Goal: Information Seeking & Learning: Learn about a topic

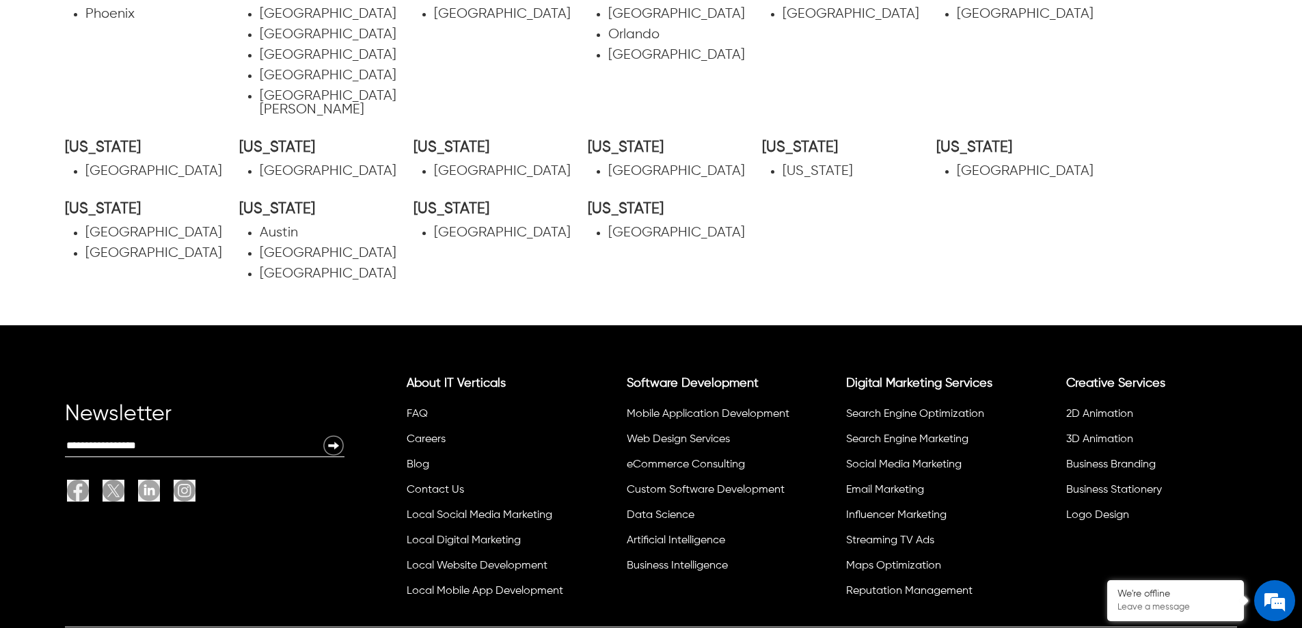
scroll to position [877, 0]
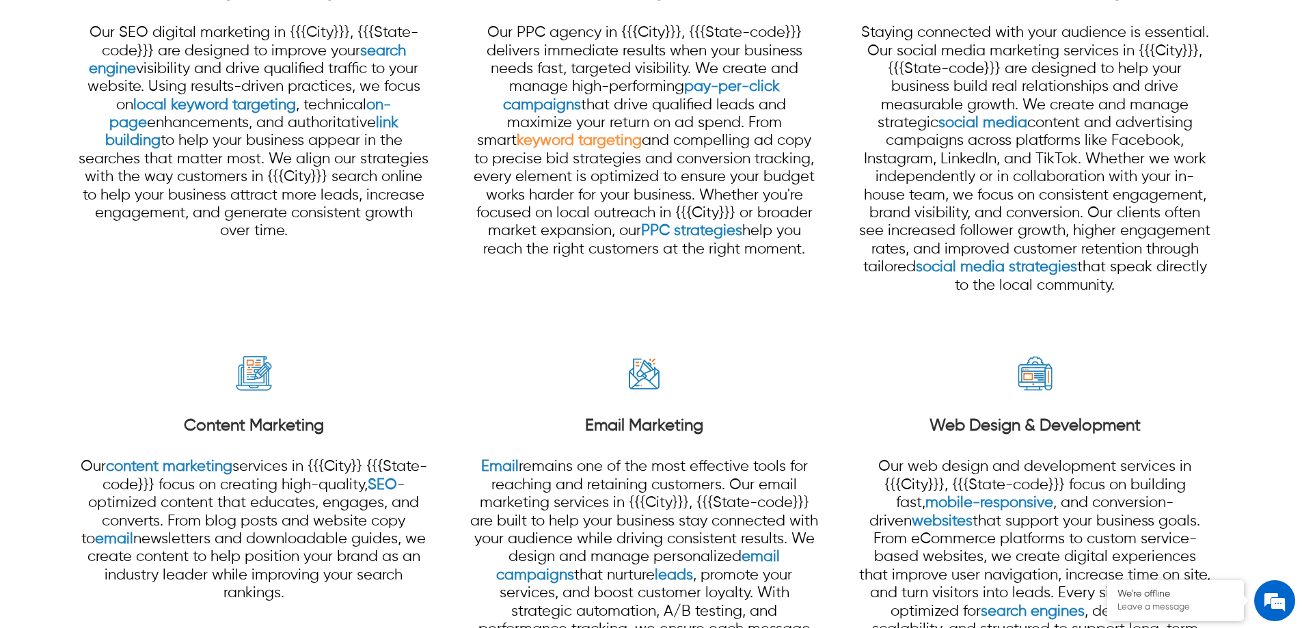
scroll to position [1498, 0]
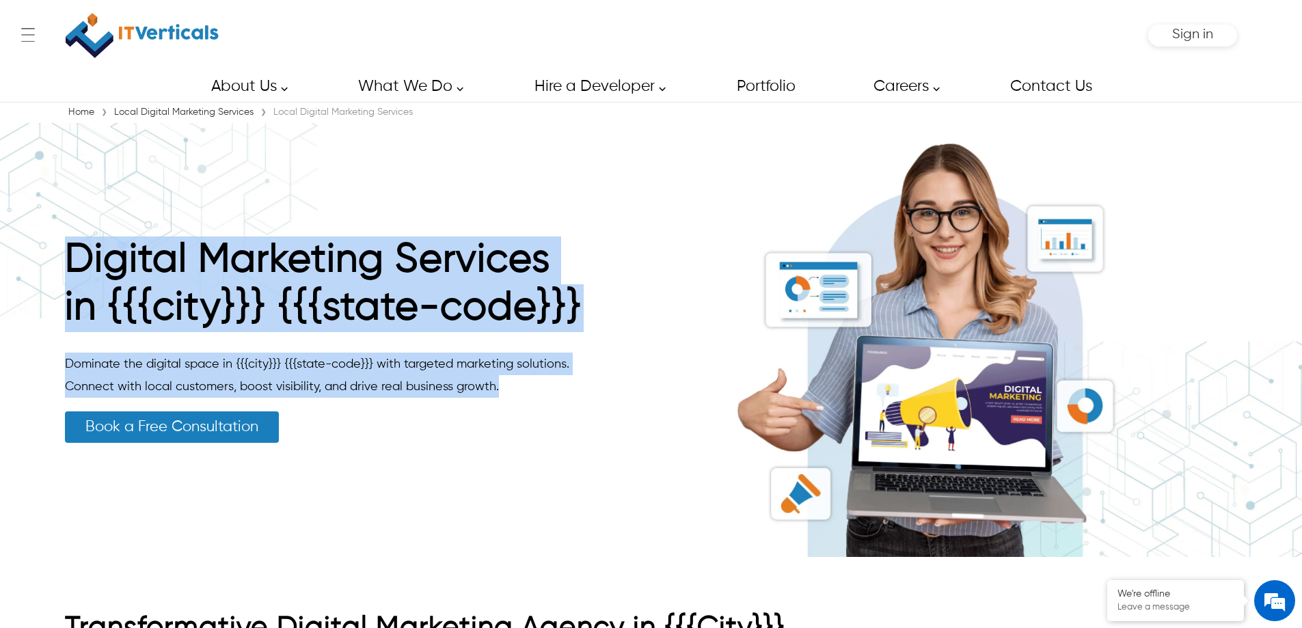
drag, startPoint x: 505, startPoint y: 388, endPoint x: 70, endPoint y: 262, distance: 452.6
click at [70, 262] on div "Digital Marketing Services in {{{city}}} {{{state-code}}} Dominate the digital …" at bounding box center [324, 339] width 519 height 206
copy div "Digital Marketing Services in {{{city}}} {{{state-code}}} Dominate the digital …"
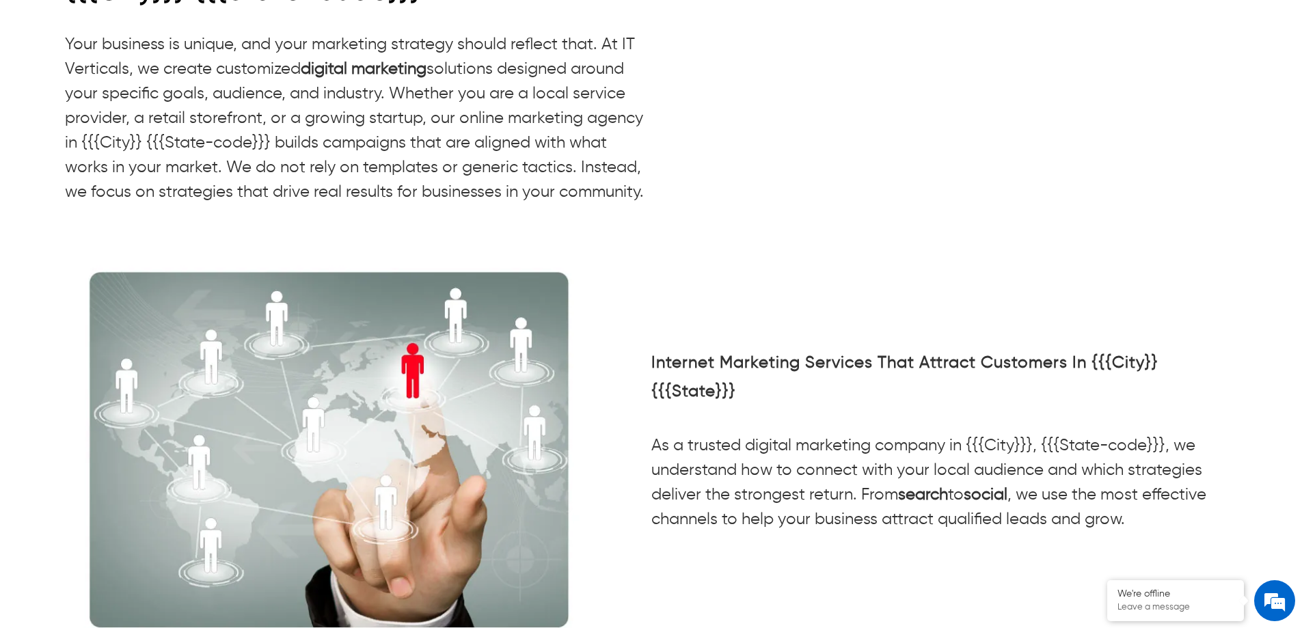
scroll to position [3368, 0]
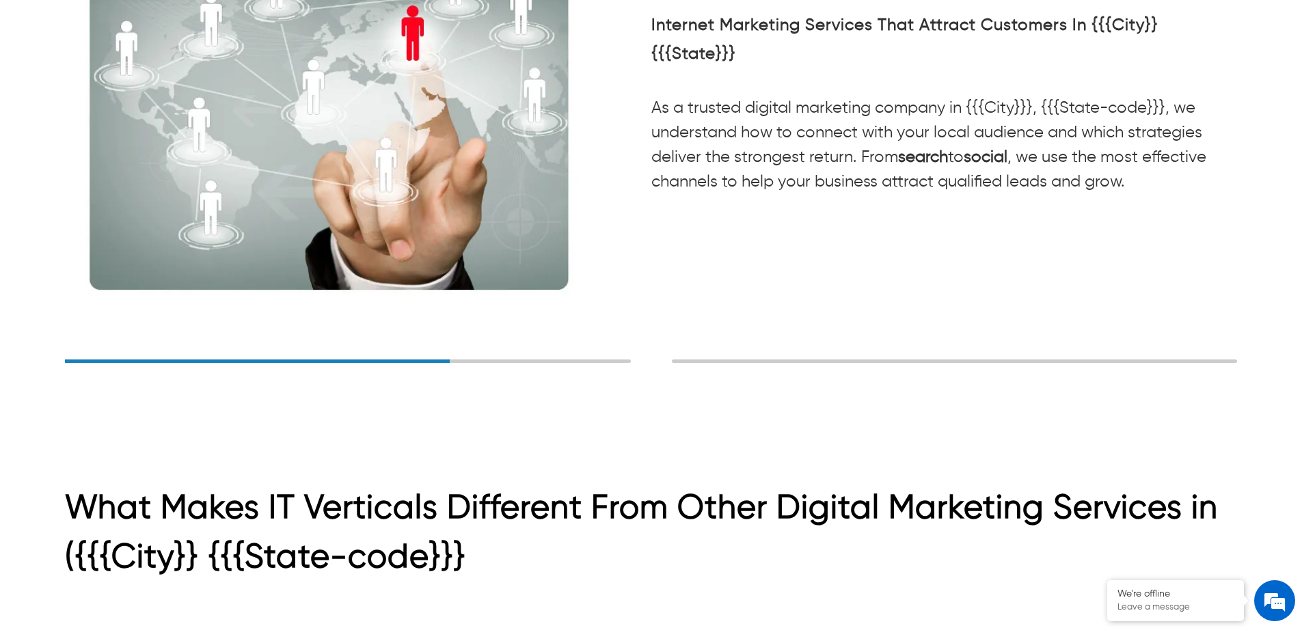
click at [710, 361] on div at bounding box center [954, 360] width 565 height 3
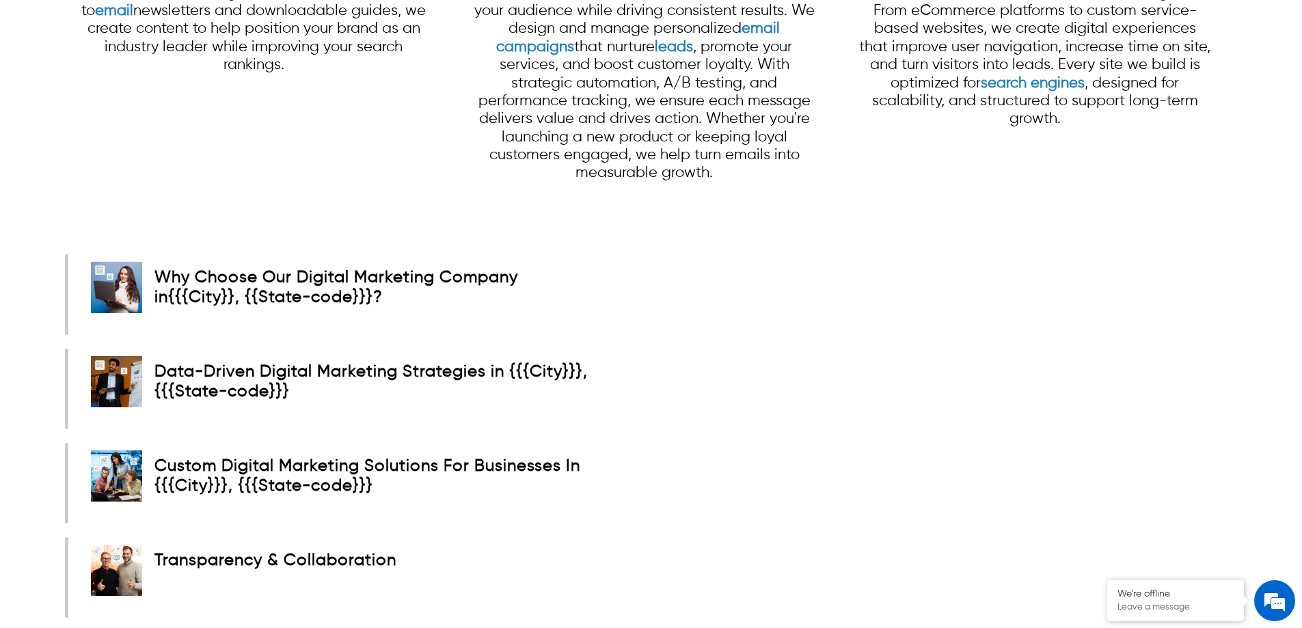
scroll to position [2084, 0]
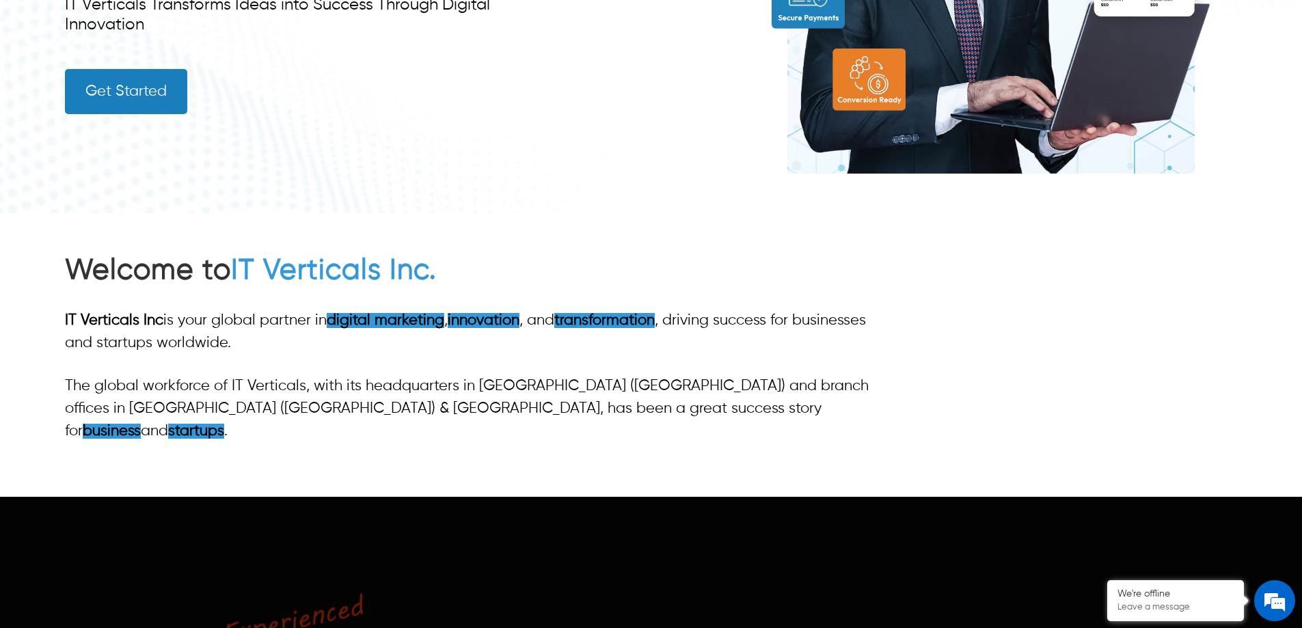
scroll to position [410, 0]
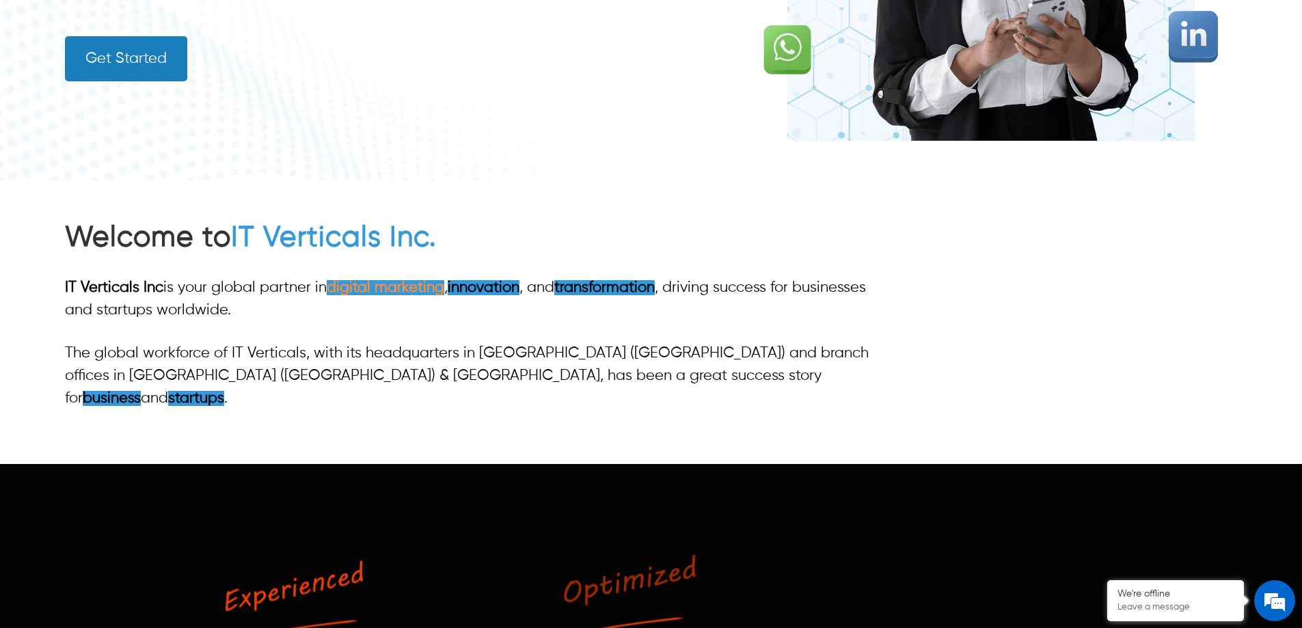
click at [396, 284] on span "digital marketing" at bounding box center [386, 287] width 118 height 15
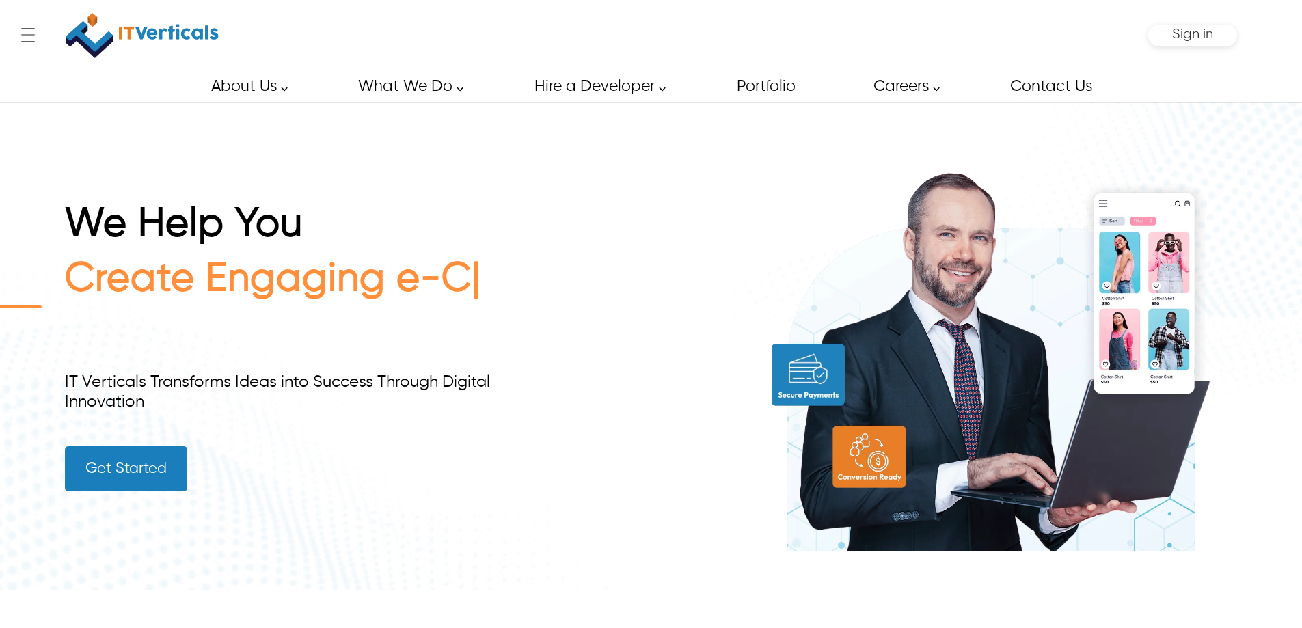
scroll to position [410, 0]
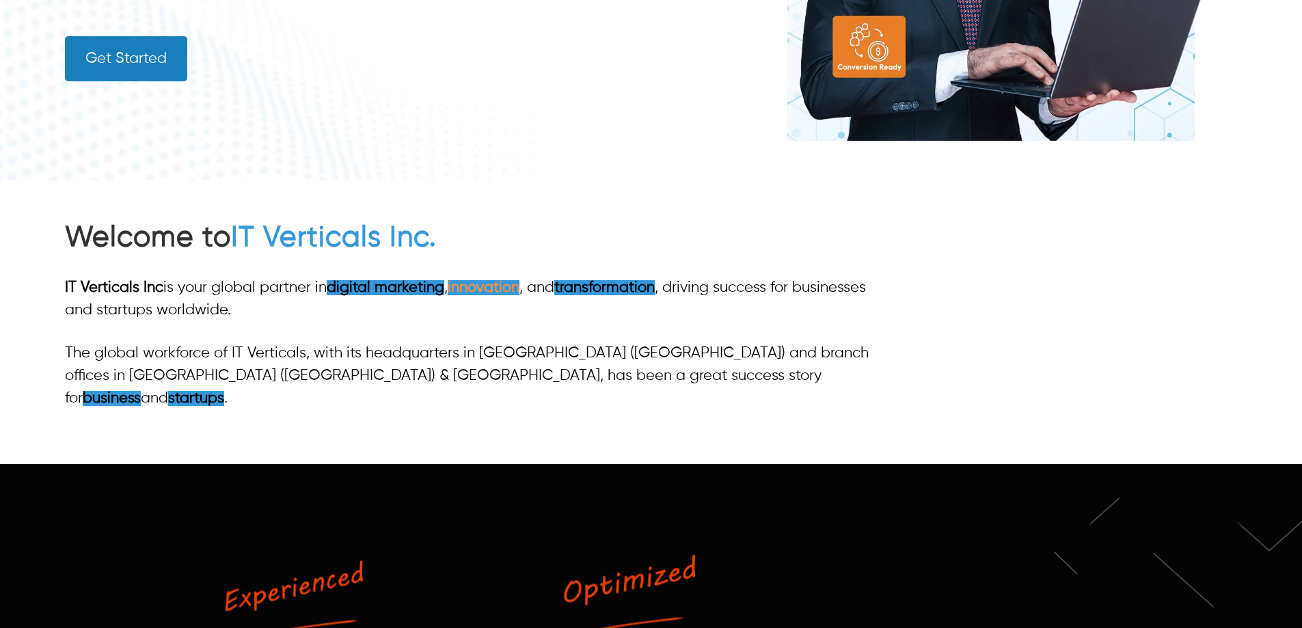
click at [478, 292] on link "innovation" at bounding box center [484, 287] width 72 height 15
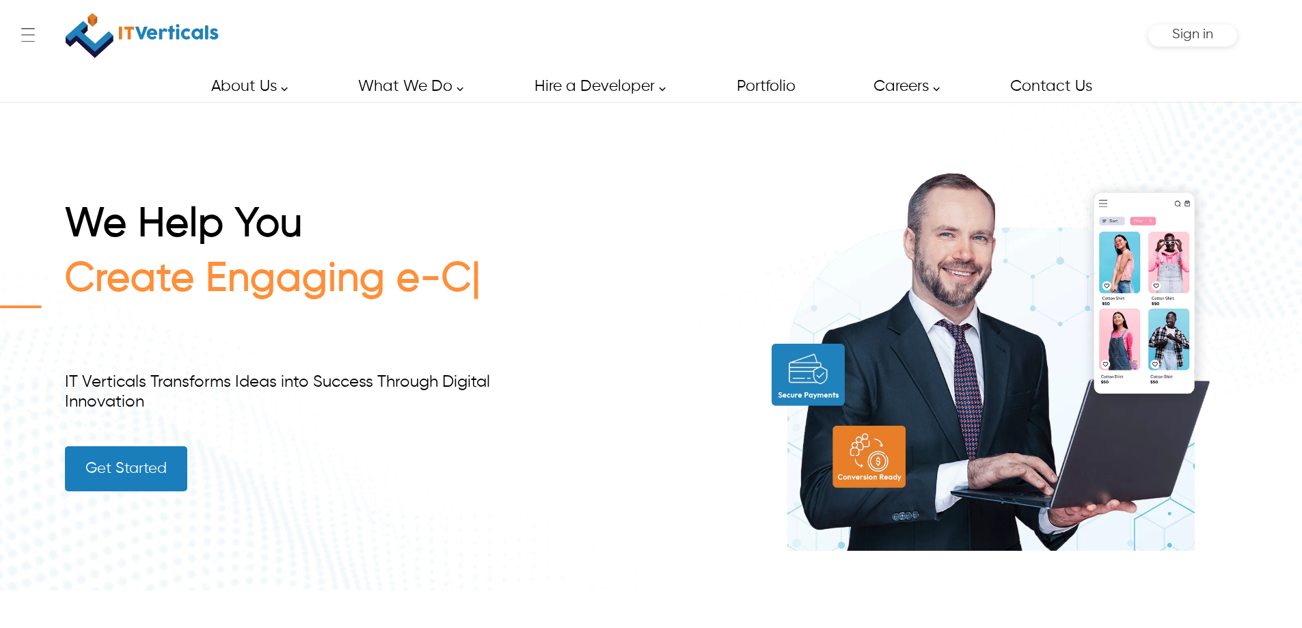
scroll to position [586, 0]
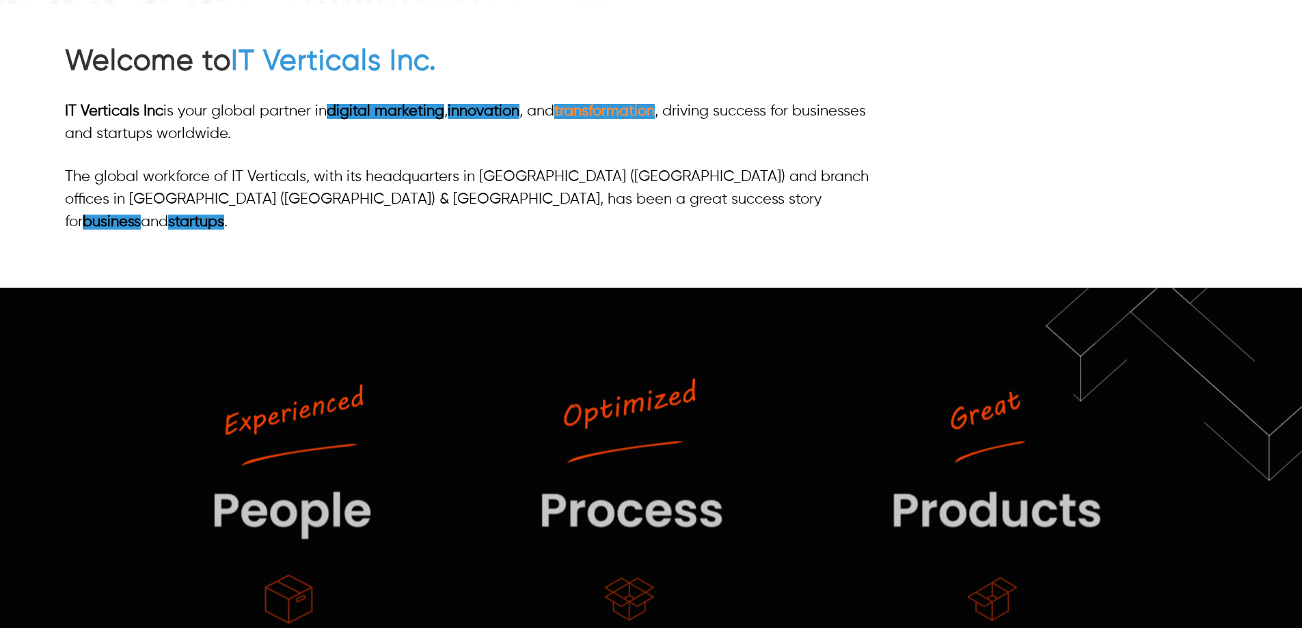
click at [613, 114] on link "transformation" at bounding box center [604, 111] width 100 height 15
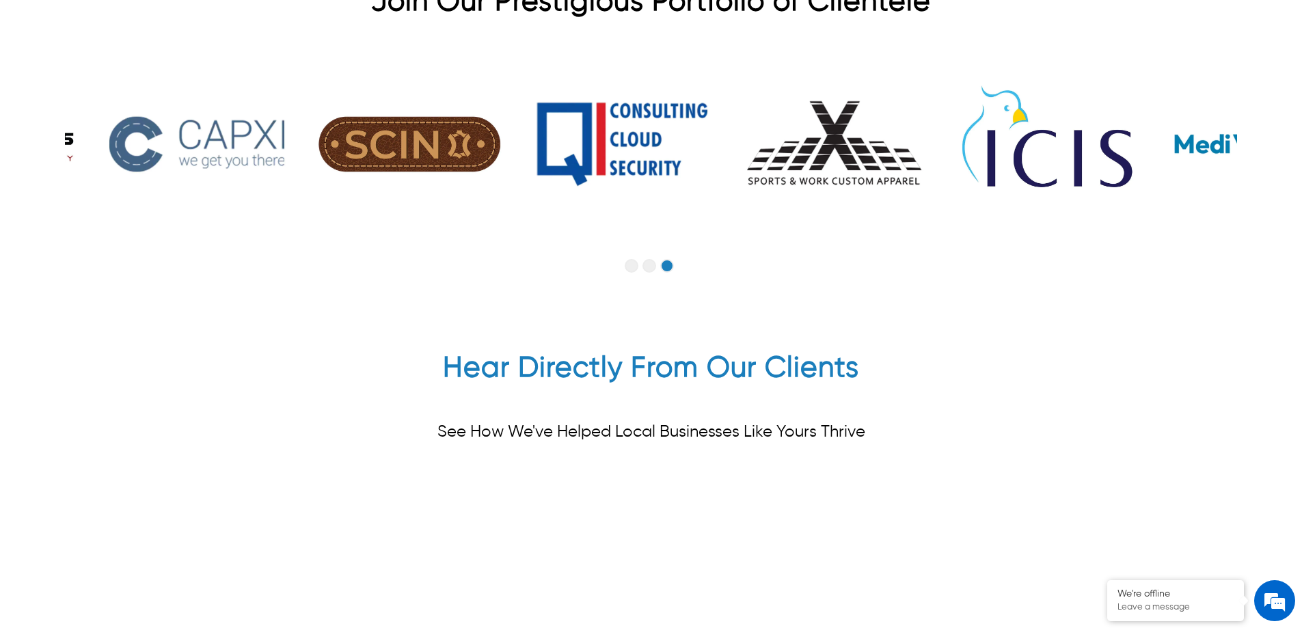
scroll to position [3405, 0]
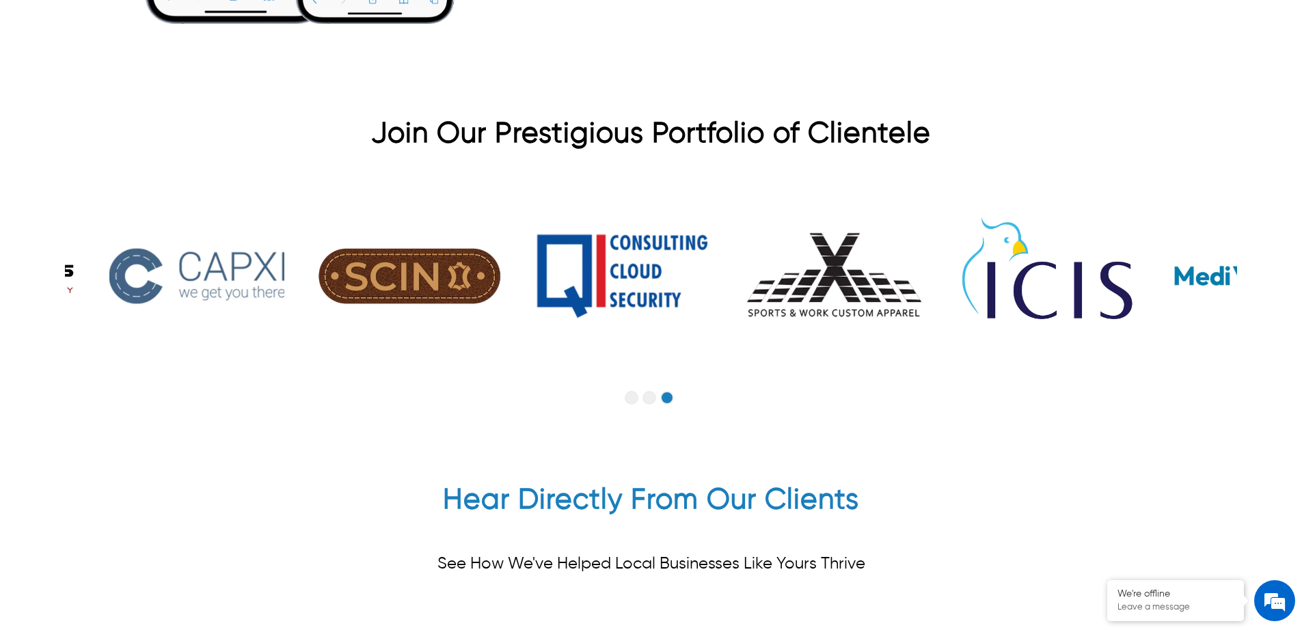
click at [651, 391] on button "Go to slide 2" at bounding box center [649, 398] width 14 height 14
click at [631, 391] on button "Go to slide 1" at bounding box center [632, 398] width 14 height 14
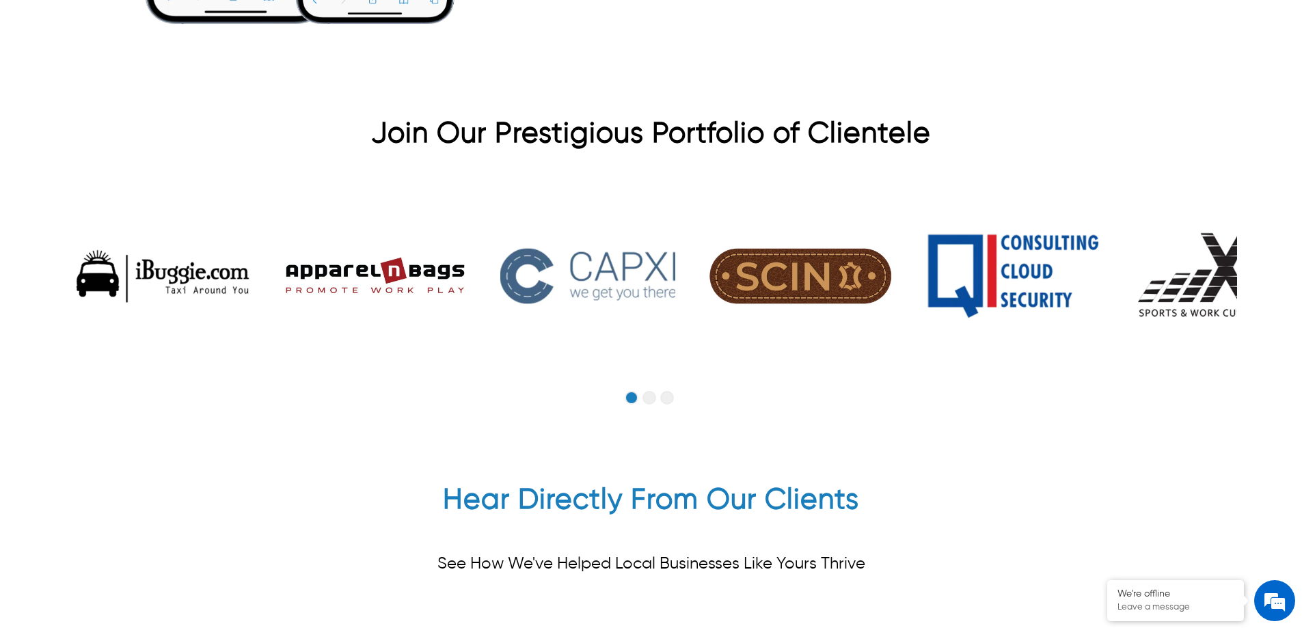
click at [631, 391] on button "Go to slide 1" at bounding box center [632, 398] width 14 height 14
click at [647, 391] on button "Go to slide 2" at bounding box center [649, 398] width 14 height 14
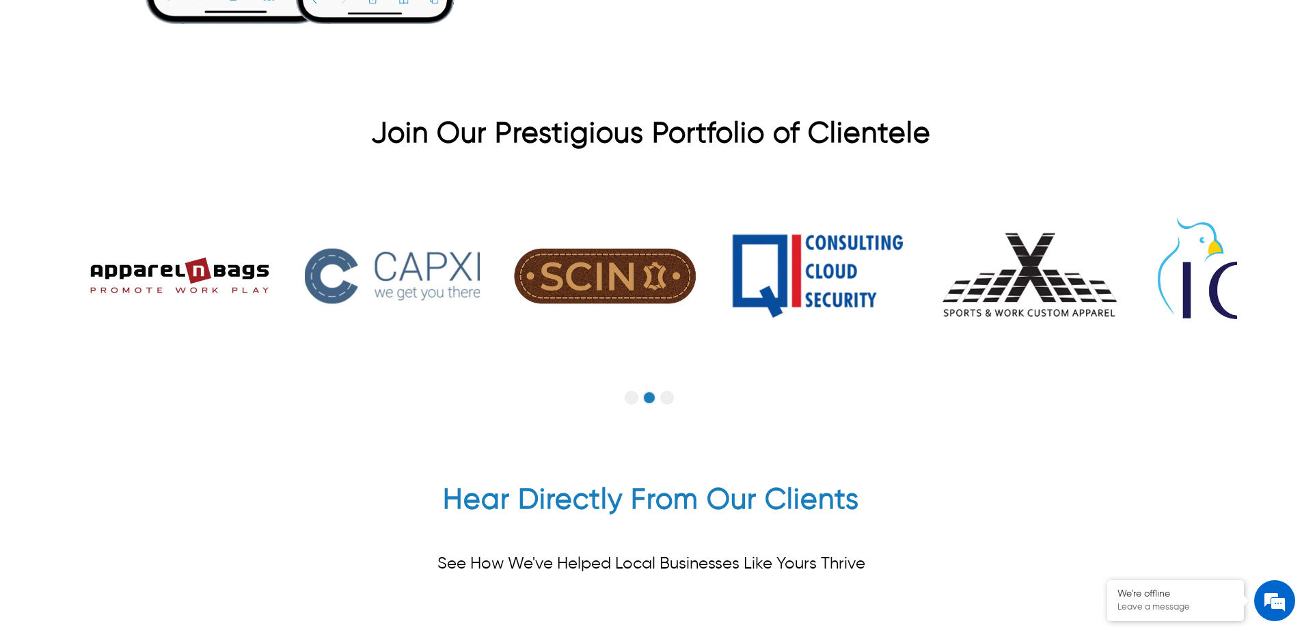
click at [666, 391] on button "Go to slide 3" at bounding box center [667, 398] width 14 height 14
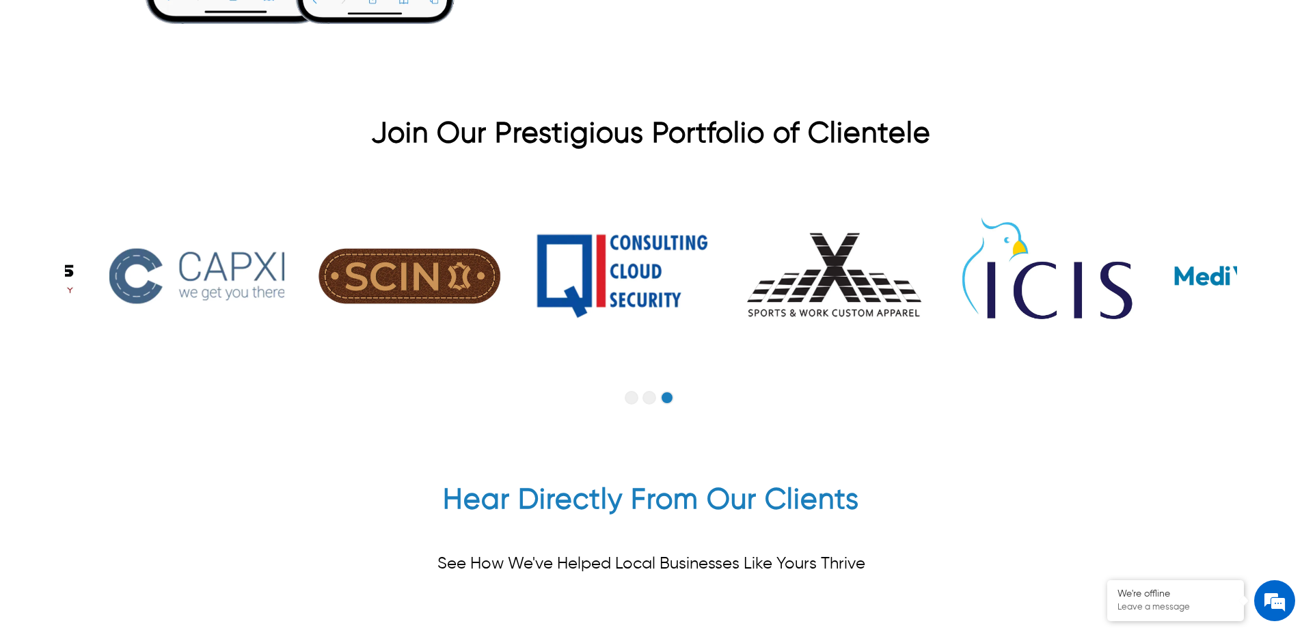
scroll to position [3610, 0]
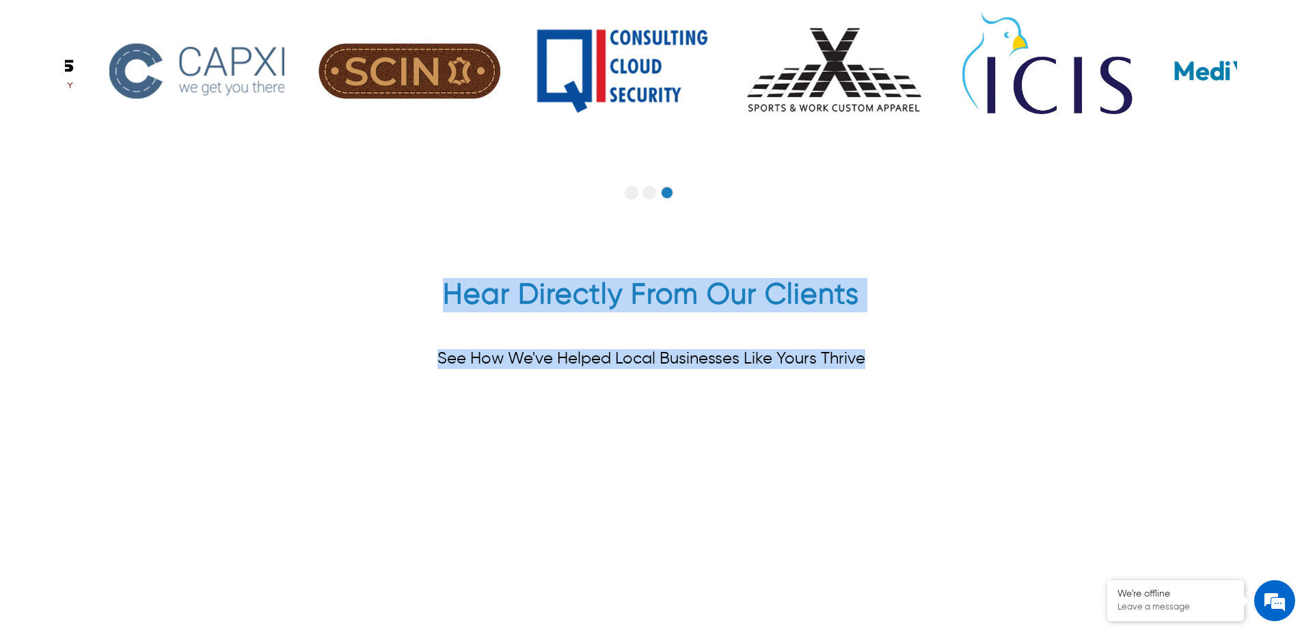
drag, startPoint x: 878, startPoint y: 336, endPoint x: 364, endPoint y: 258, distance: 519.7
click at [364, 278] on div "Hear Directly From Our Clients See How We've Helped Local Businesses Like Yours…" at bounding box center [651, 338] width 1172 height 121
click at [579, 302] on div "Hear Directly From Our Clients See How We've Helped Local Businesses Like Yours…" at bounding box center [651, 338] width 1172 height 121
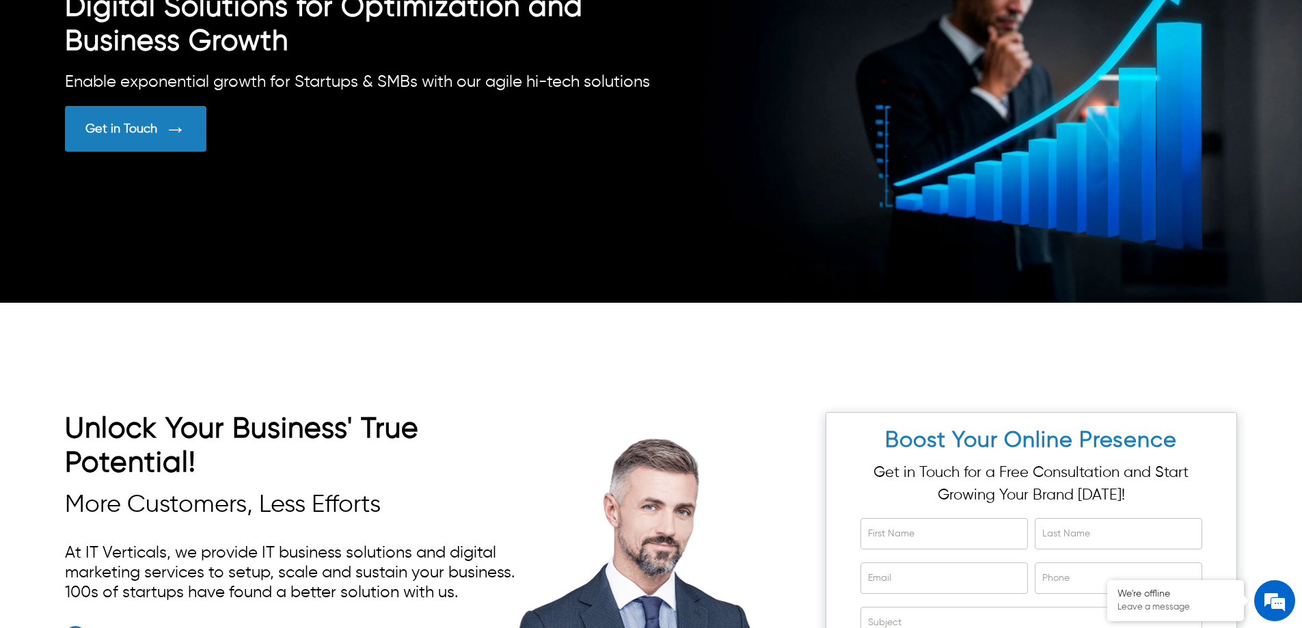
scroll to position [4728, 0]
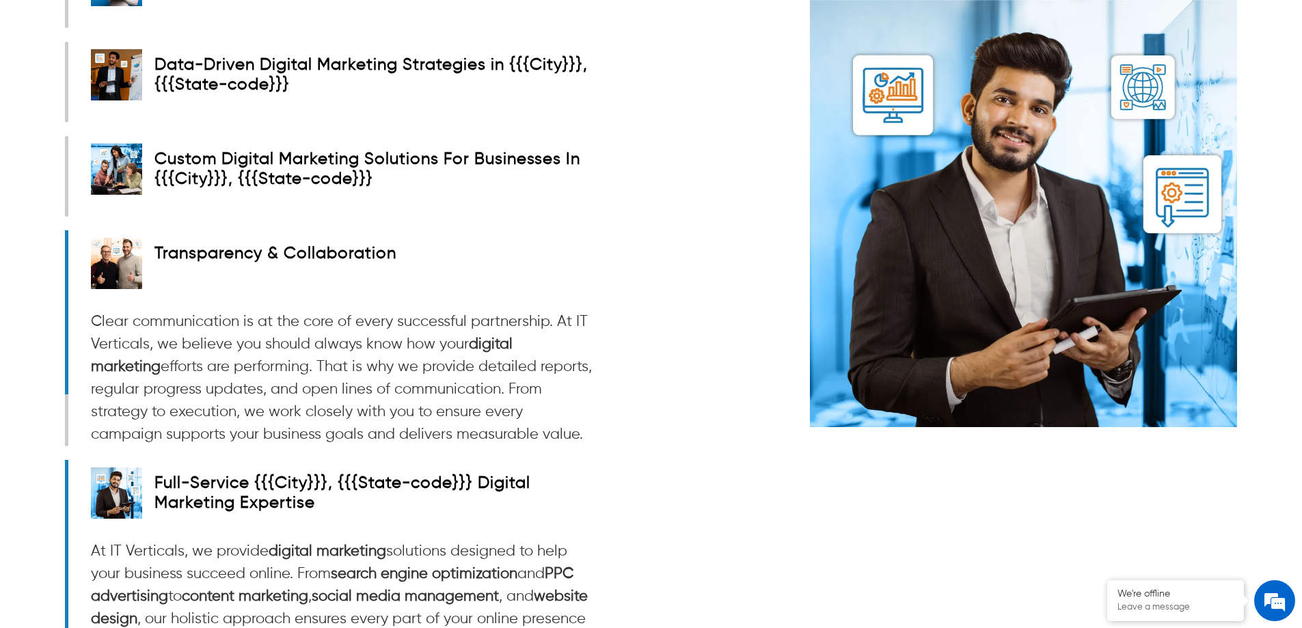
scroll to position [2473, 0]
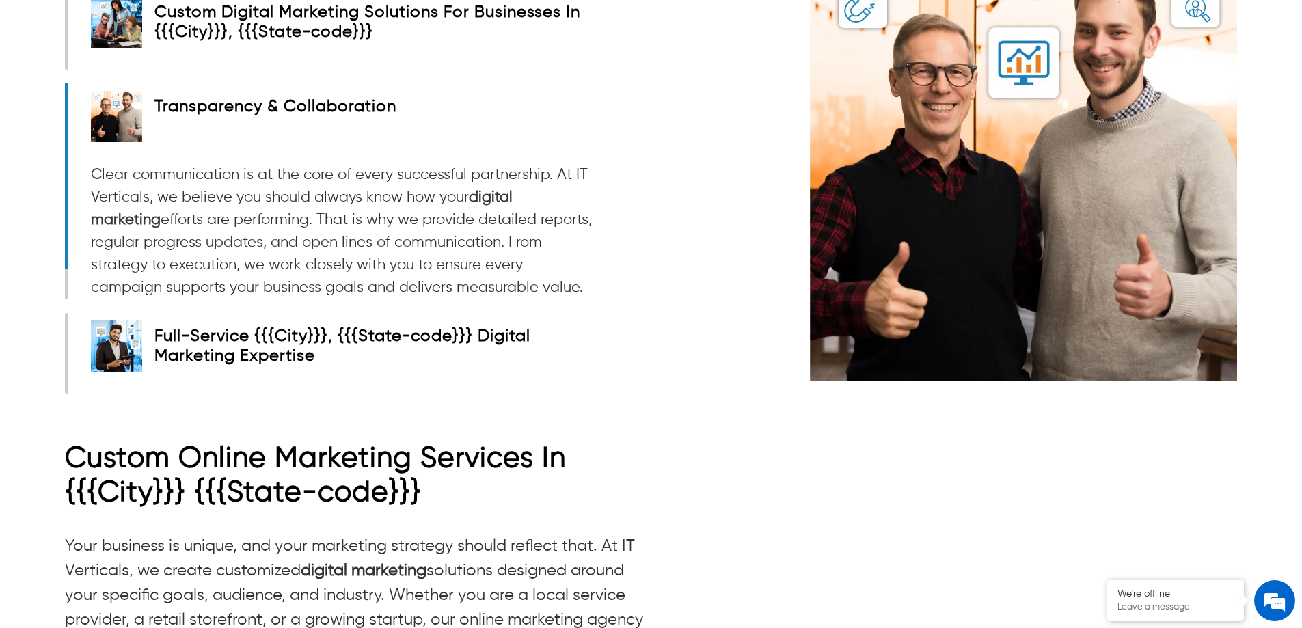
click at [452, 422] on link "search engine optimization" at bounding box center [424, 427] width 187 height 15
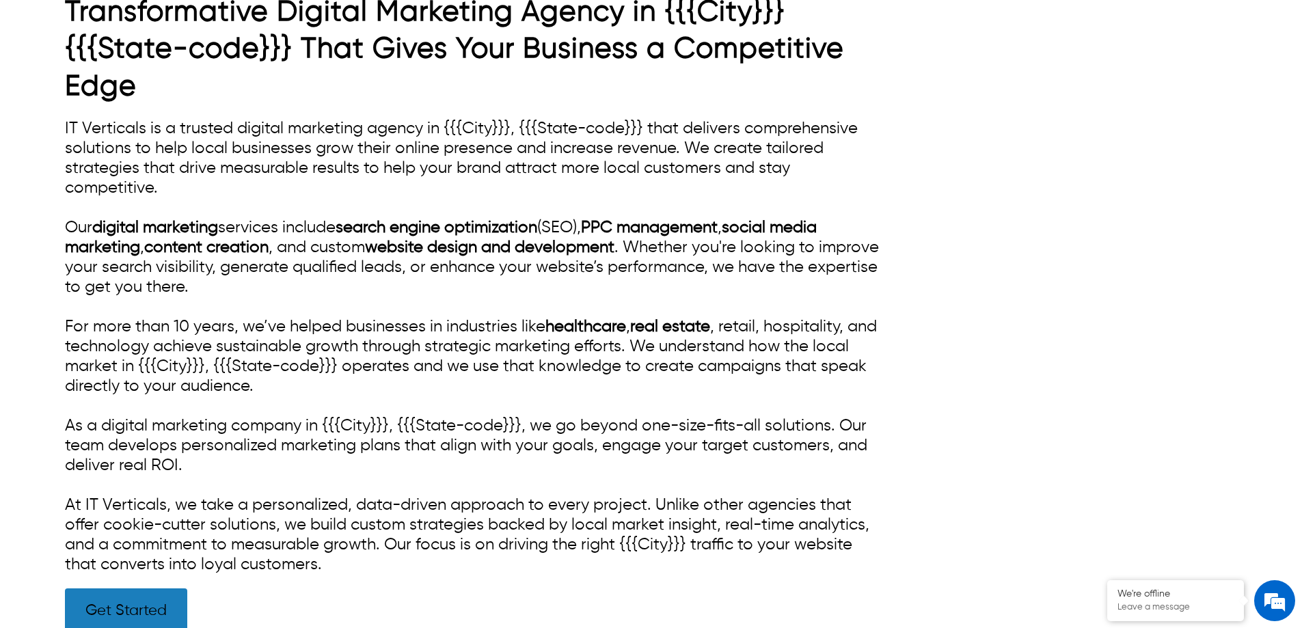
scroll to position [615, 0]
click at [584, 325] on link "healthcare" at bounding box center [585, 327] width 81 height 16
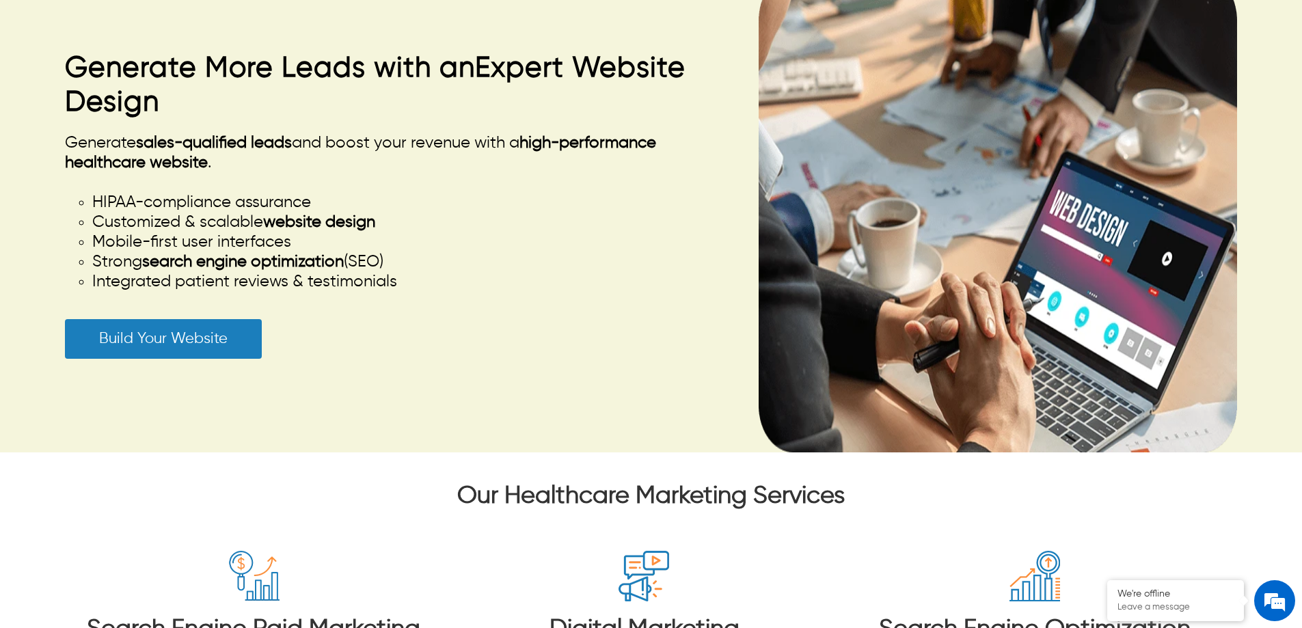
scroll to position [1572, 0]
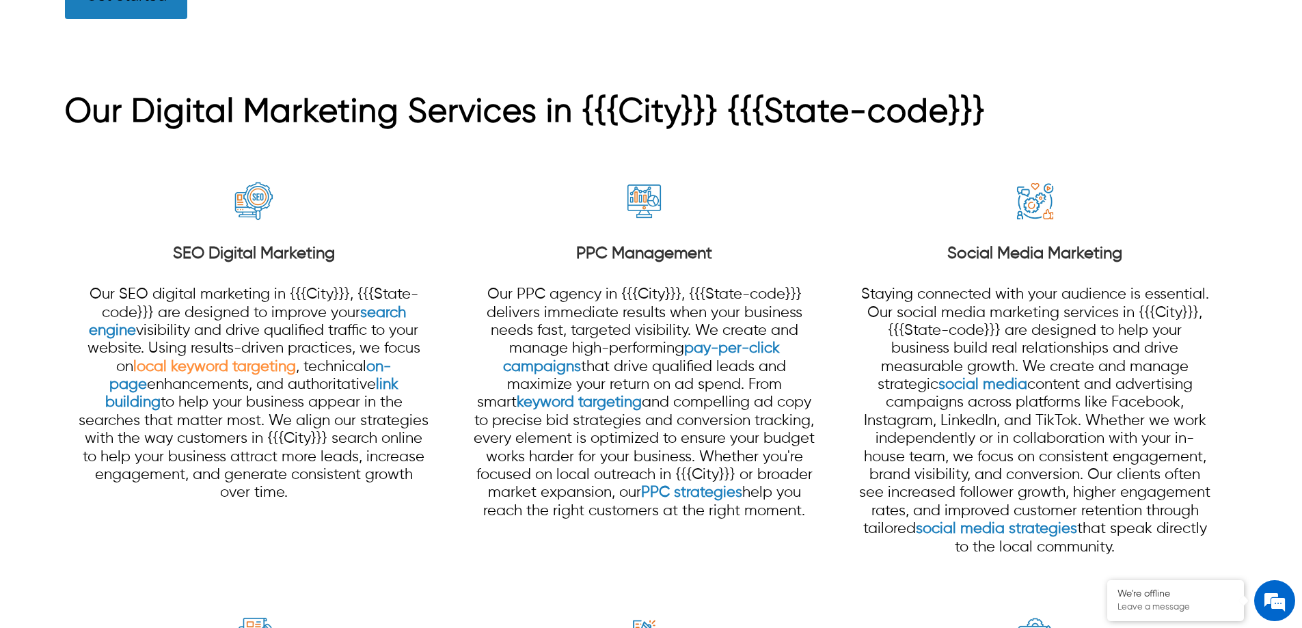
click at [241, 368] on link "local keyword targeting" at bounding box center [214, 366] width 163 height 15
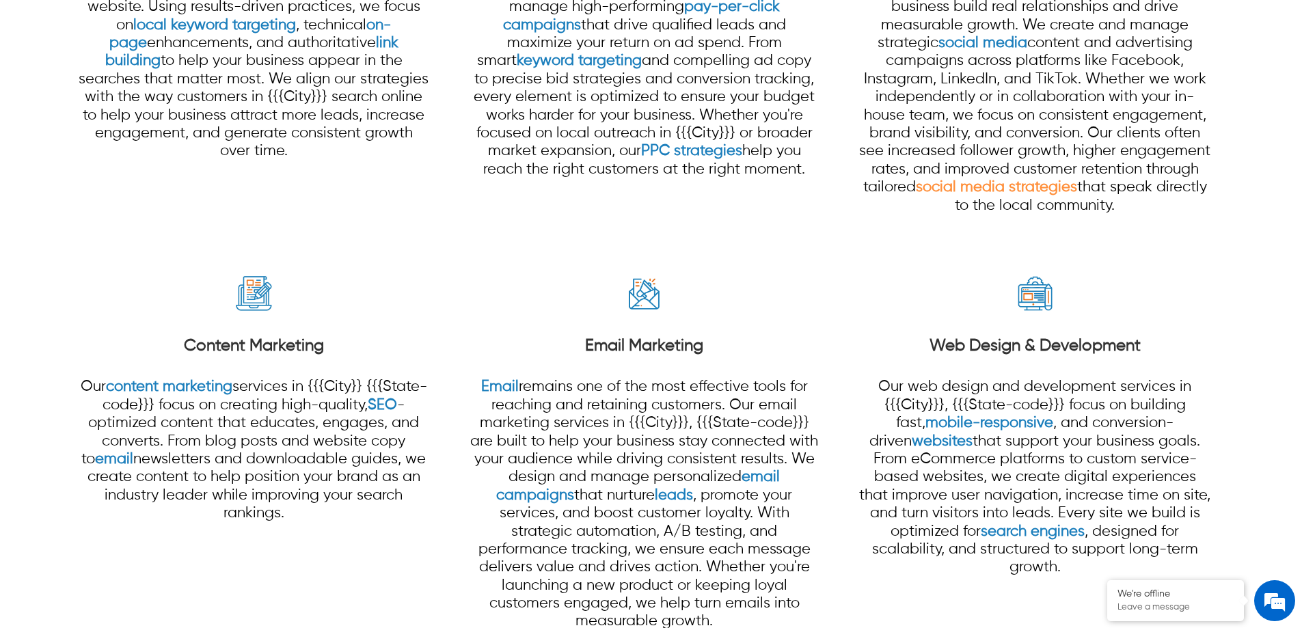
click at [973, 183] on link "social media strategies" at bounding box center [996, 187] width 161 height 15
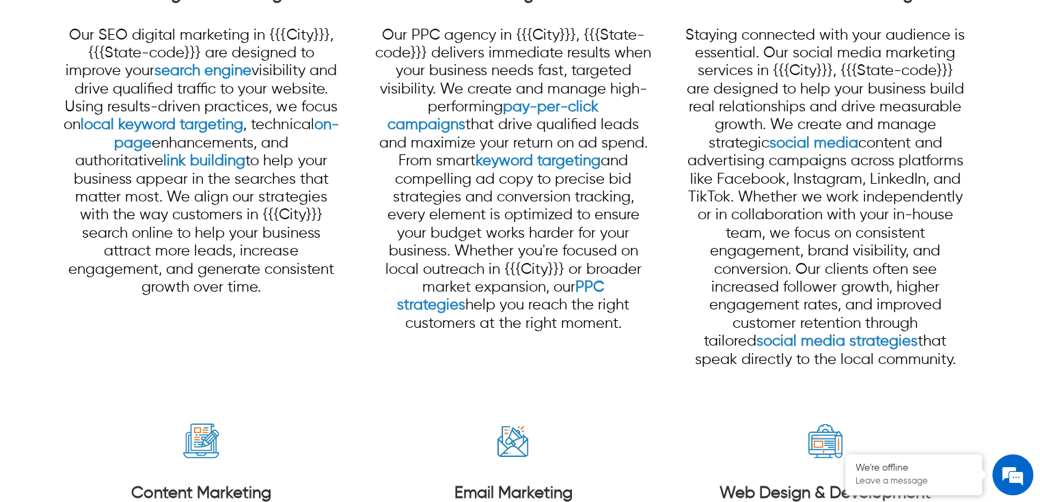
scroll to position [1271, 0]
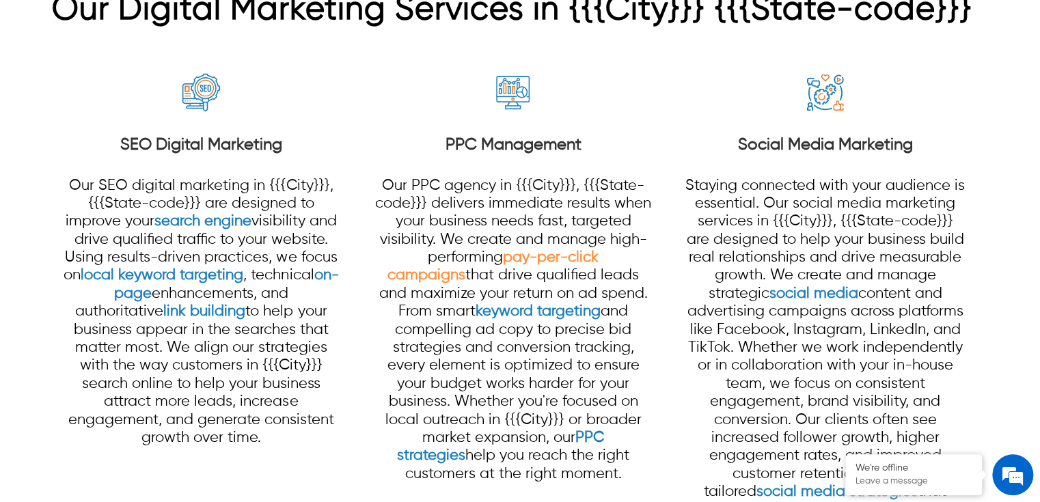
click at [494, 258] on link "pay-per-click campaigns" at bounding box center [492, 266] width 211 height 33
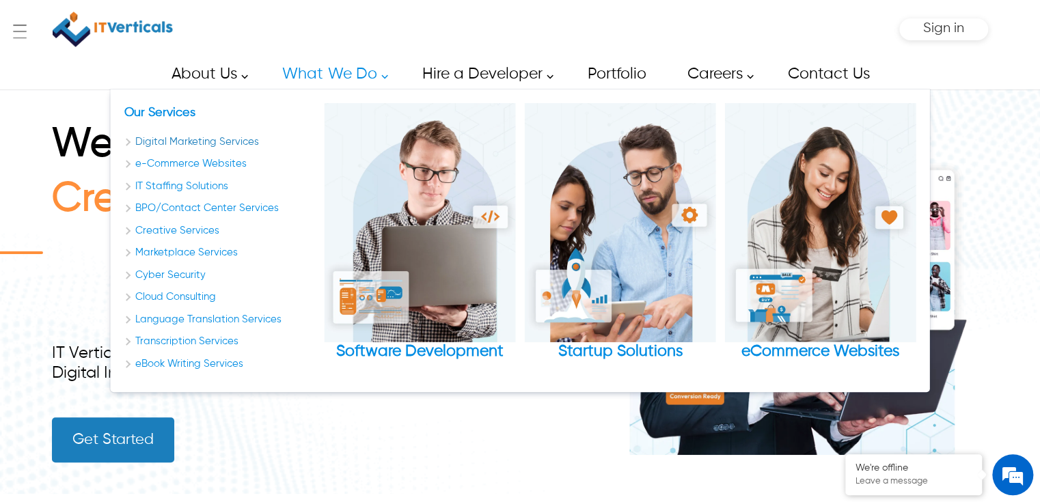
click at [243, 146] on link "Digital Marketing Services" at bounding box center [219, 143] width 191 height 16
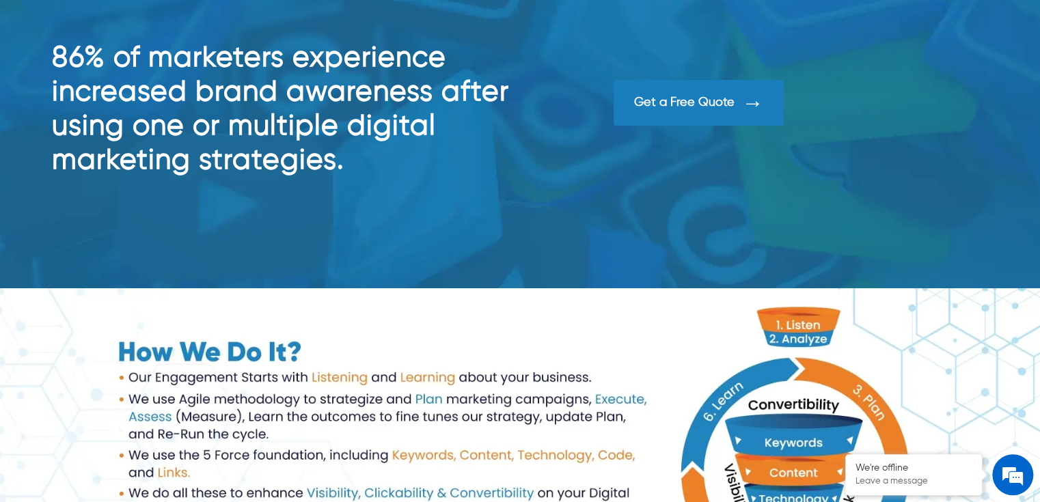
scroll to position [875, 0]
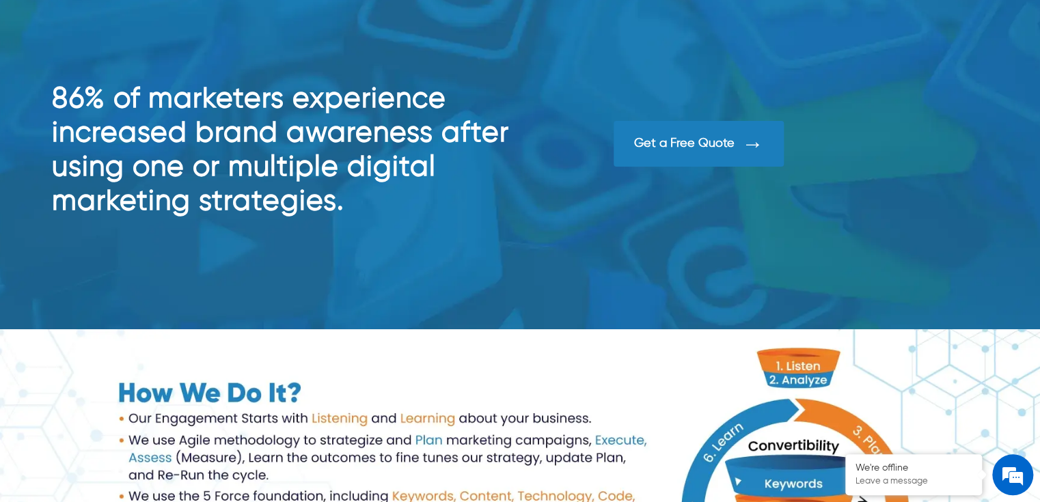
click at [624, 169] on div "Get a Free Quote" at bounding box center [801, 154] width 374 height 66
click at [634, 152] on div "Get a Free Quote" at bounding box center [699, 144] width 170 height 46
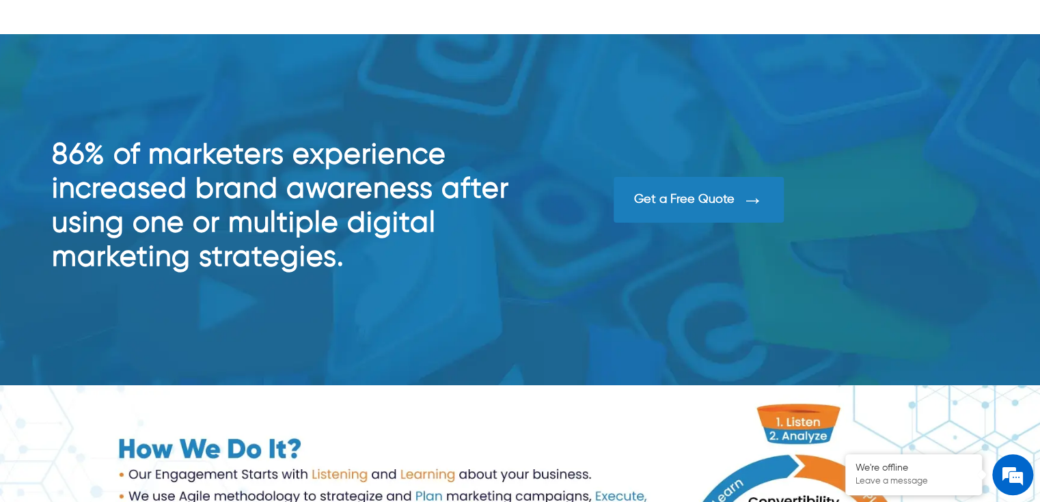
scroll to position [820, 0]
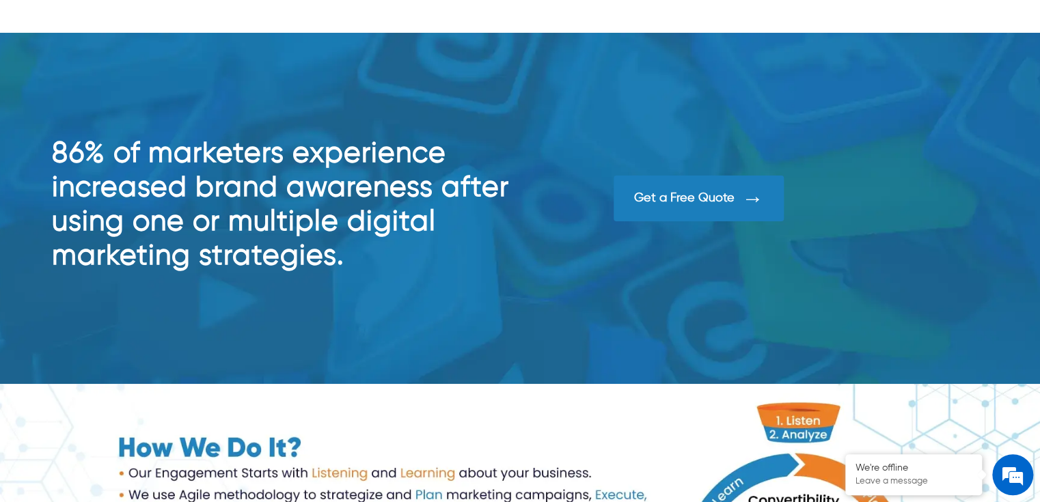
click at [668, 207] on div "Get a Free Quote" at bounding box center [699, 199] width 170 height 46
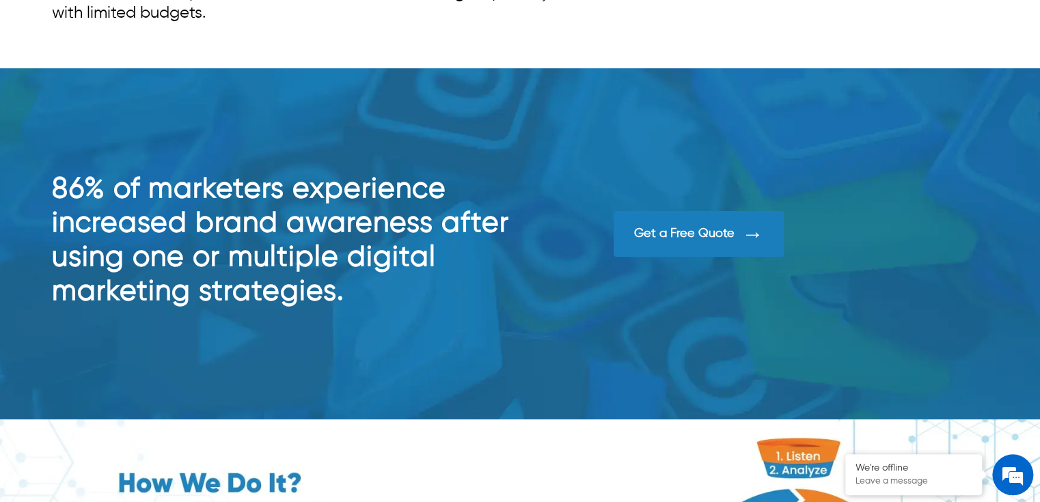
scroll to position [765, 0]
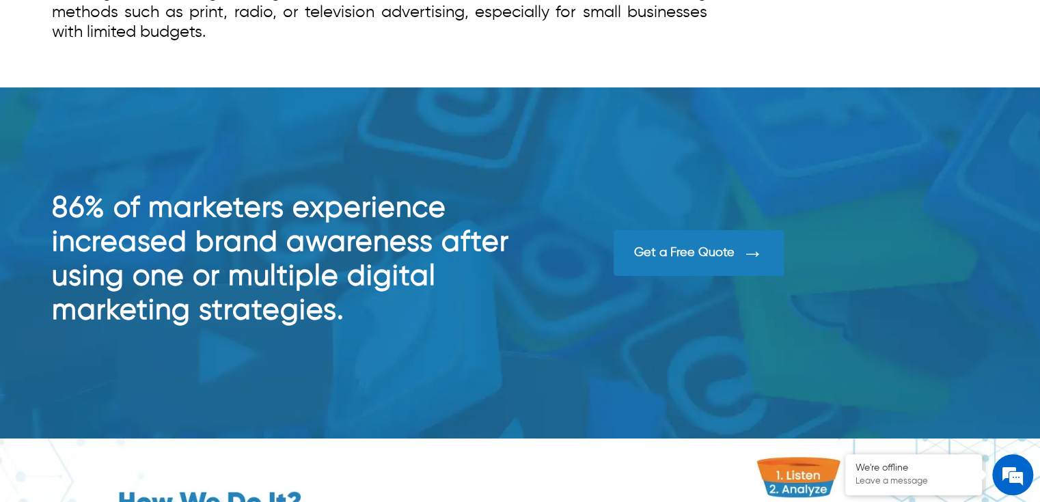
click at [688, 258] on div "Get a Free Quote" at bounding box center [684, 252] width 100 height 15
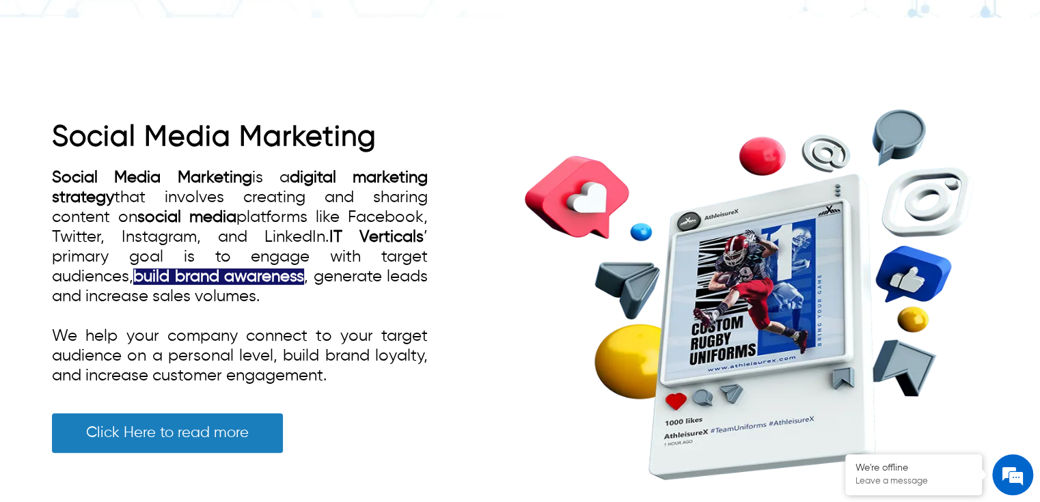
scroll to position [1531, 0]
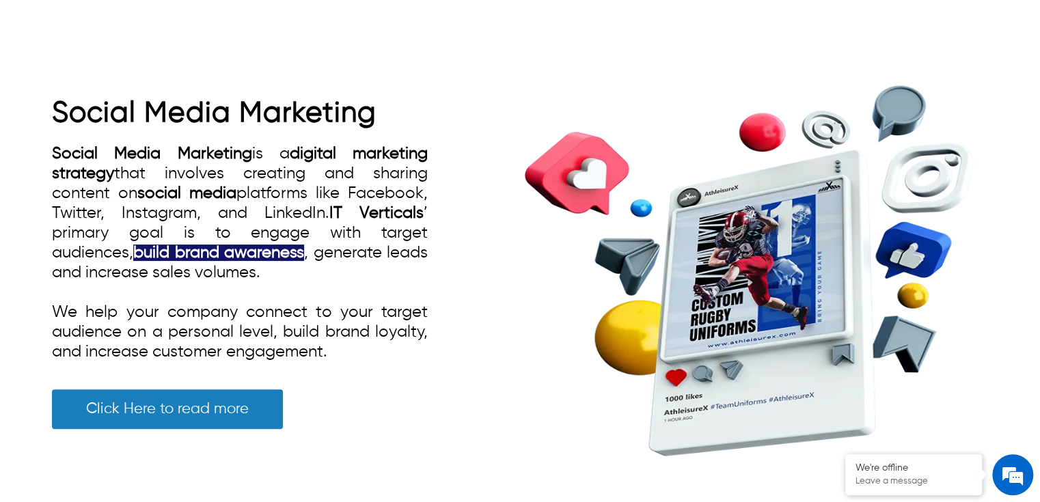
drag, startPoint x: 218, startPoint y: 254, endPoint x: 223, endPoint y: 247, distance: 8.3
click at [219, 251] on strong "build brand awareness" at bounding box center [218, 253] width 171 height 16
click at [342, 212] on link "IT Verticals" at bounding box center [376, 213] width 94 height 16
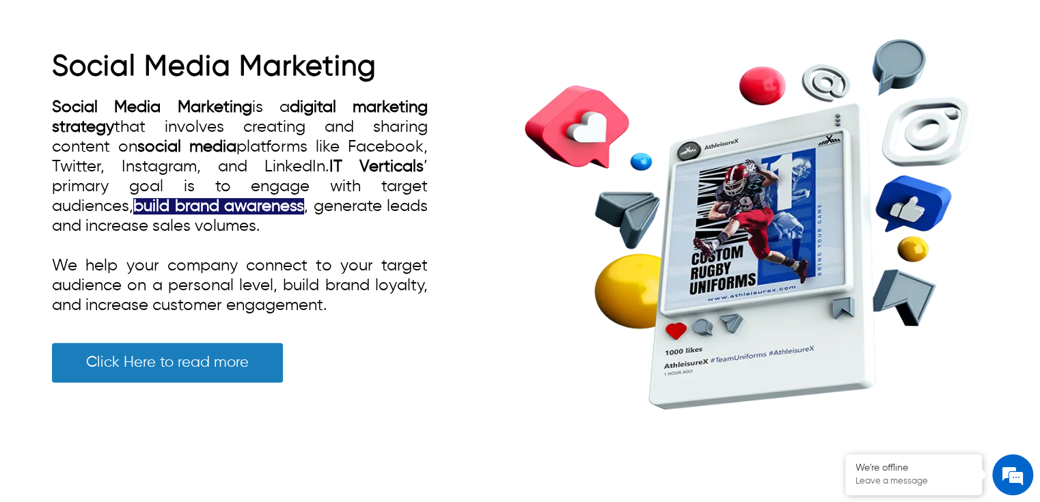
scroll to position [1580, 0]
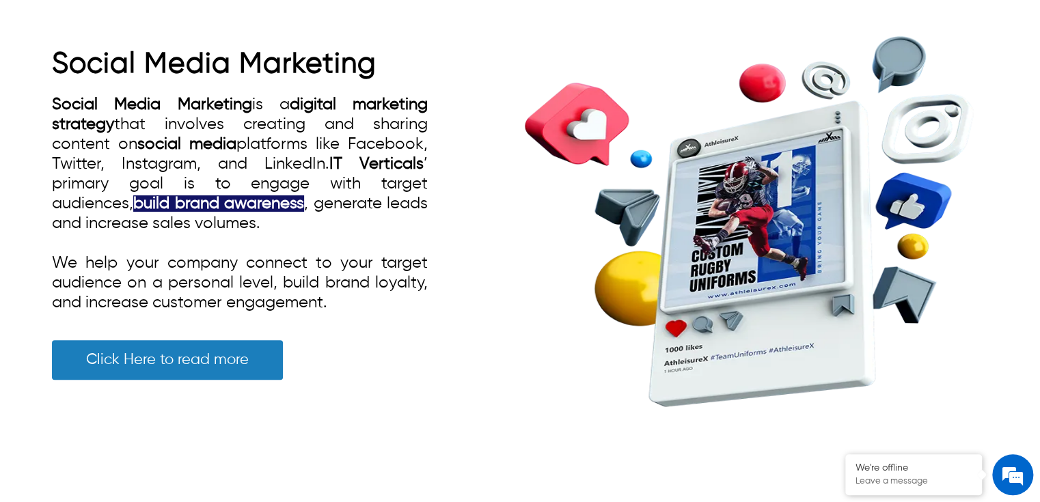
click at [215, 98] on link "Social Media Marketing" at bounding box center [152, 104] width 200 height 16
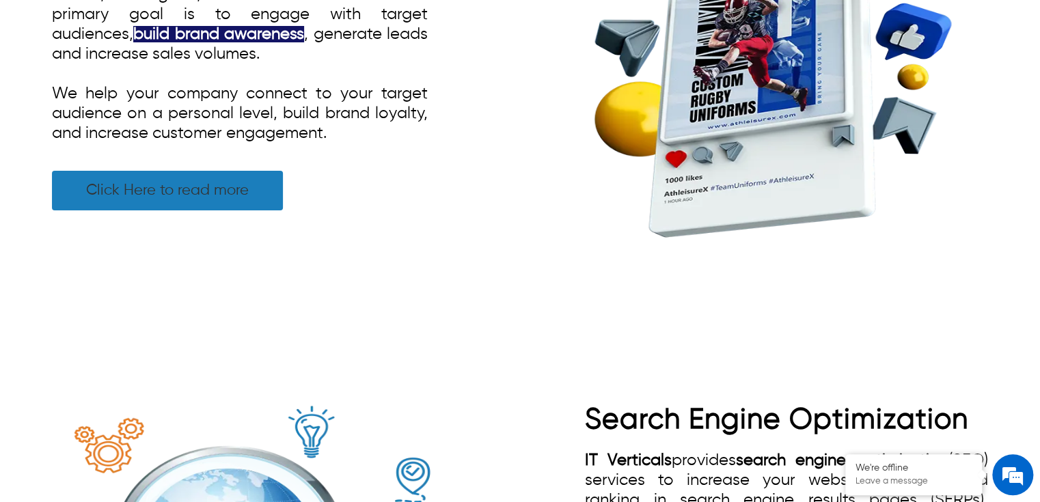
click at [191, 193] on link "Click Here to read more" at bounding box center [167, 191] width 231 height 40
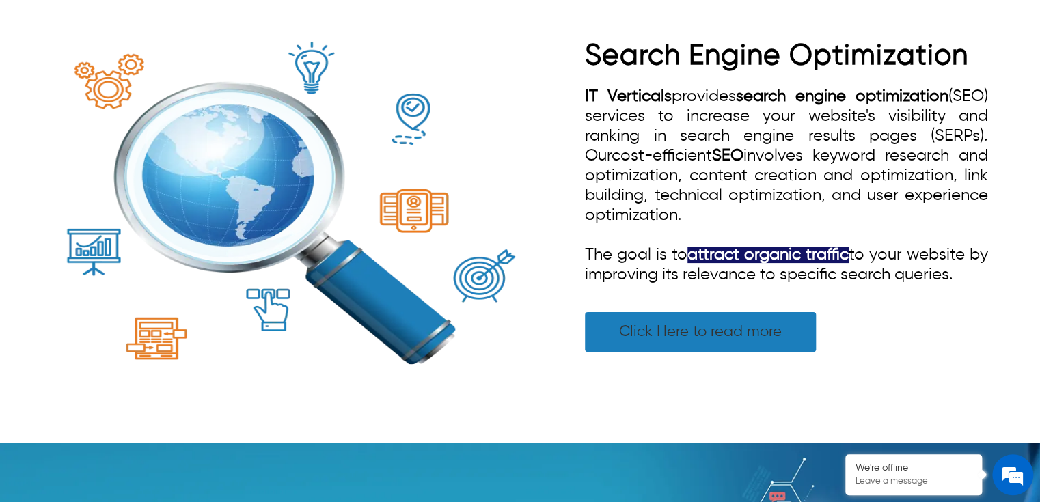
click at [653, 334] on link "Click Here to read more" at bounding box center [700, 332] width 231 height 40
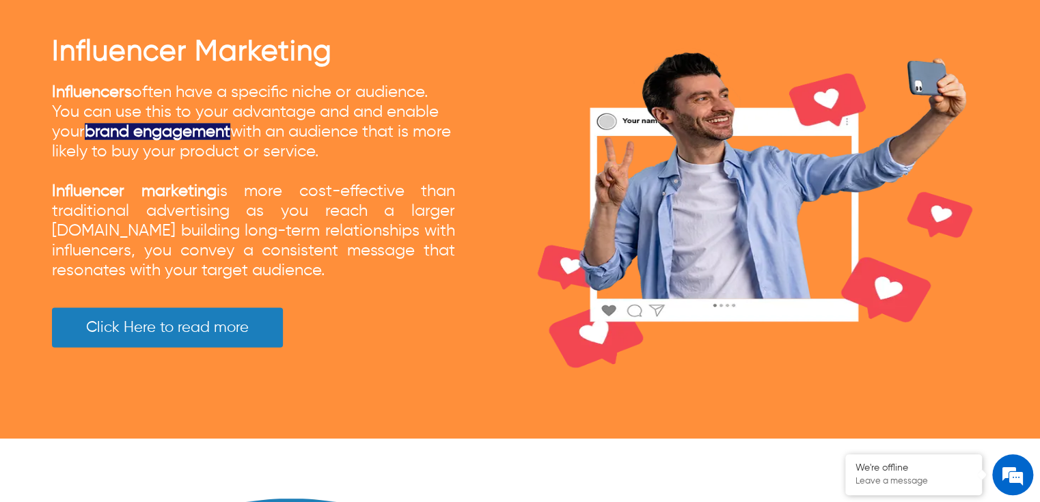
scroll to position [3917, 0]
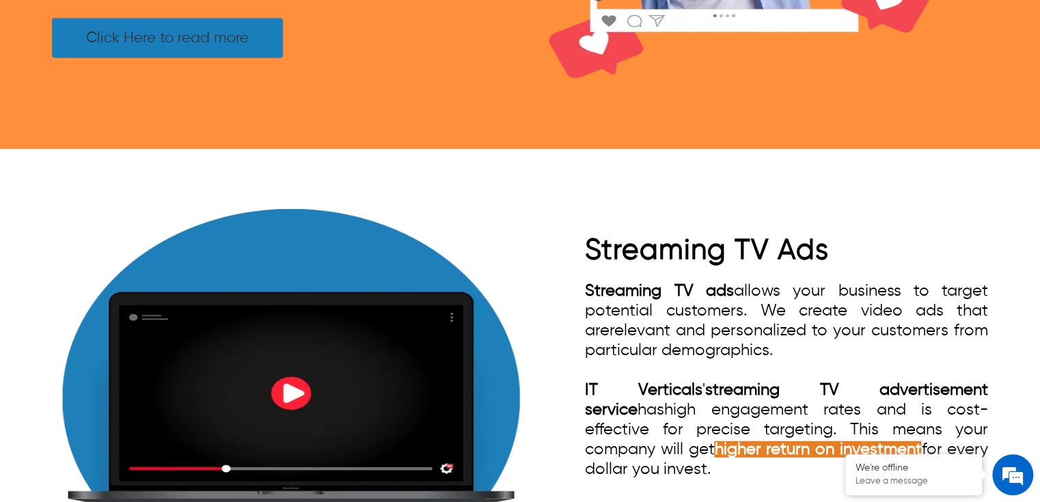
click at [208, 53] on link "Click Here to read more" at bounding box center [167, 38] width 231 height 40
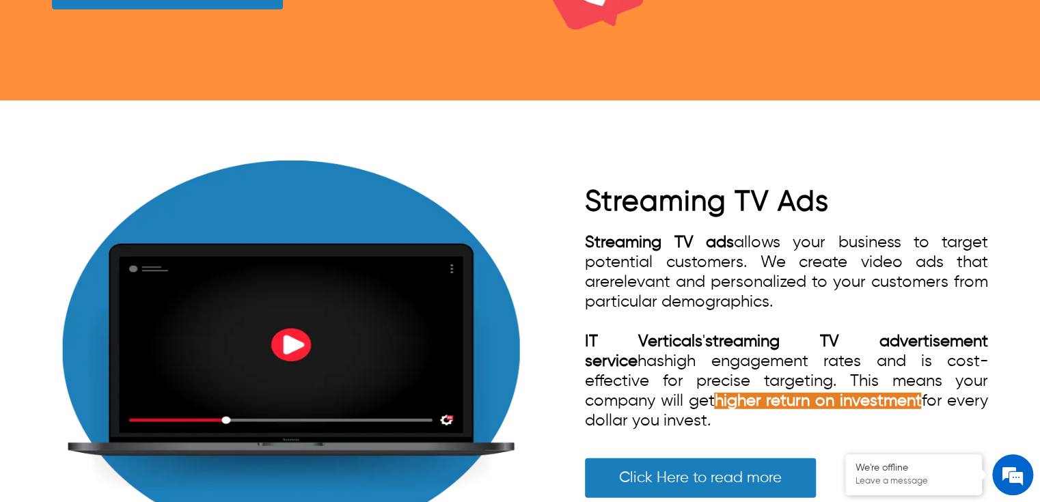
scroll to position [4464, 0]
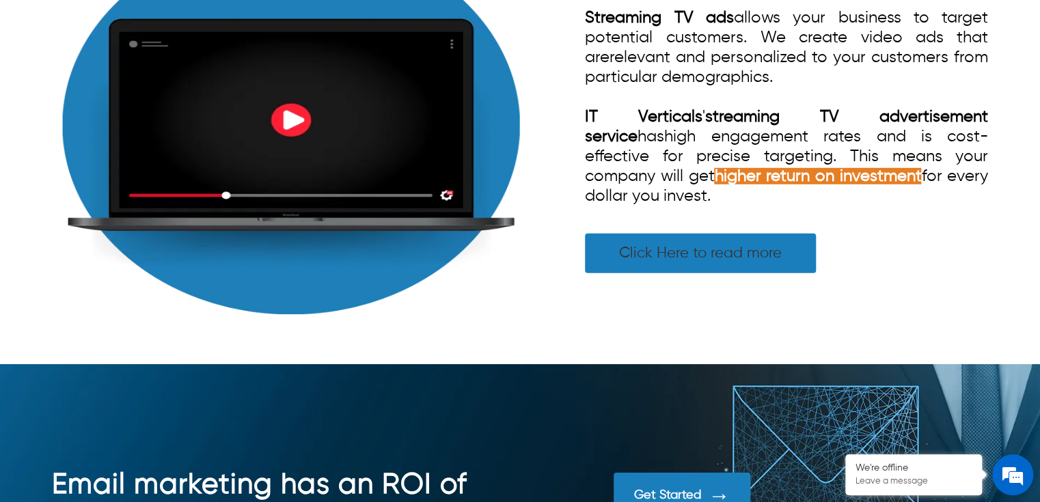
click at [623, 257] on link "Click Here to read more" at bounding box center [700, 254] width 231 height 40
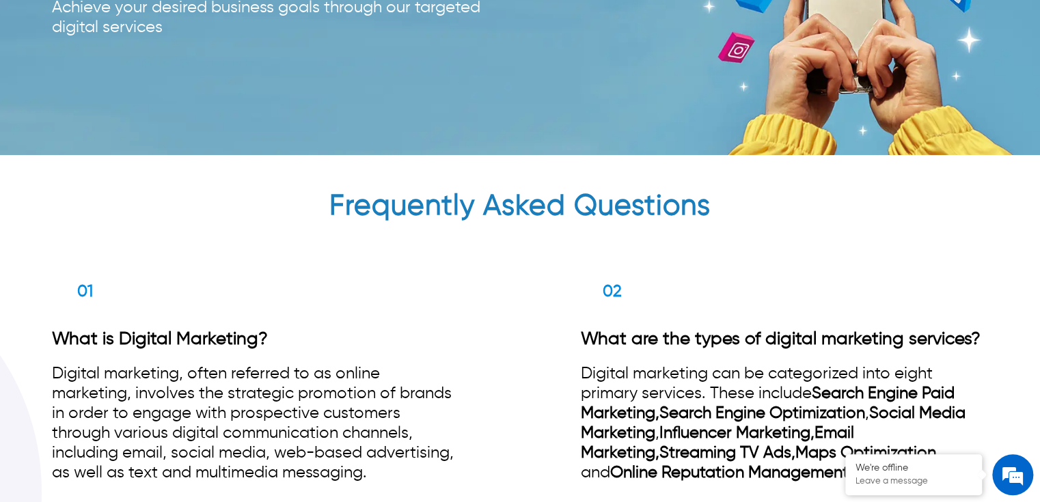
scroll to position [8399, 0]
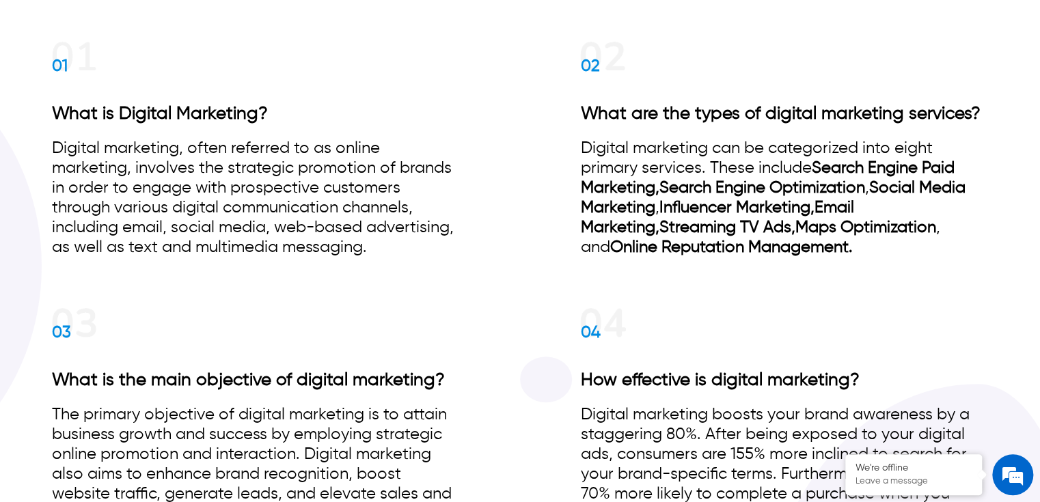
click at [138, 121] on h3 "What is Digital Marketing?" at bounding box center [255, 114] width 407 height 21
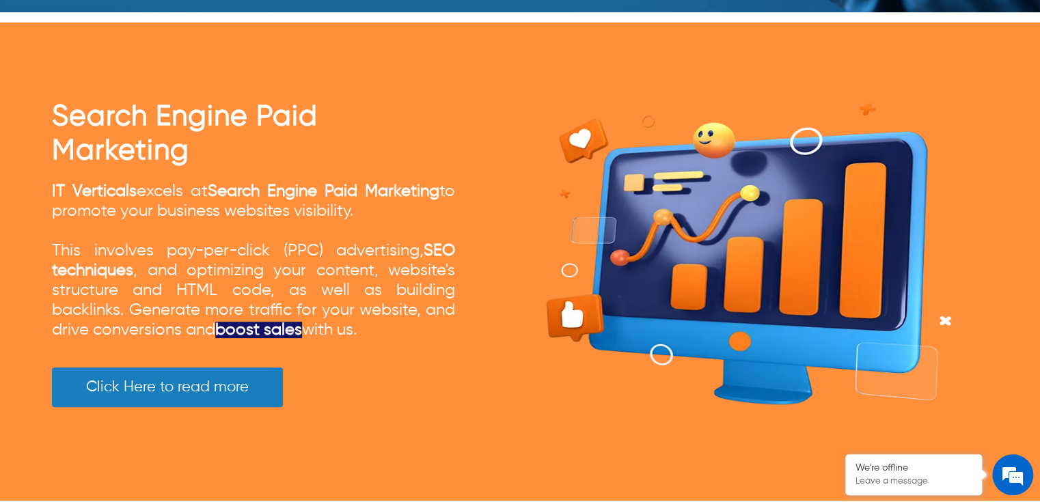
scroll to position [2863, 0]
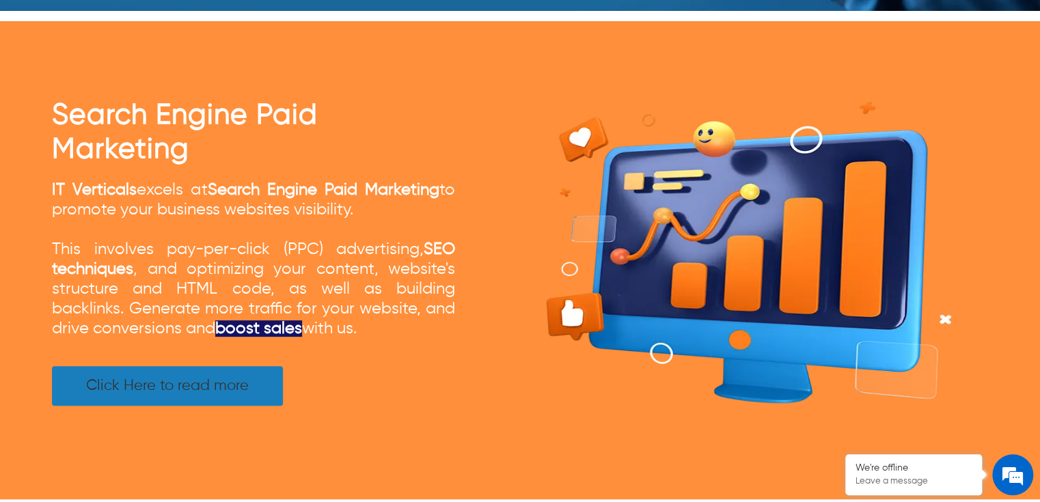
click at [220, 399] on link "Click Here to read more" at bounding box center [167, 386] width 231 height 40
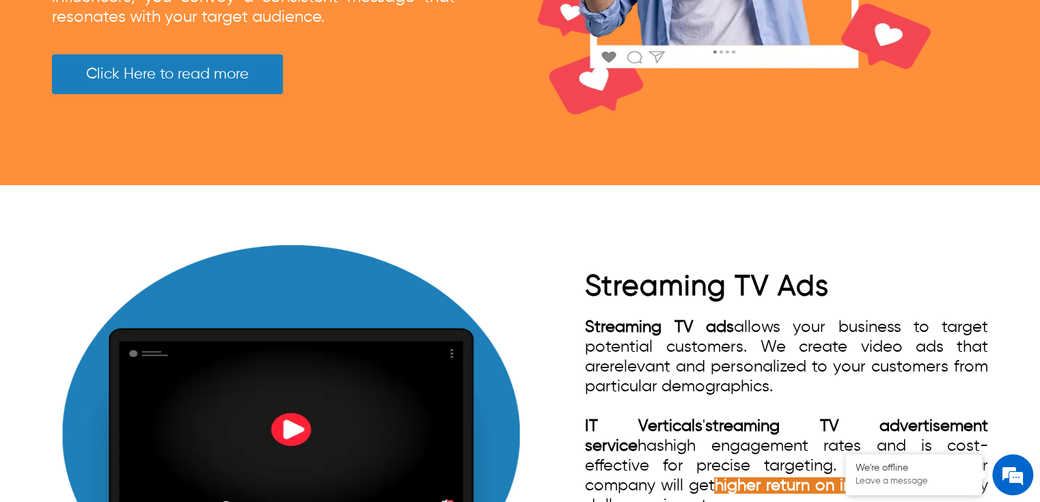
scroll to position [4428, 0]
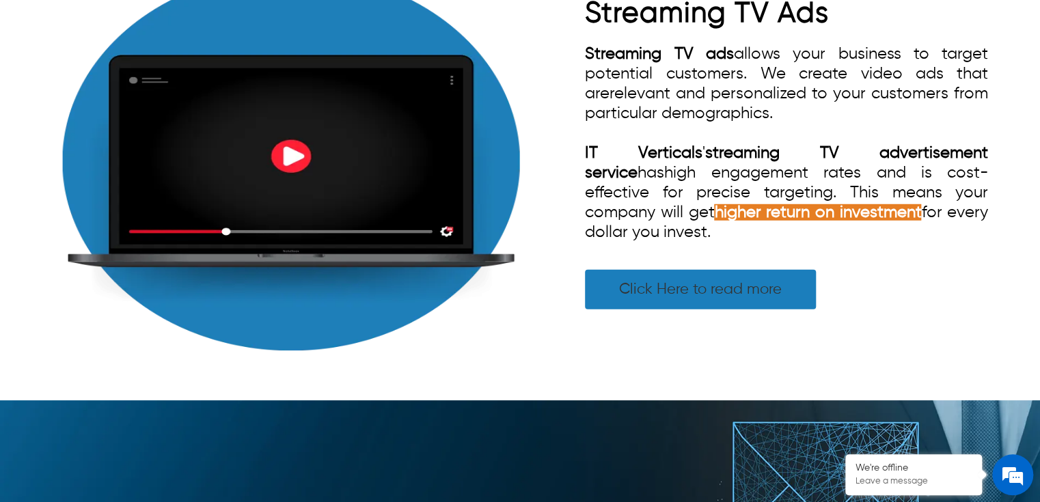
click at [634, 296] on link "Click Here to read more" at bounding box center [700, 290] width 231 height 40
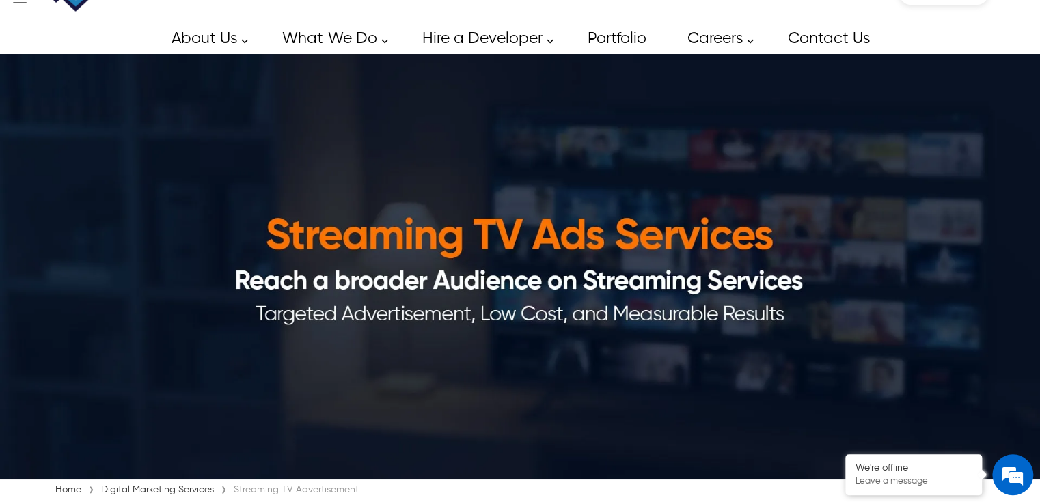
scroll to position [55, 0]
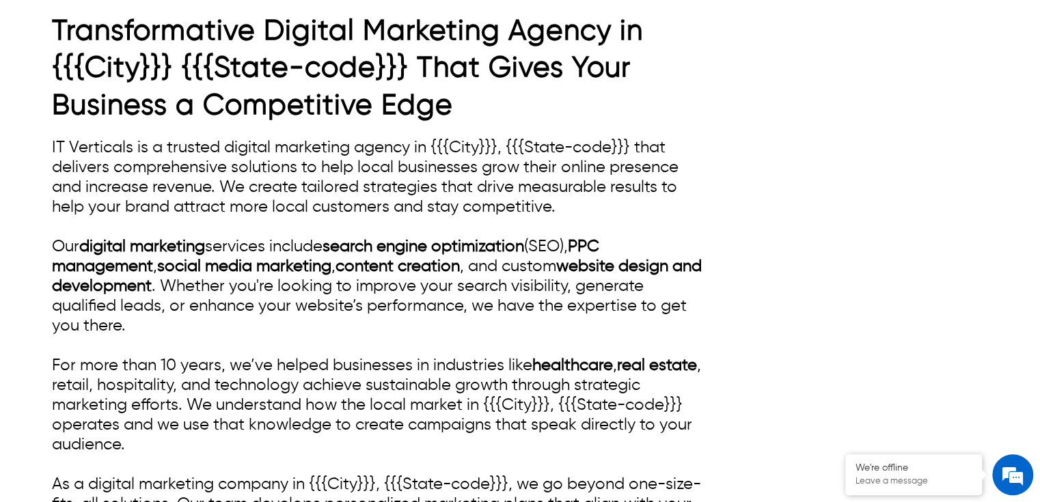
scroll to position [492, 0]
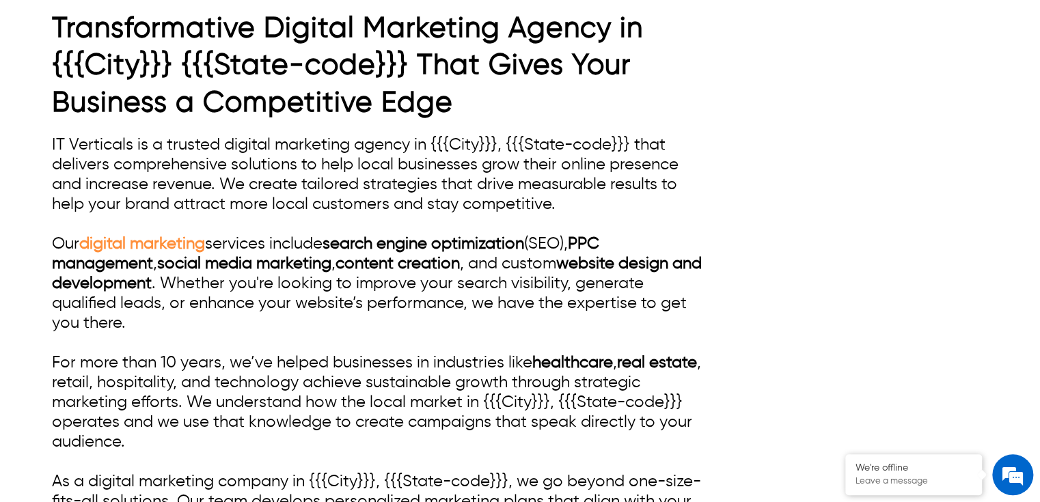
click at [129, 246] on link "digital marketing" at bounding box center [142, 244] width 126 height 16
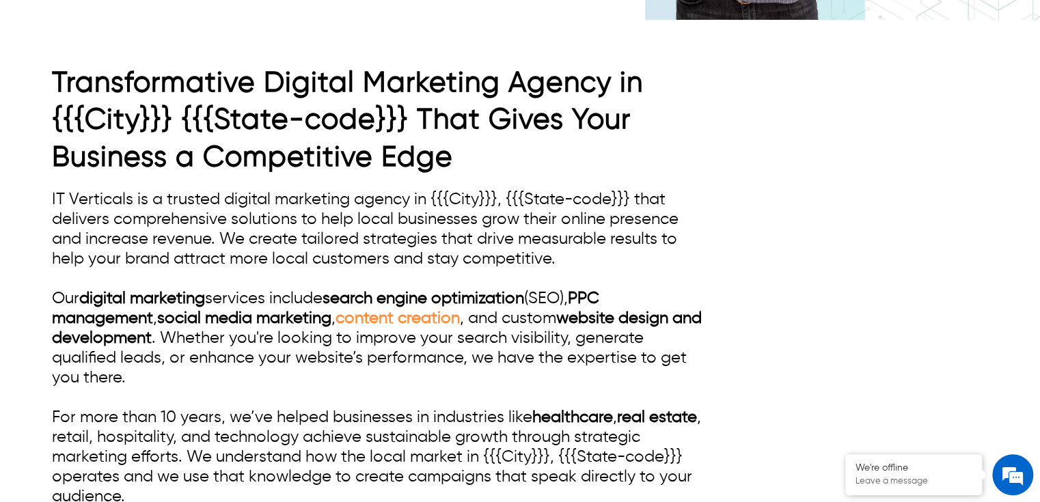
scroll to position [547, 0]
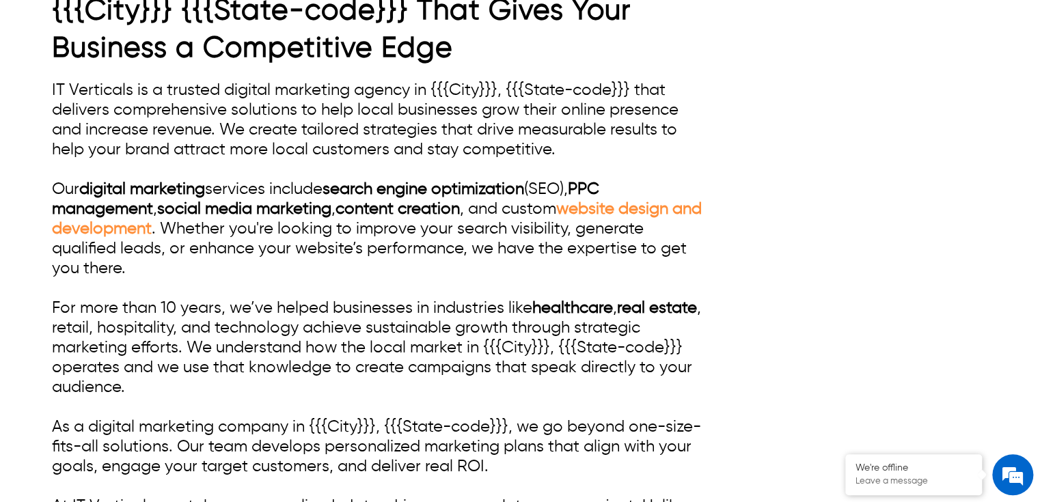
click at [642, 208] on link "website design and development" at bounding box center [377, 219] width 650 height 36
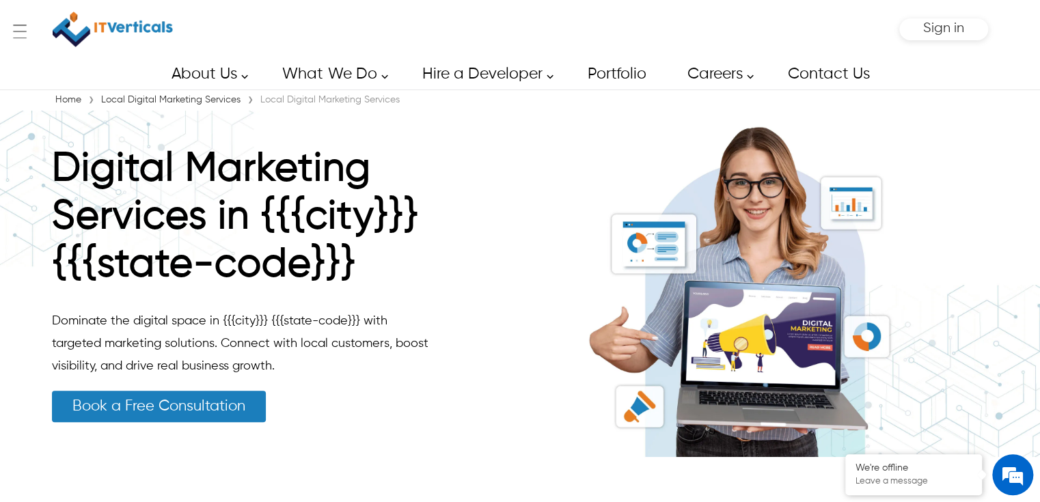
click at [140, 14] on img at bounding box center [113, 29] width 120 height 45
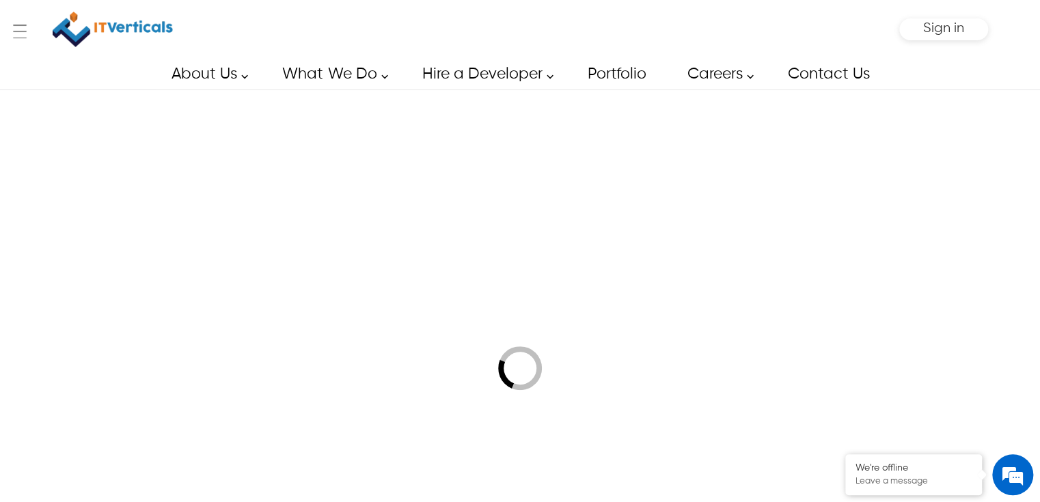
click at [150, 20] on img at bounding box center [113, 29] width 120 height 45
click at [130, 27] on img at bounding box center [113, 29] width 120 height 45
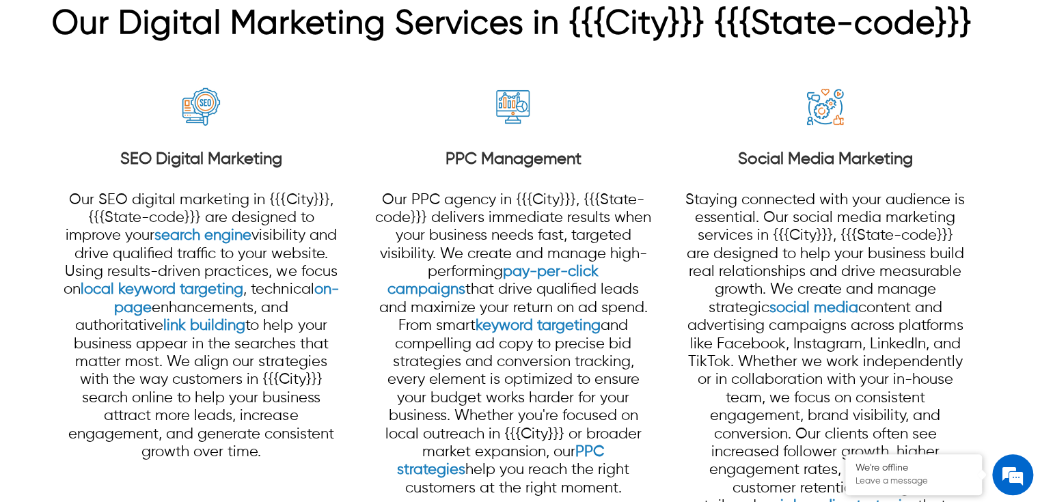
scroll to position [1257, 0]
click at [476, 323] on link "keyword targeting" at bounding box center [538, 325] width 125 height 15
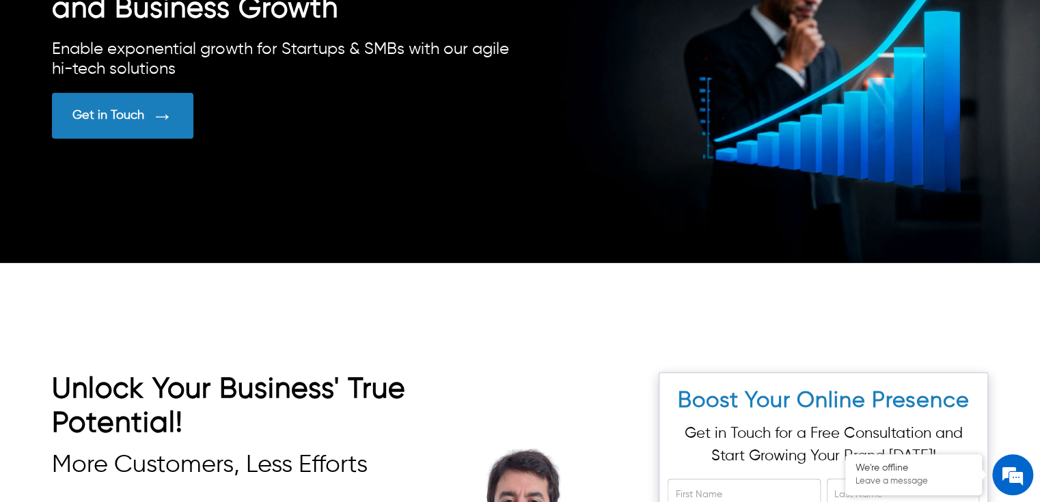
scroll to position [3990, 0]
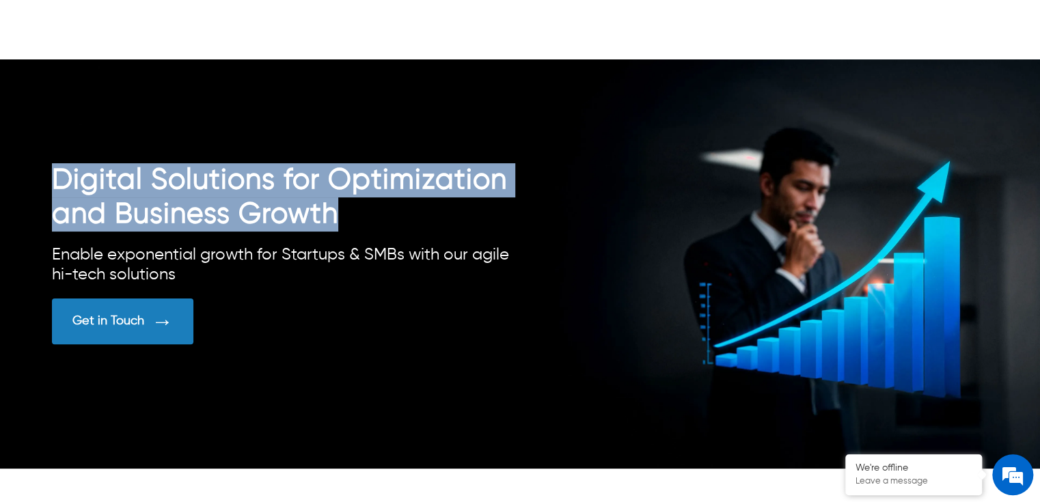
drag, startPoint x: 310, startPoint y: 193, endPoint x: 55, endPoint y: 161, distance: 256.9
click at [55, 163] on h2 "Digital Solutions for Optimization and Business Growth" at bounding box center [286, 197] width 468 height 68
copy h2 "Digital Solutions for Optimization and Business Growth"
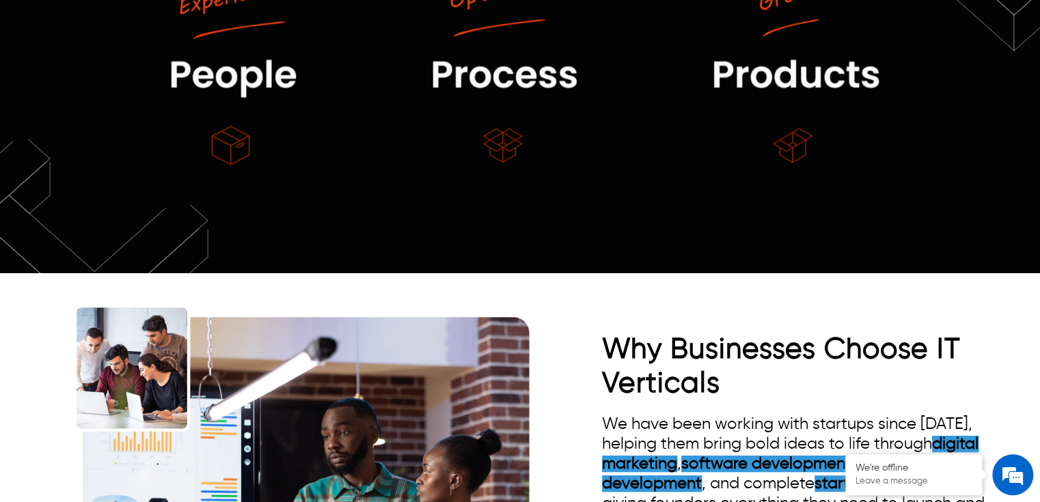
scroll to position [1082, 0]
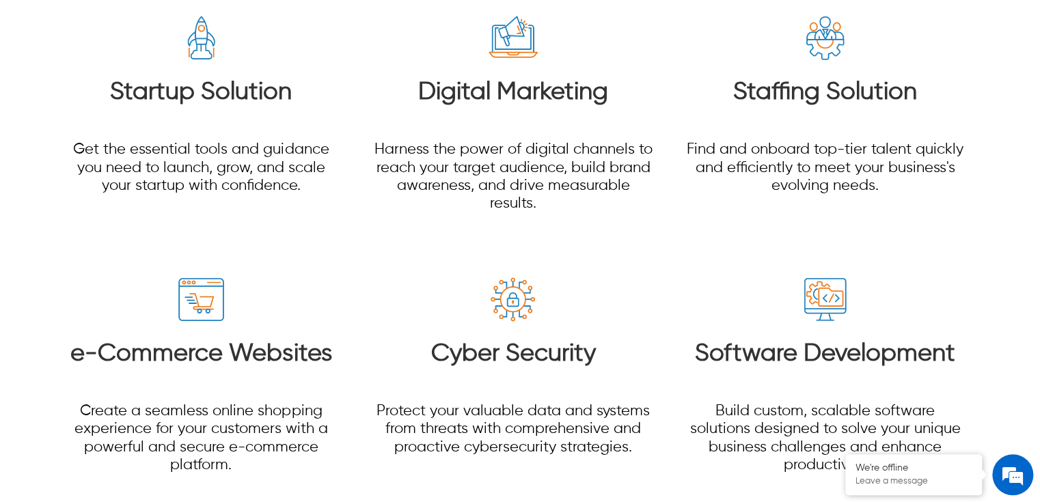
click at [455, 83] on h3 "Digital Marketing" at bounding box center [513, 92] width 281 height 29
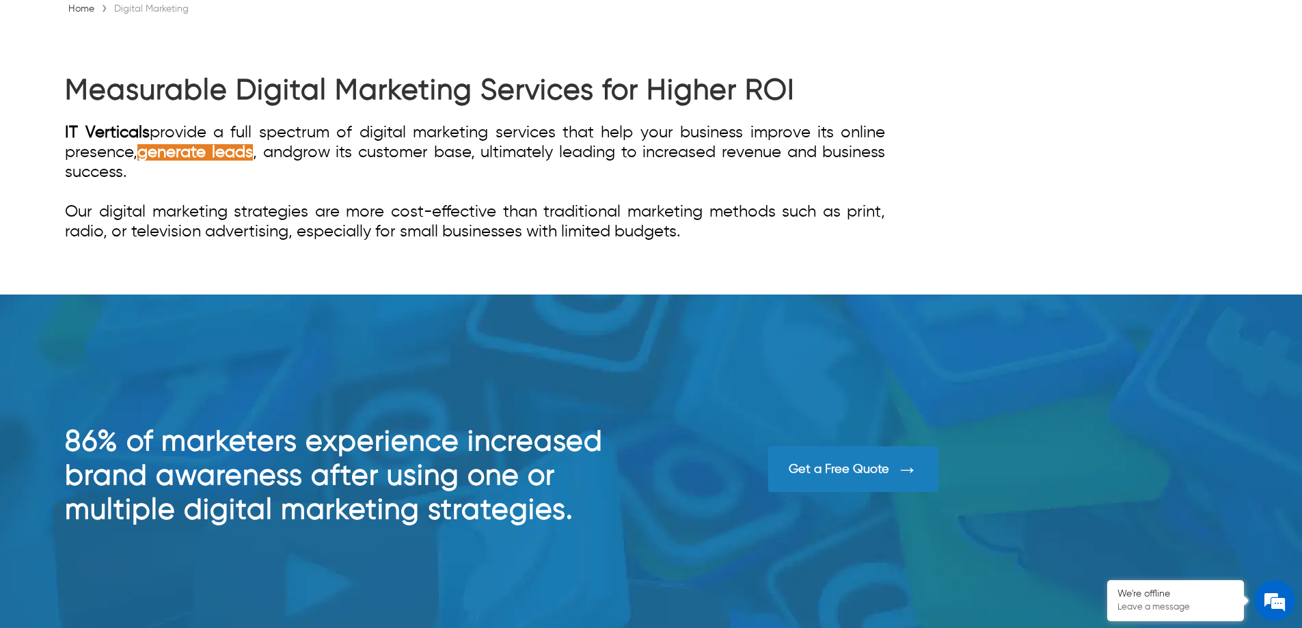
scroll to position [887, 0]
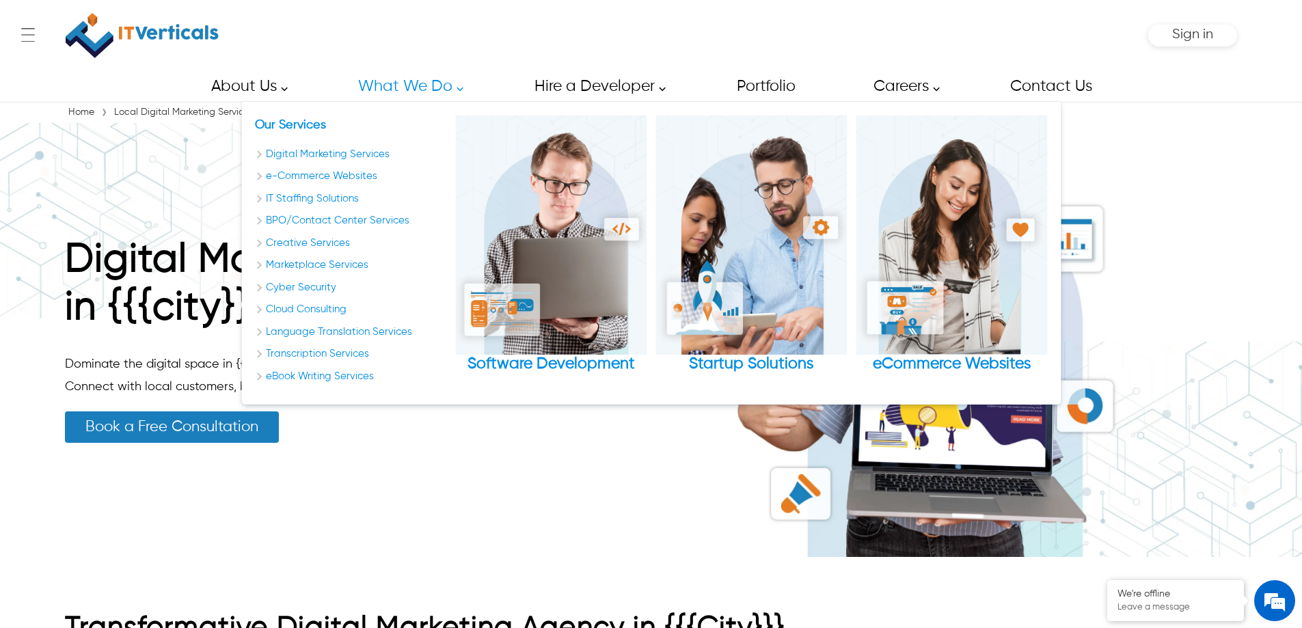
click at [158, 21] on img at bounding box center [142, 35] width 153 height 57
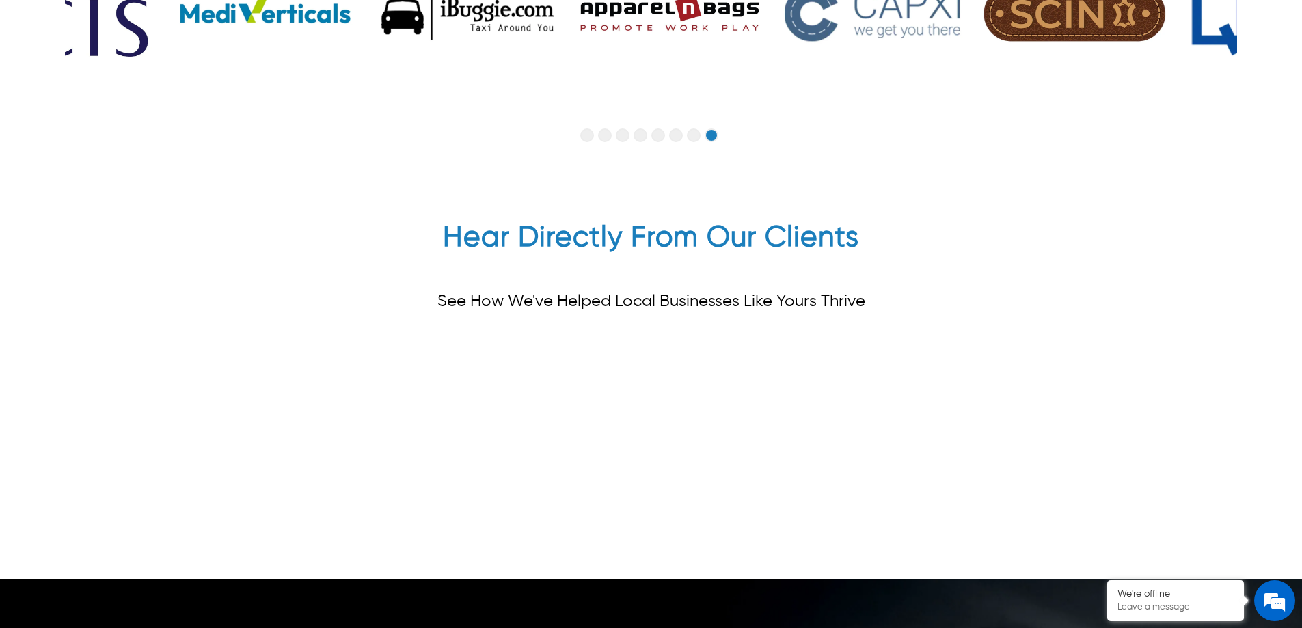
scroll to position [3826, 0]
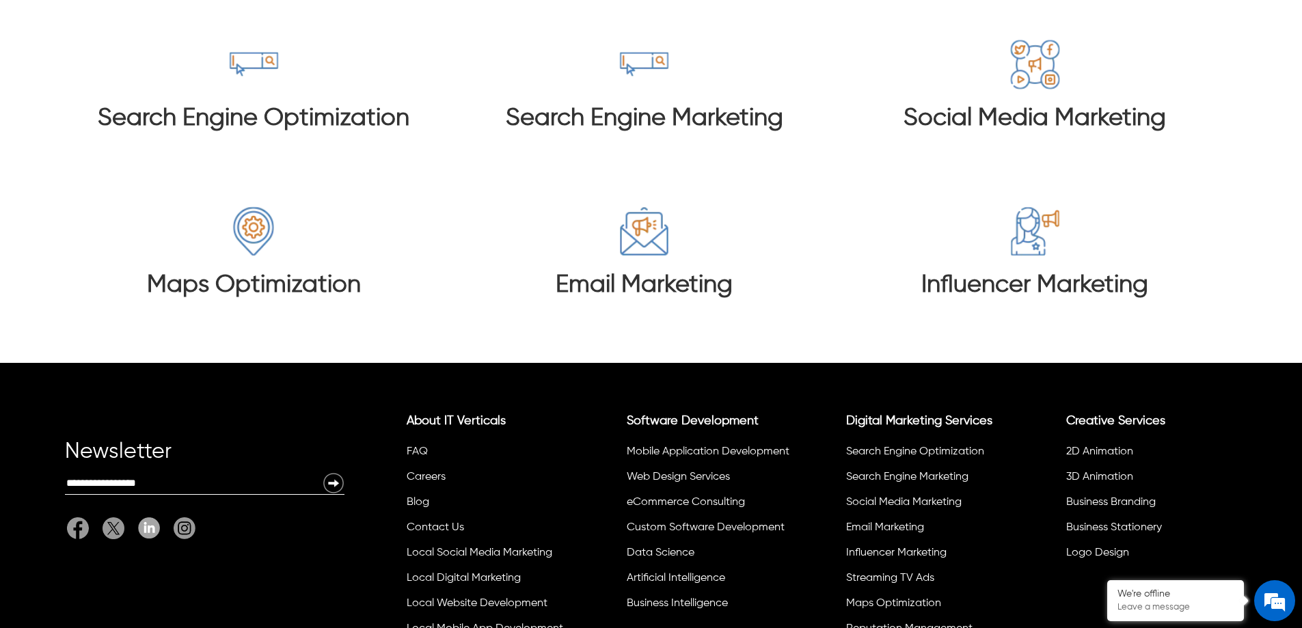
scroll to position [10887, 0]
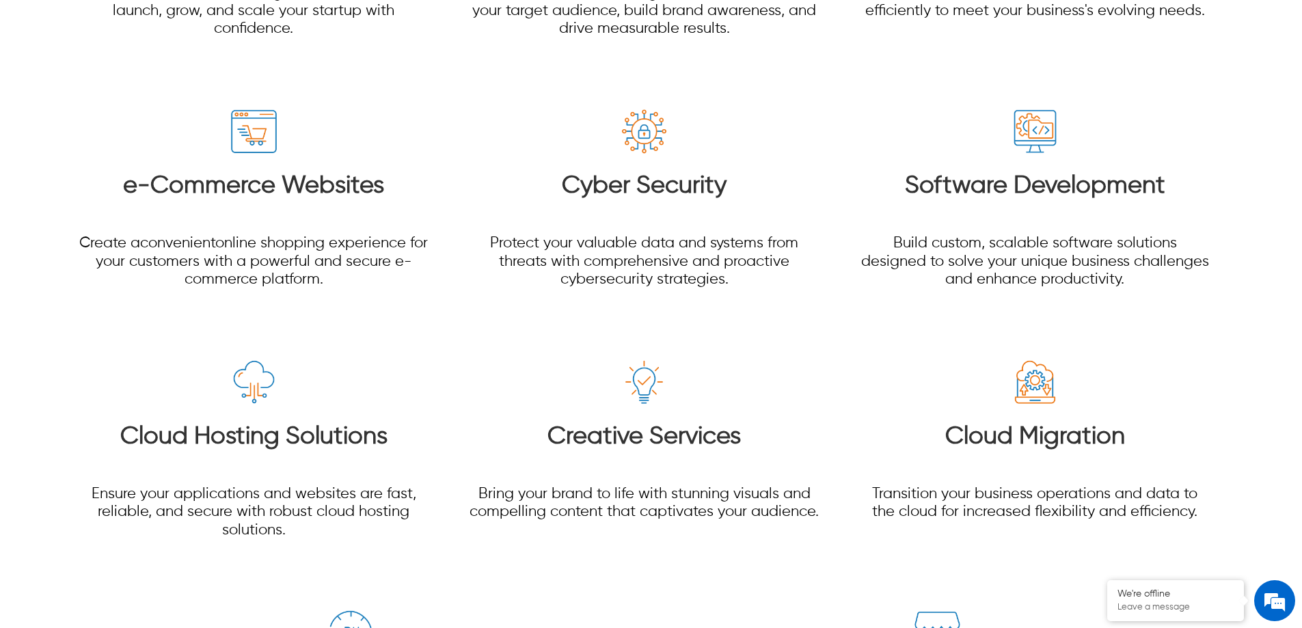
scroll to position [2255, 0]
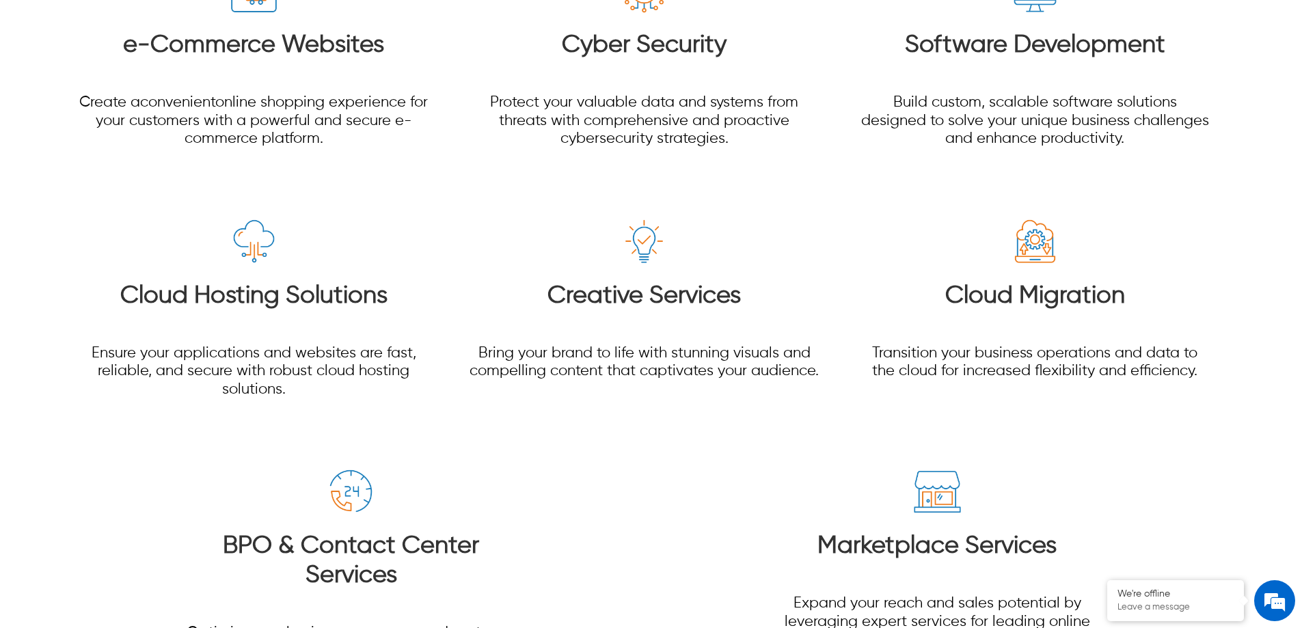
click at [706, 287] on h3 "Creative Services" at bounding box center [643, 296] width 351 height 29
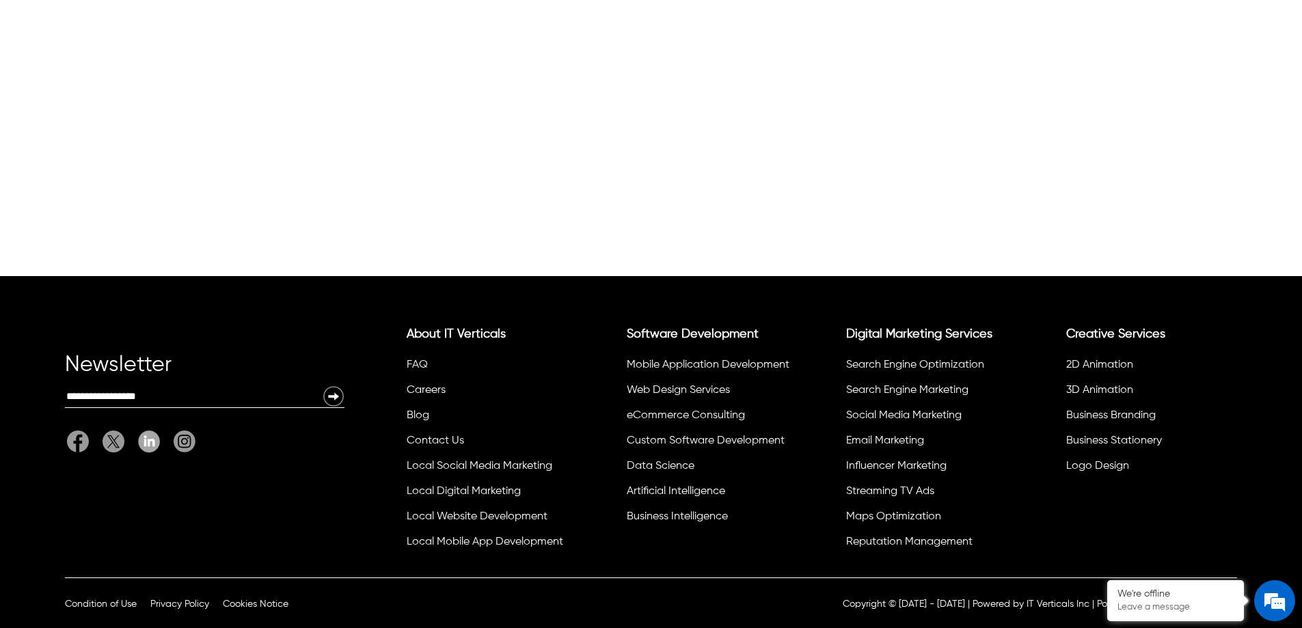
scroll to position [360, 0]
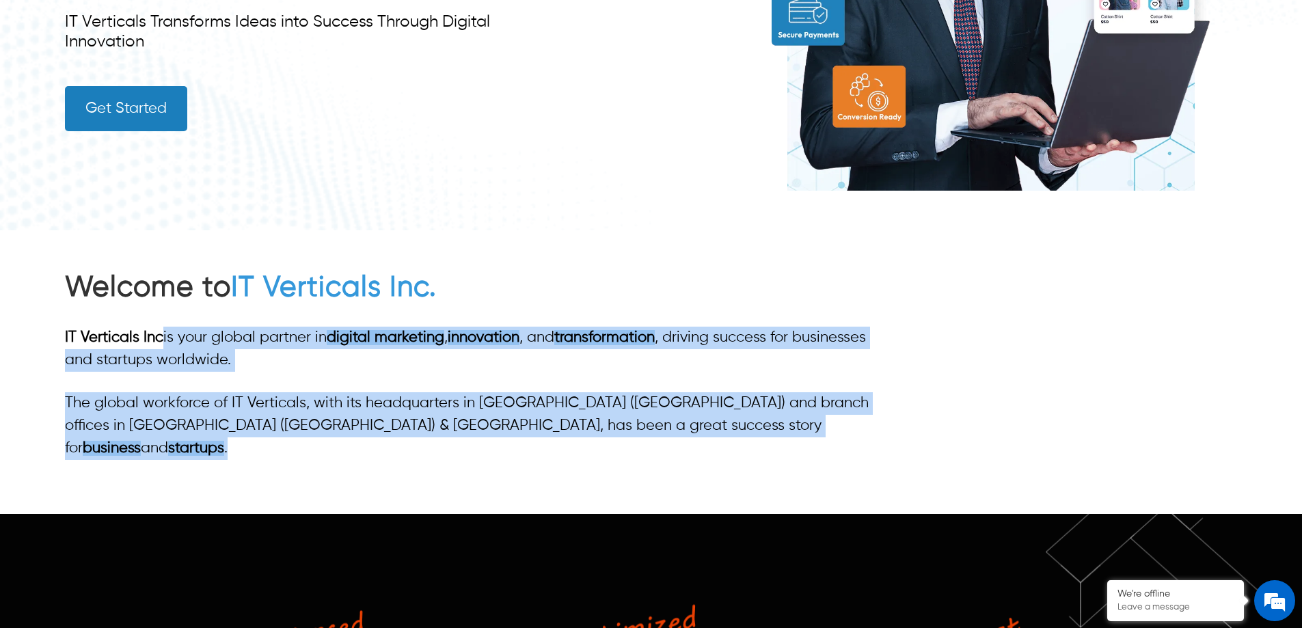
drag, startPoint x: 506, startPoint y: 433, endPoint x: 164, endPoint y: 342, distance: 354.2
click at [164, 342] on div "IT Verticals Inc is your global partner in digital marketing , innovation , and…" at bounding box center [475, 393] width 820 height 133
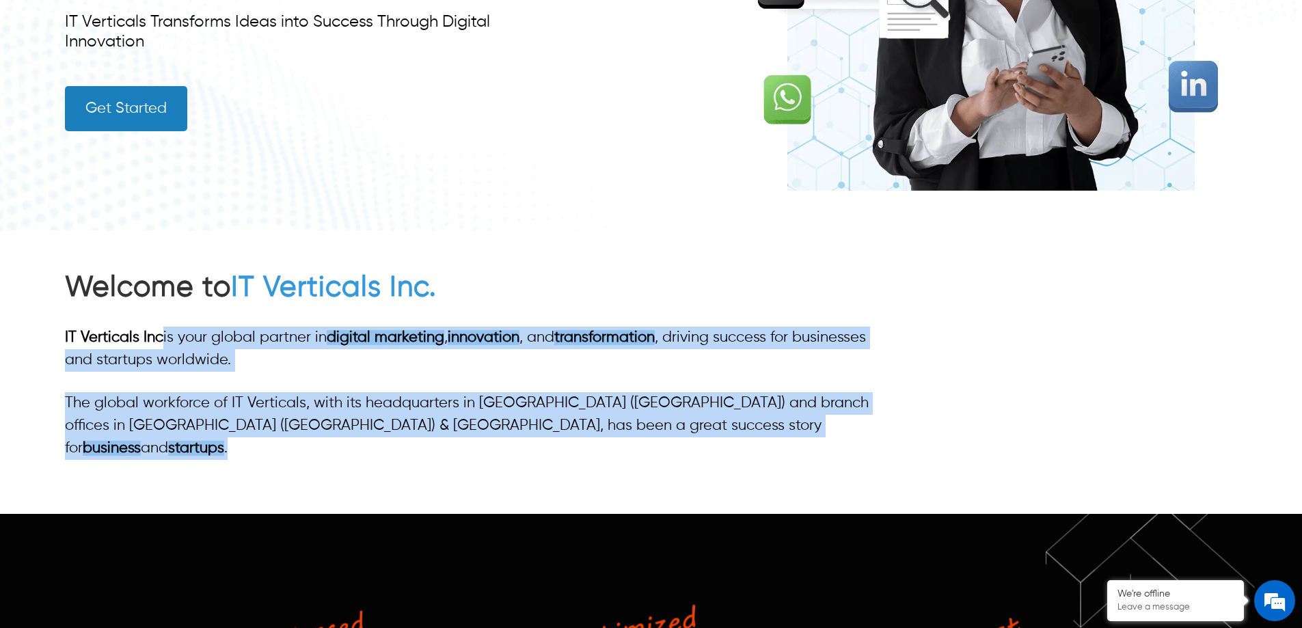
click at [241, 359] on p "IT Verticals Inc is your global partner in digital marketing , innovation , and…" at bounding box center [475, 349] width 820 height 45
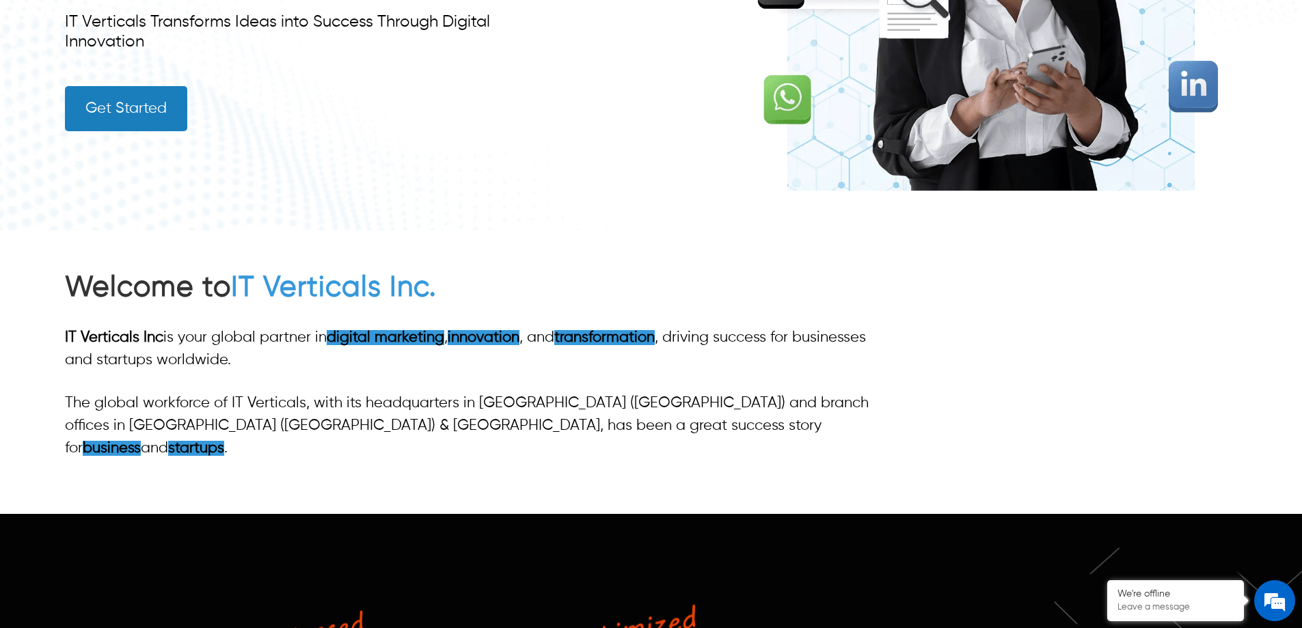
click at [131, 357] on p "IT Verticals Inc is your global partner in digital marketing , innovation , and…" at bounding box center [475, 349] width 820 height 45
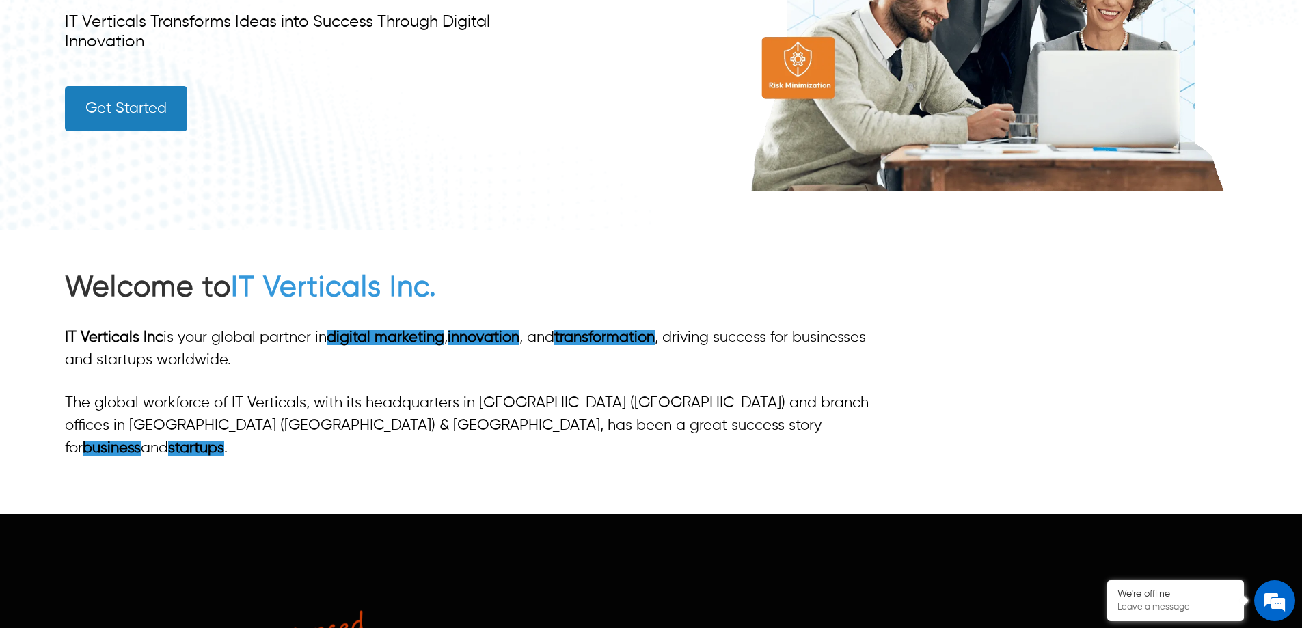
click at [647, 364] on p "IT Verticals Inc is your global partner in digital marketing , innovation , and…" at bounding box center [475, 349] width 820 height 45
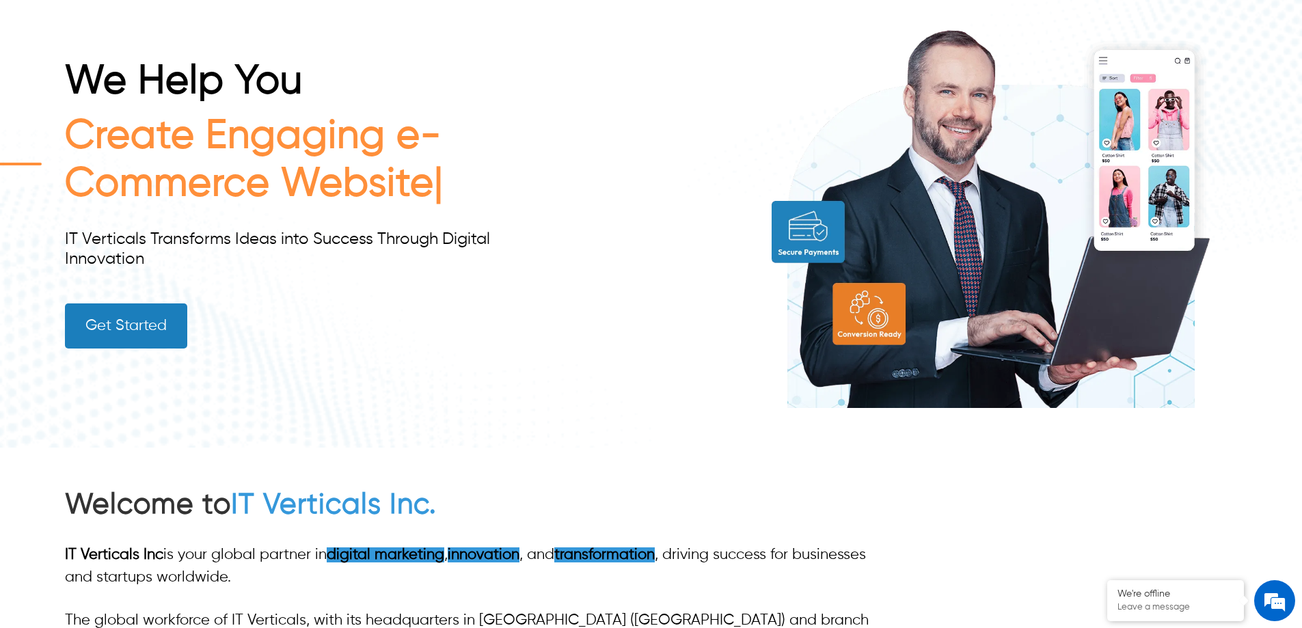
scroll to position [342, 0]
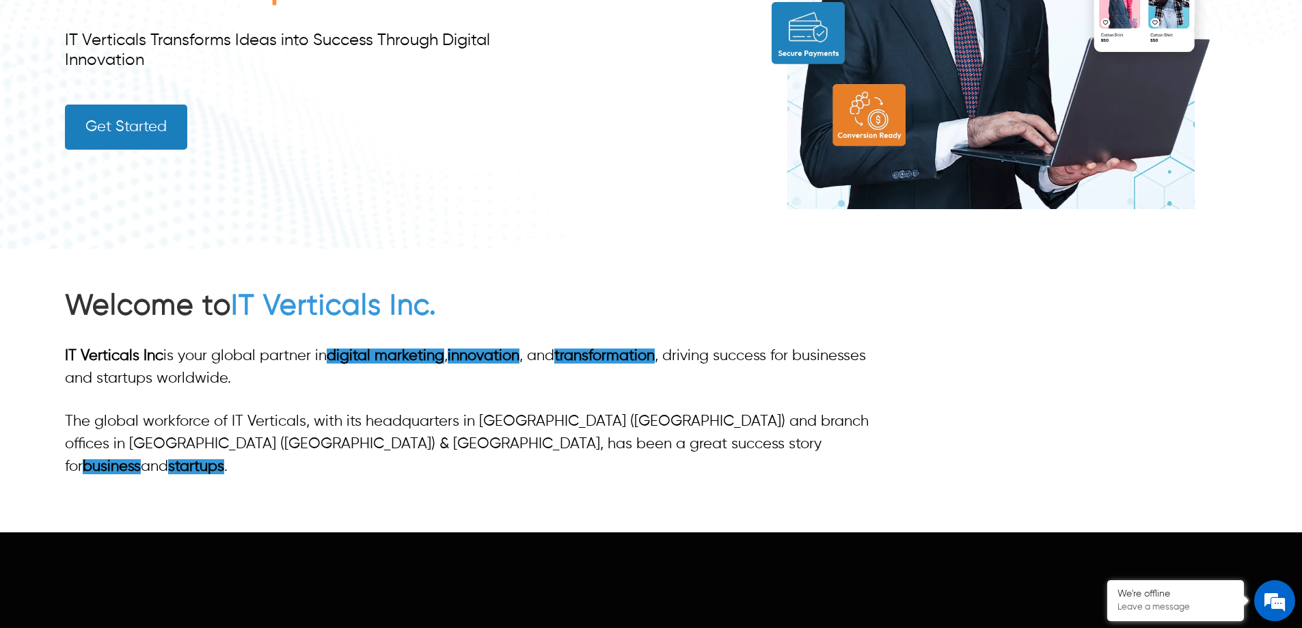
click at [133, 132] on link "Get Started" at bounding box center [126, 127] width 122 height 45
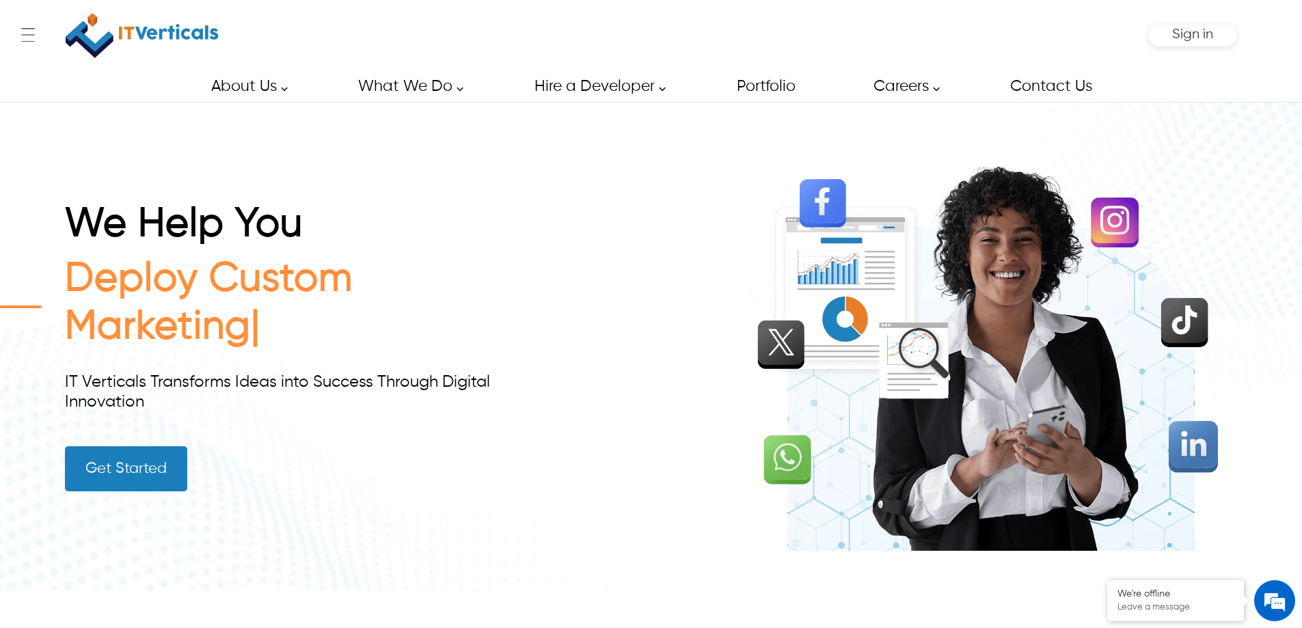
click at [146, 457] on link "Get Started" at bounding box center [126, 468] width 122 height 45
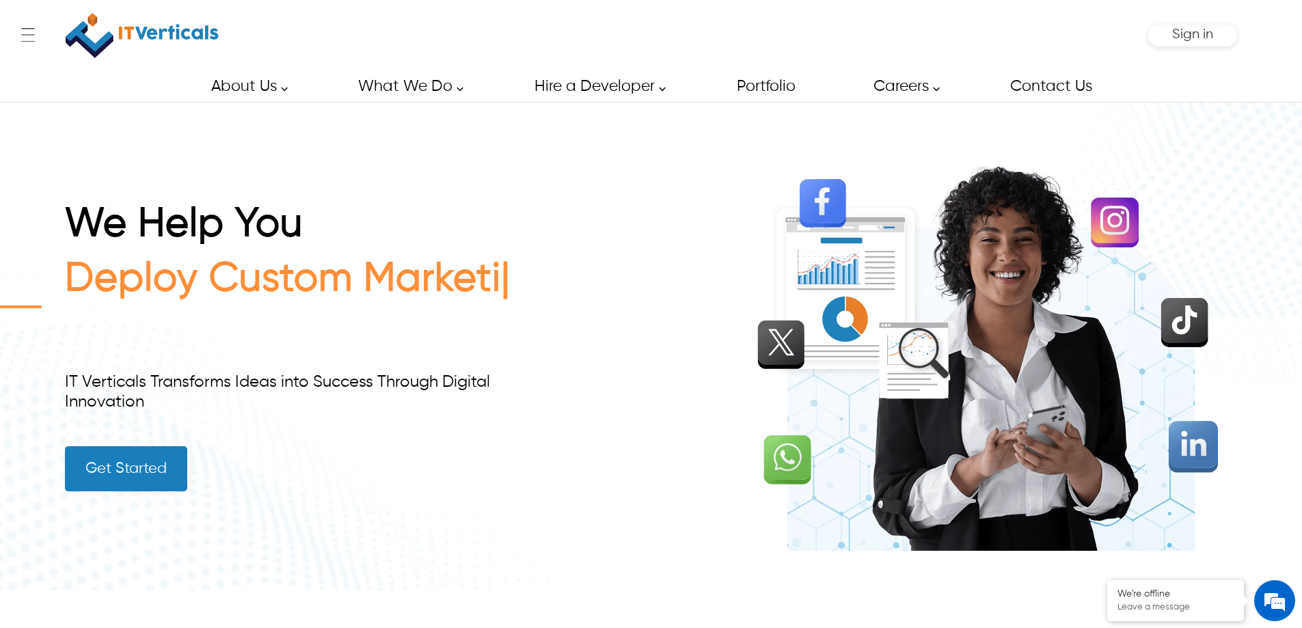
click at [146, 457] on link "Get Started" at bounding box center [126, 468] width 122 height 45
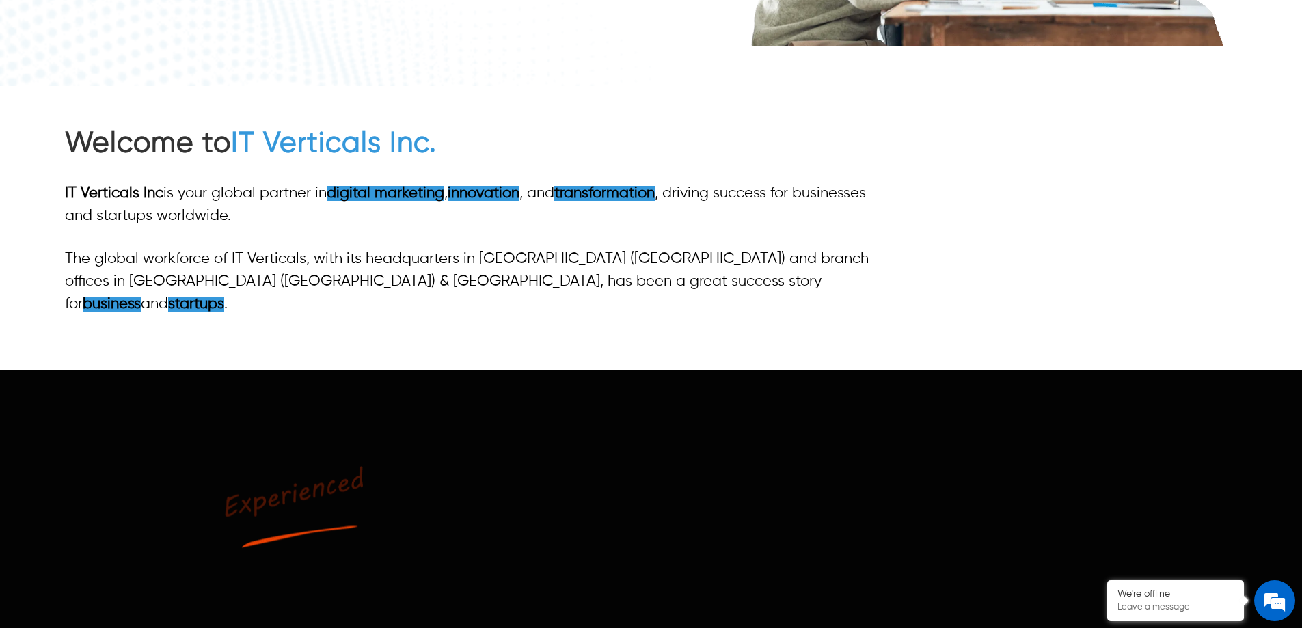
scroll to position [478, 0]
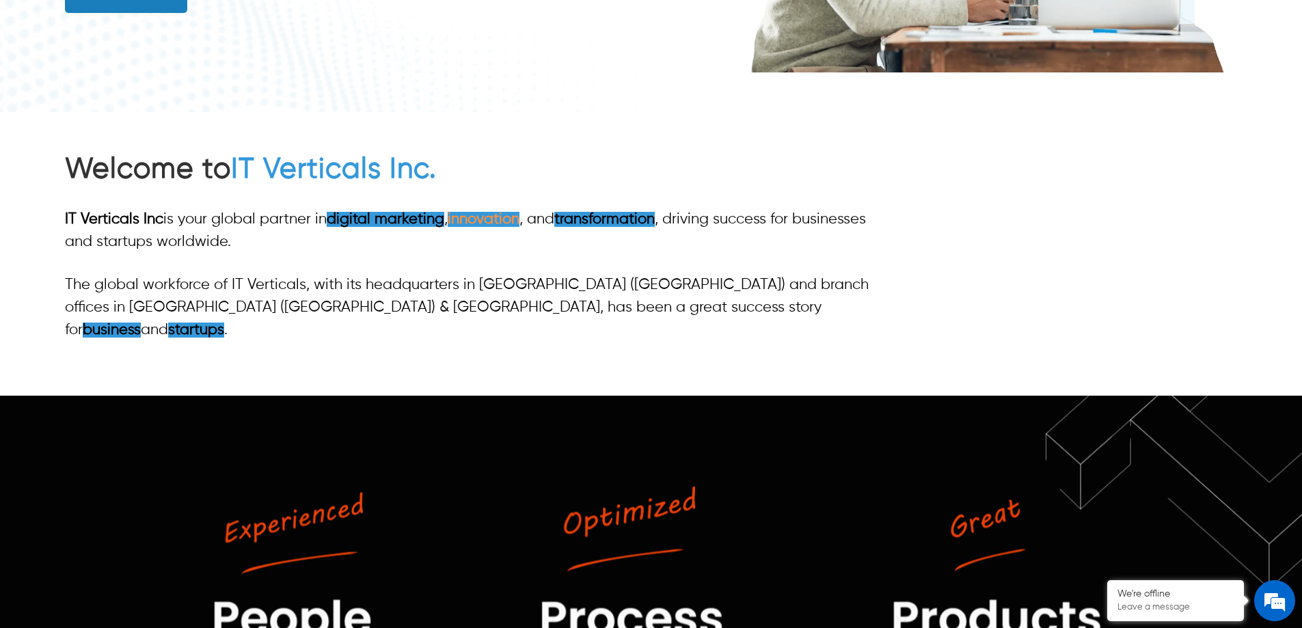
click at [499, 219] on link "innovation" at bounding box center [484, 219] width 72 height 15
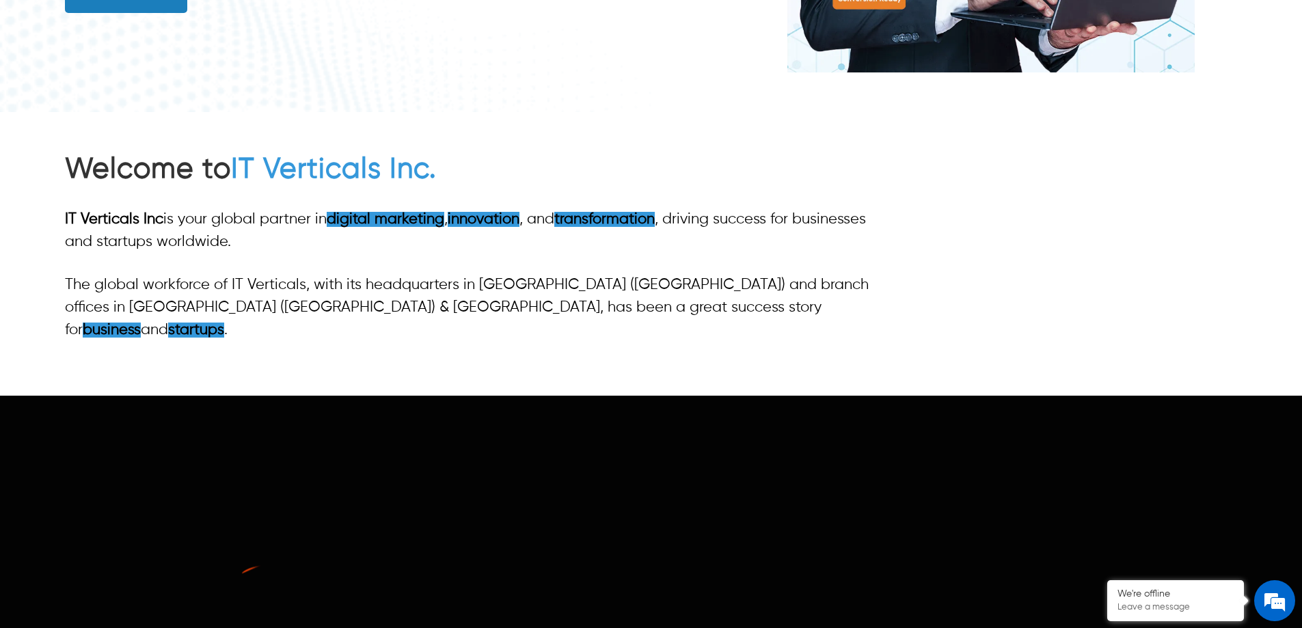
scroll to position [273, 0]
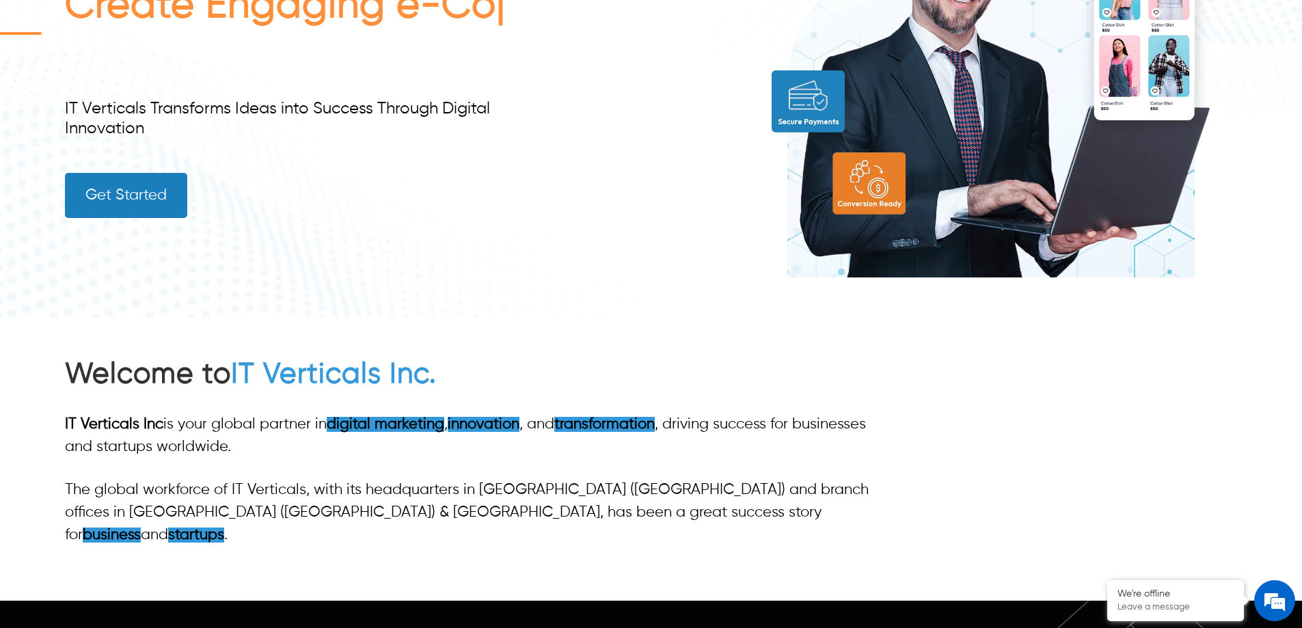
click at [158, 203] on link "Get Started" at bounding box center [126, 195] width 122 height 45
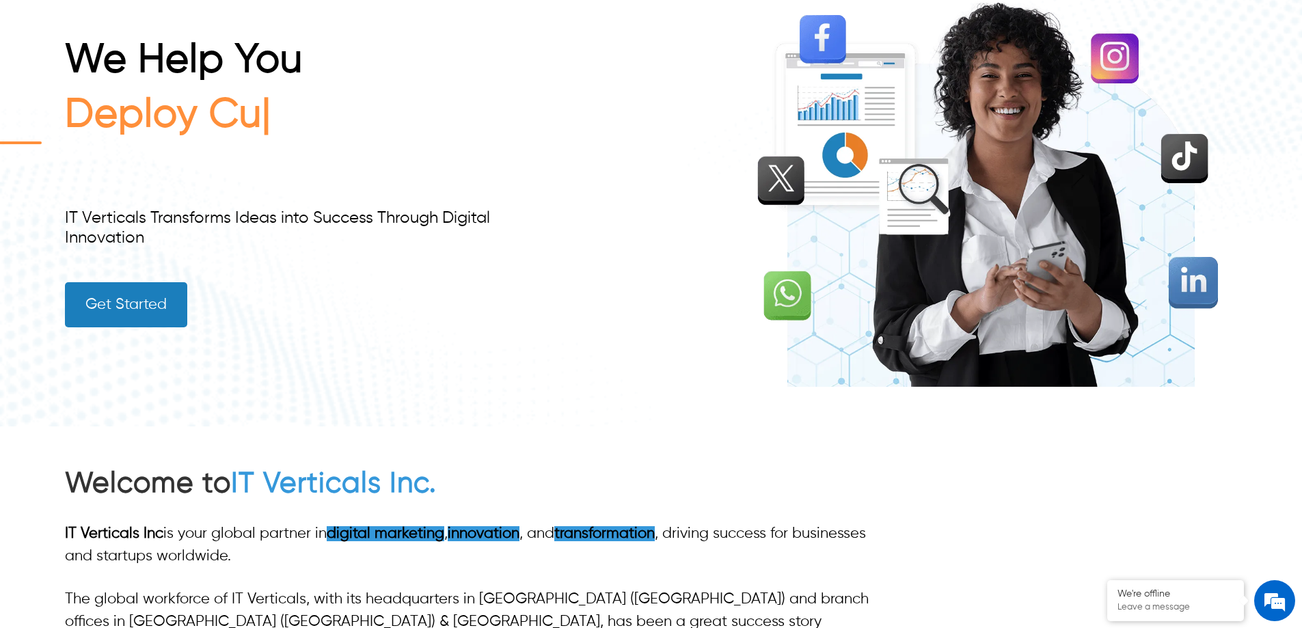
scroll to position [0, 0]
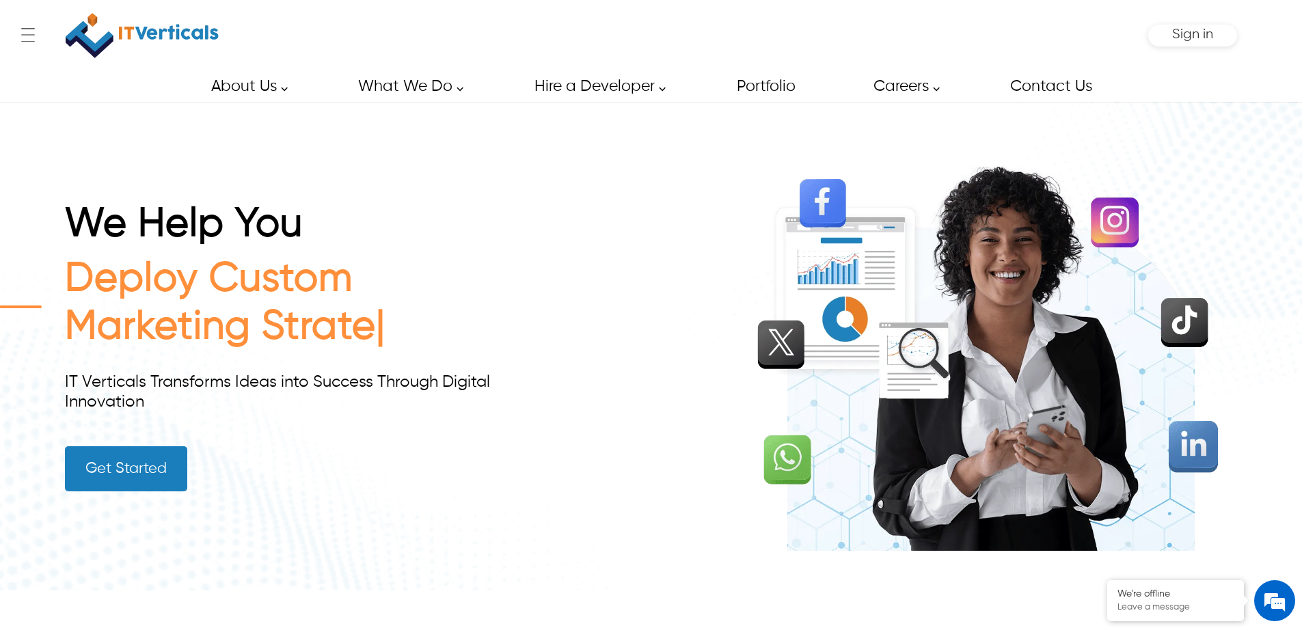
click at [144, 44] on img at bounding box center [142, 35] width 153 height 57
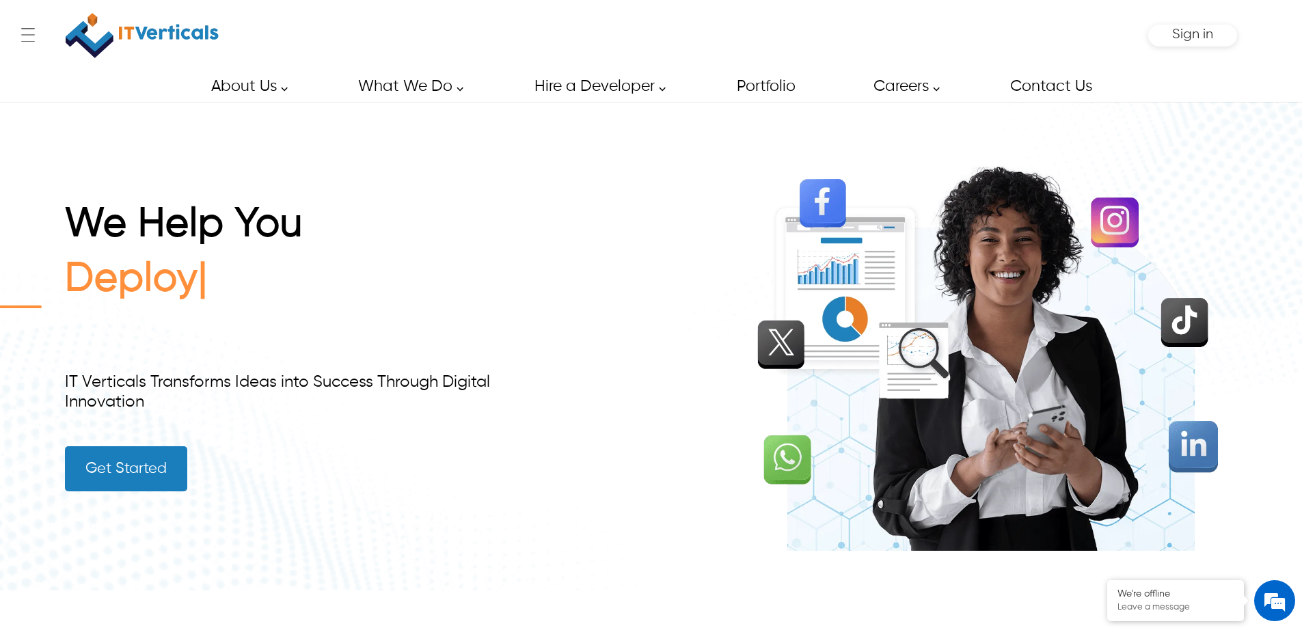
click at [131, 469] on link "Get Started" at bounding box center [126, 468] width 122 height 45
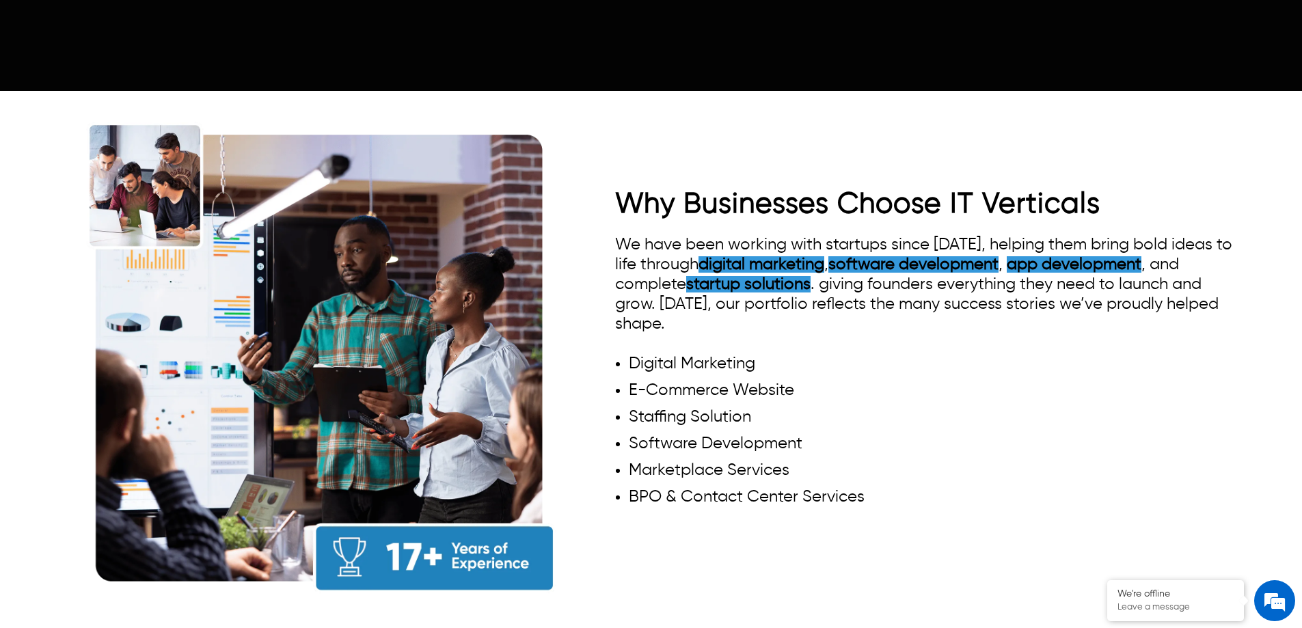
scroll to position [1298, 0]
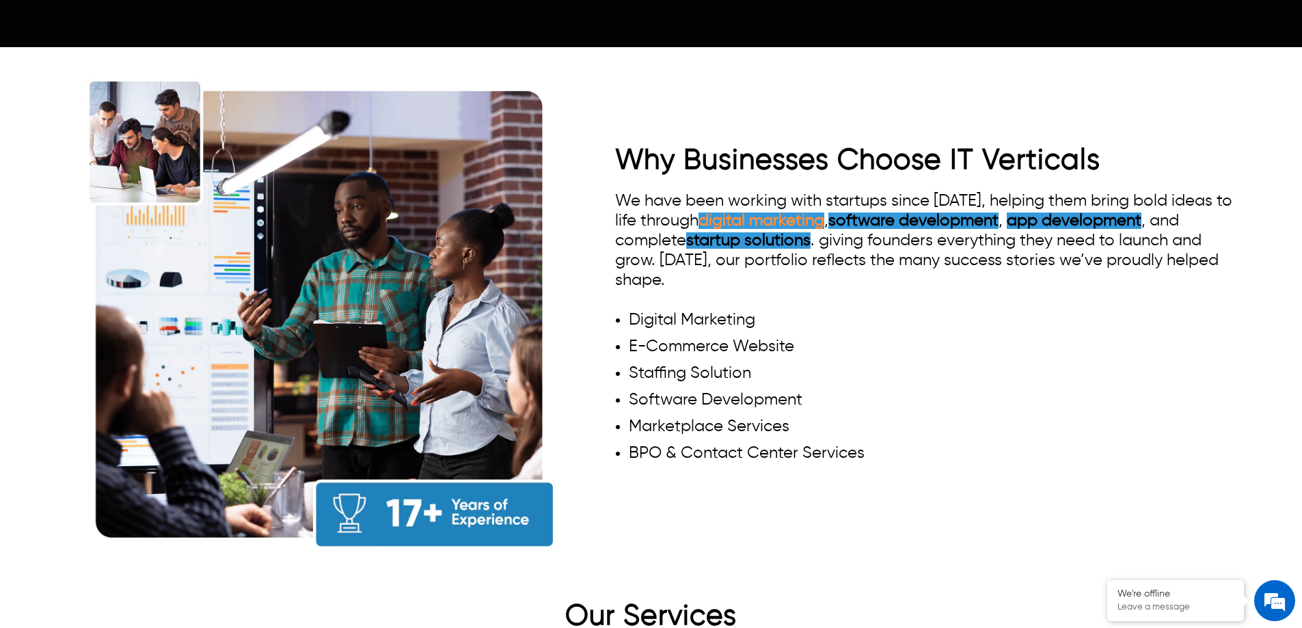
click at [758, 212] on strong "digital marketing" at bounding box center [761, 220] width 126 height 16
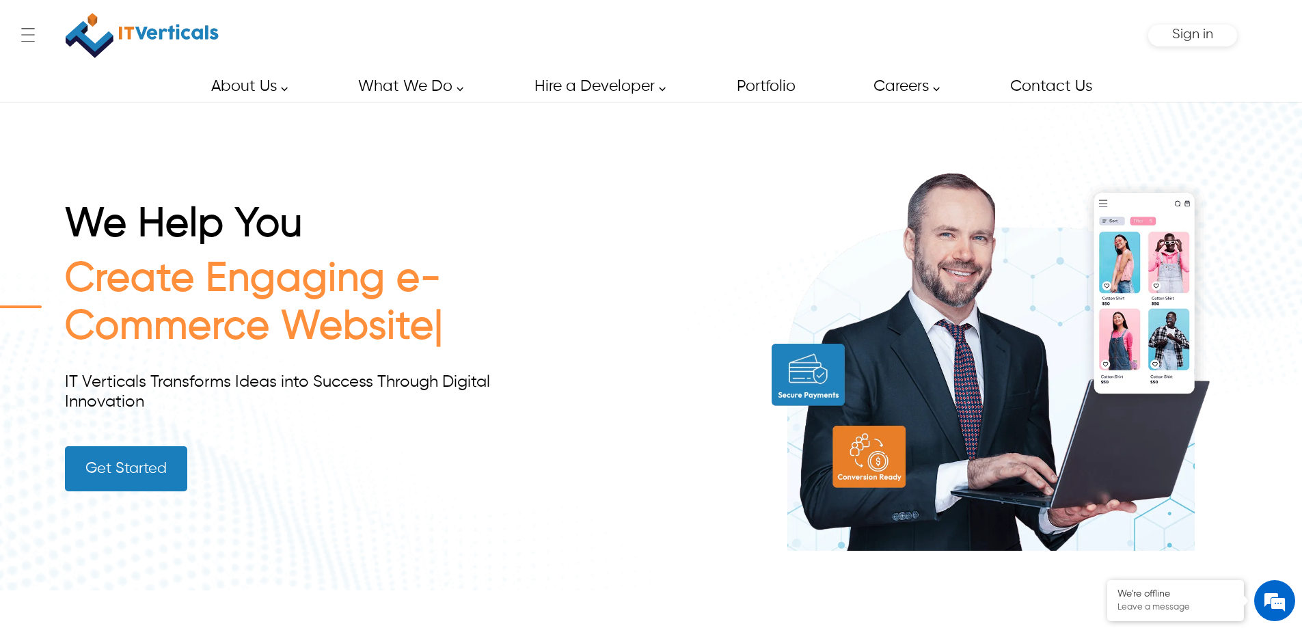
click at [157, 466] on link "Get Started" at bounding box center [126, 468] width 122 height 45
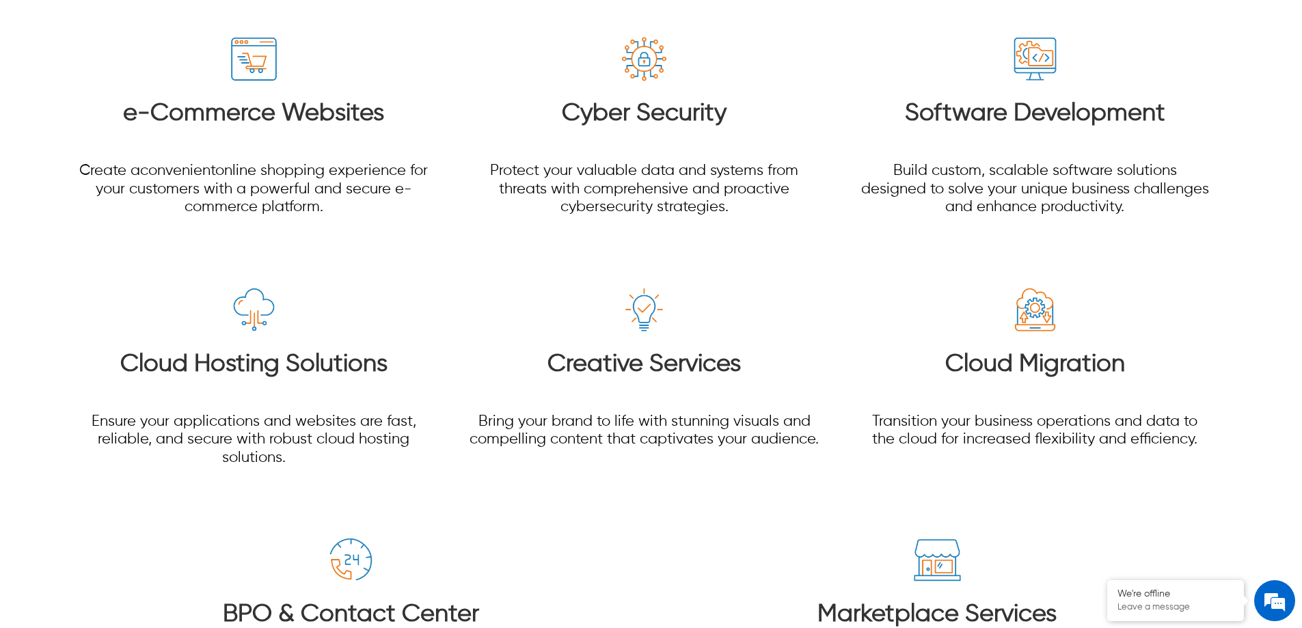
click at [0, 208] on div at bounding box center [651, 244] width 1302 height 1125
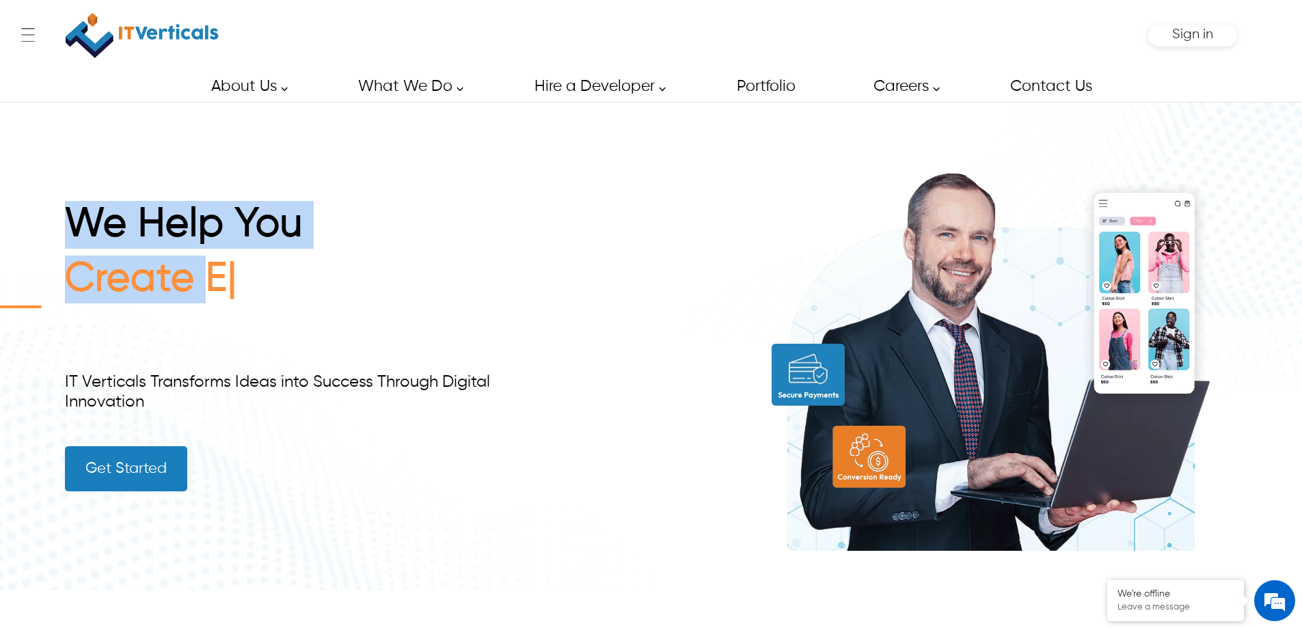
drag, startPoint x: 68, startPoint y: 221, endPoint x: 357, endPoint y: 288, distance: 297.5
click at [357, 288] on div "We Help You Create E IT Verticals Transforms Ideas into Success Through Digital…" at bounding box center [299, 346] width 469 height 290
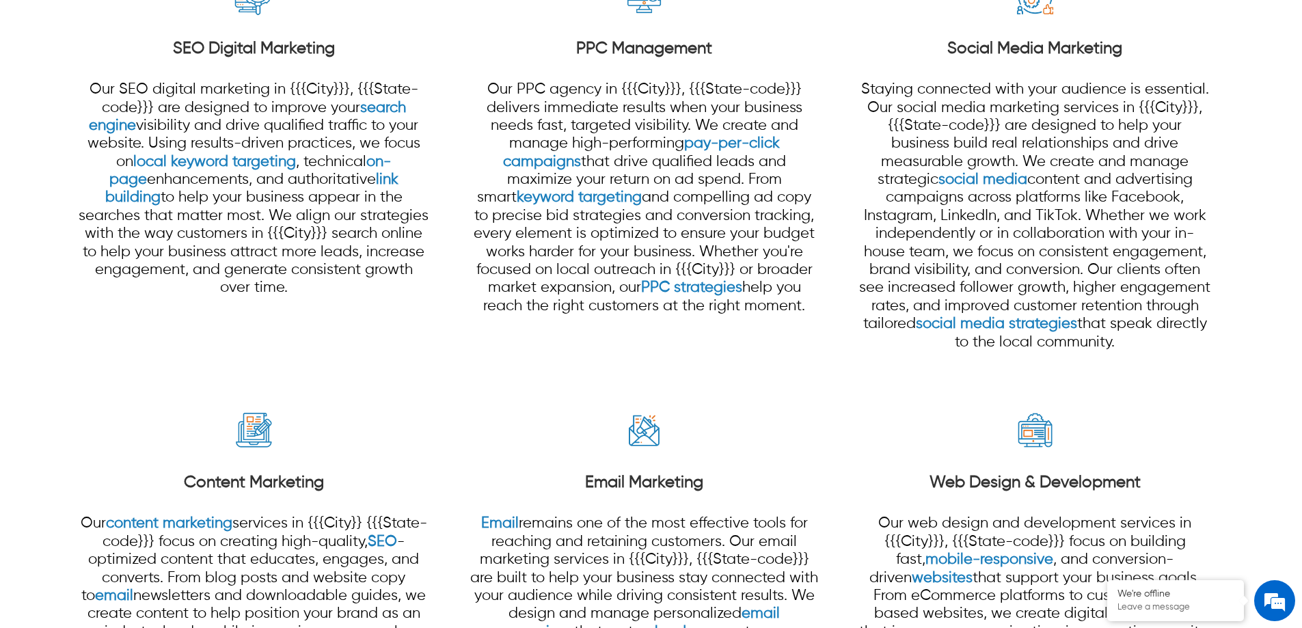
scroll to position [1451, 0]
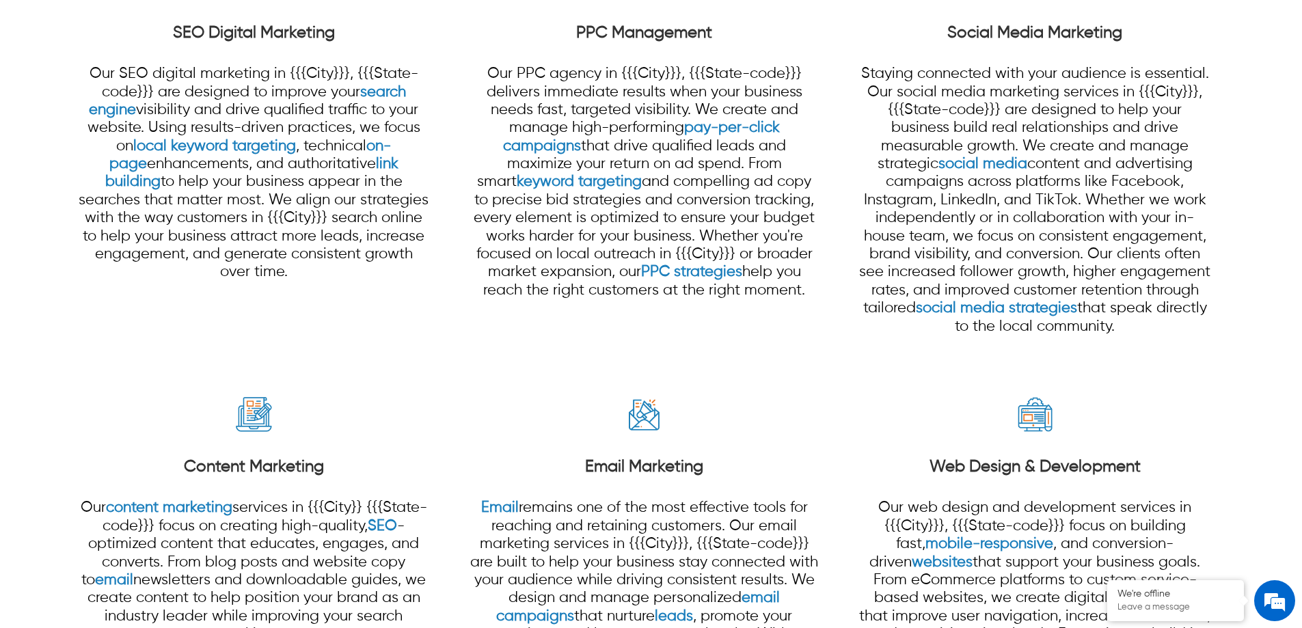
click at [594, 48] on div "PPC Management Our PPC agency in {{{City}}}, {{{State-code}}} delivers immediat…" at bounding box center [643, 165] width 351 height 298
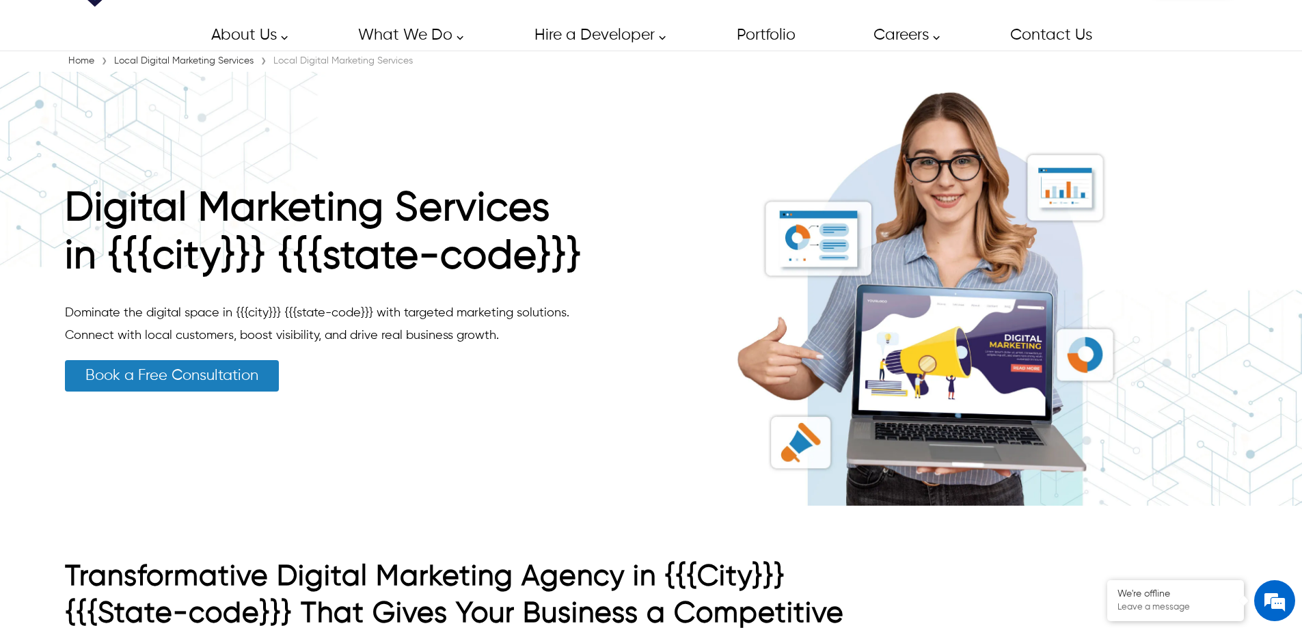
scroll to position [26, 0]
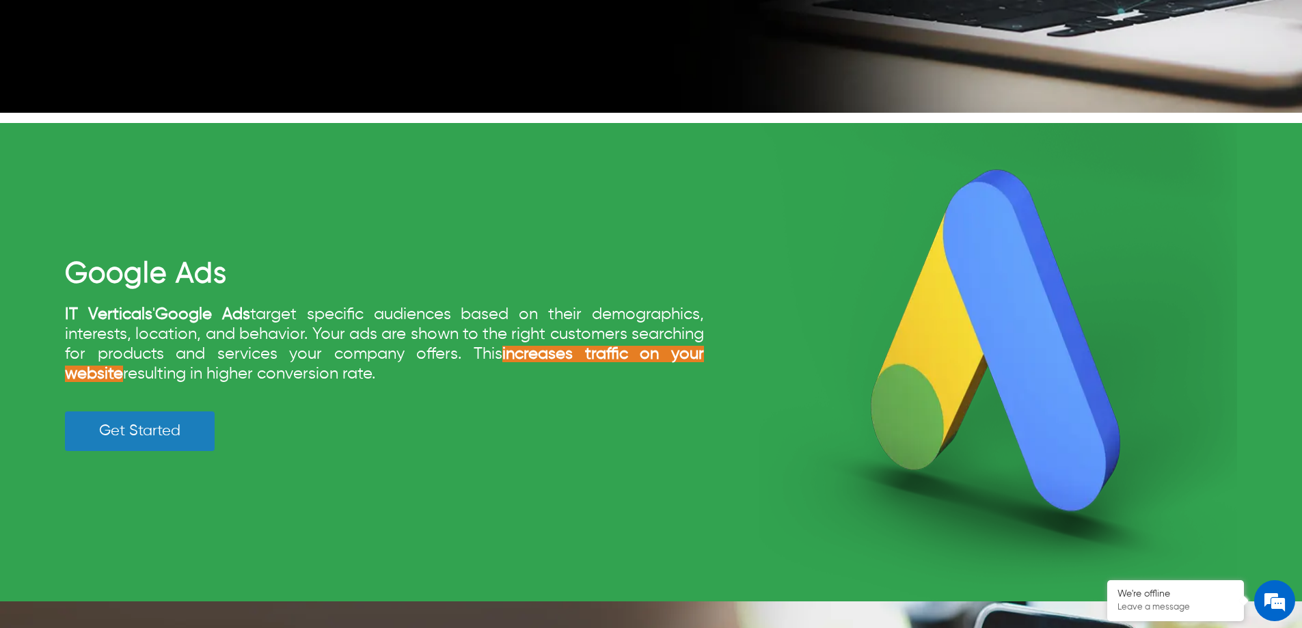
scroll to position [1435, 0]
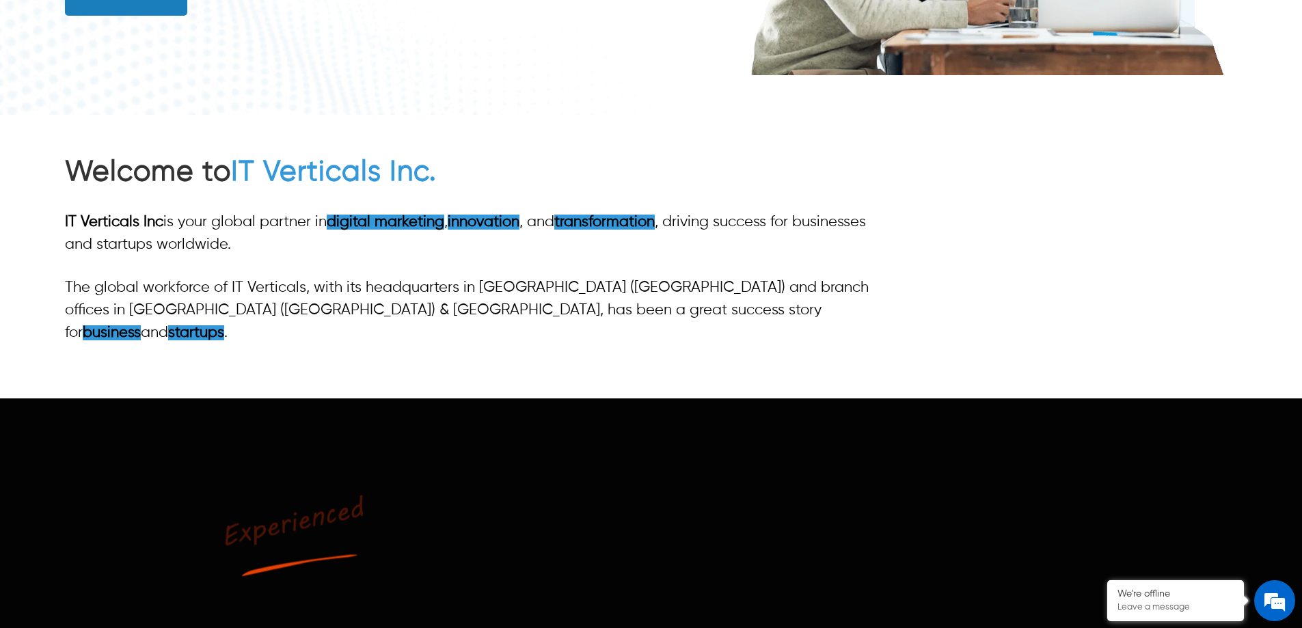
scroll to position [478, 0]
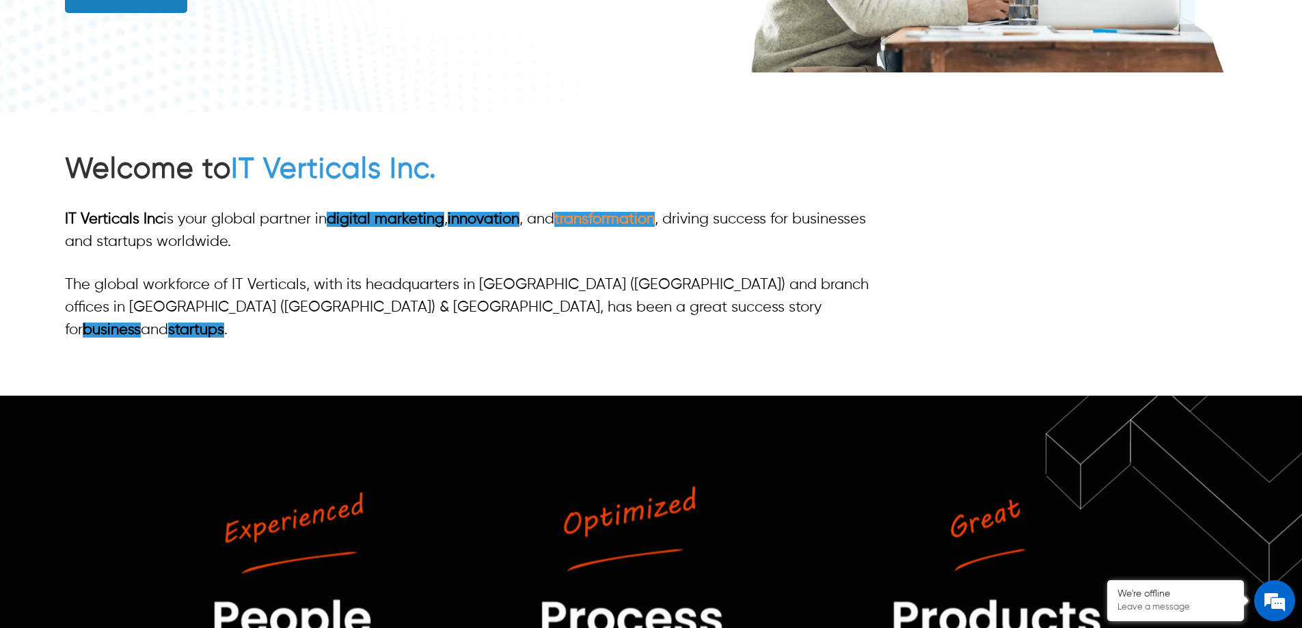
click at [630, 227] on link "transformation" at bounding box center [604, 219] width 100 height 15
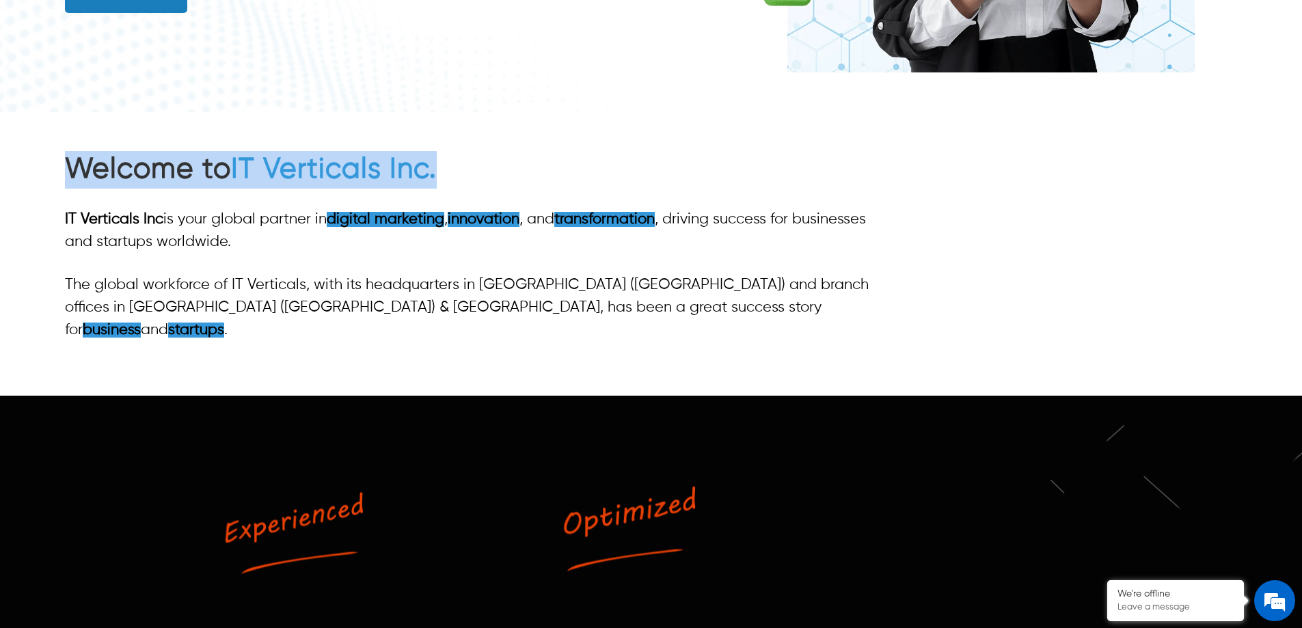
drag, startPoint x: 53, startPoint y: 185, endPoint x: 453, endPoint y: 171, distance: 400.0
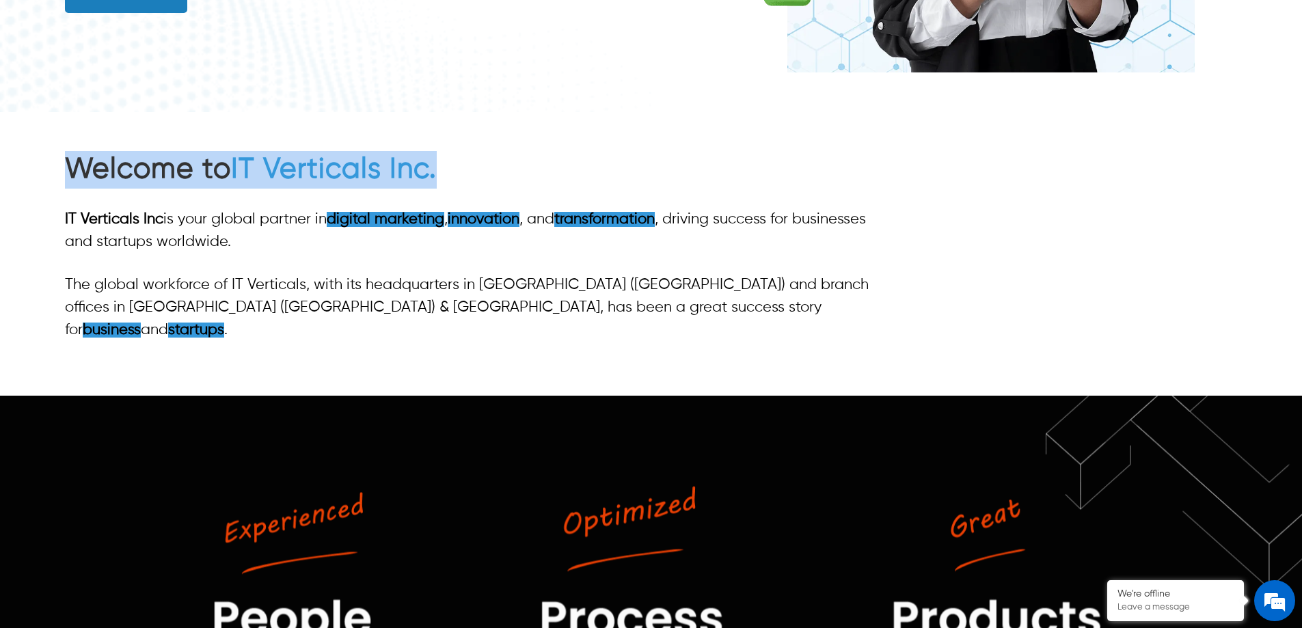
click at [453, 171] on div "Welcome to IT Verticals Inc. IT Verticals Inc is your global partner in digital…" at bounding box center [651, 254] width 1302 height 284
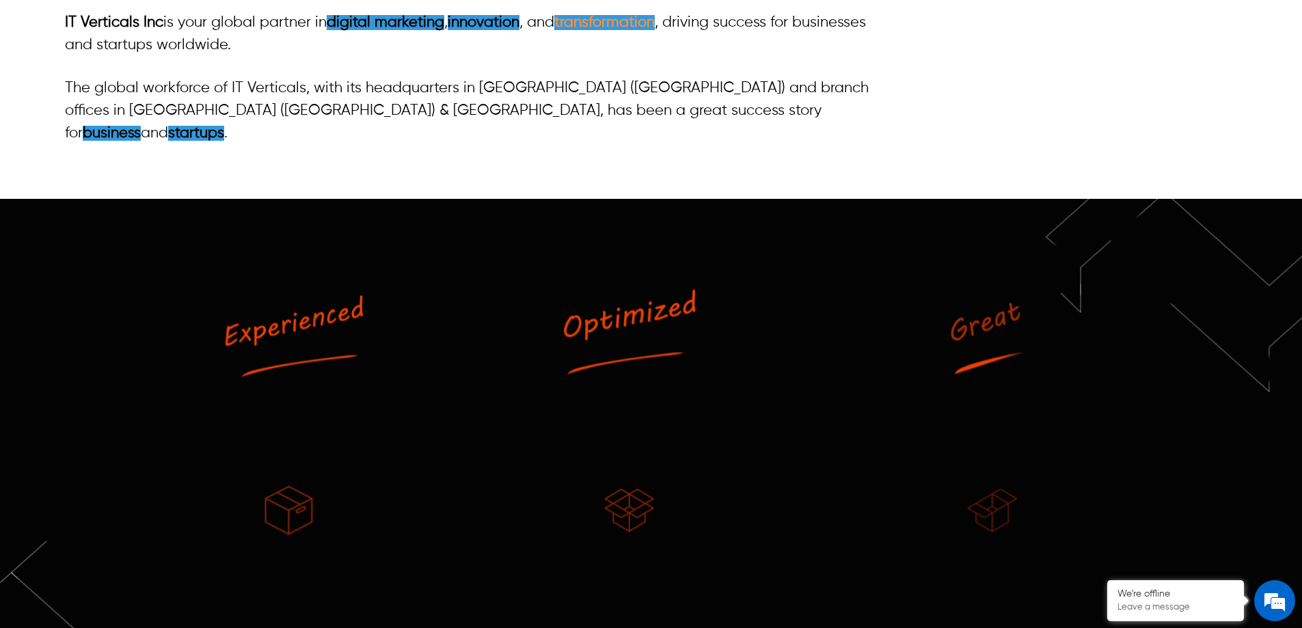
scroll to position [752, 0]
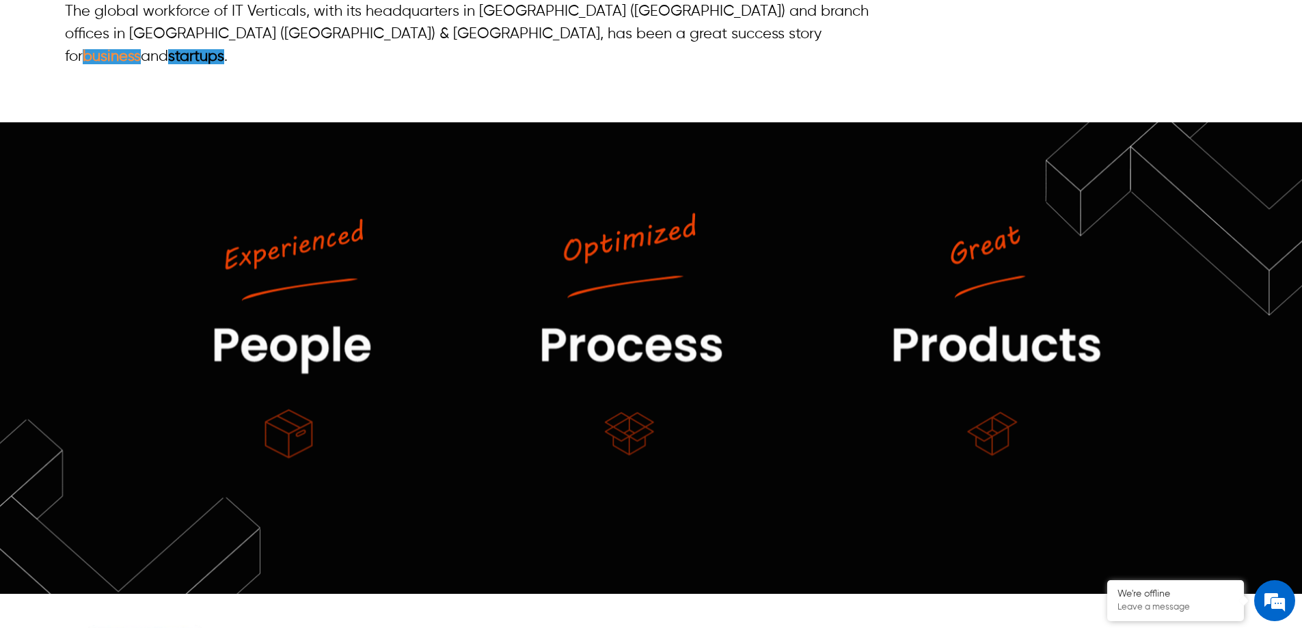
click at [141, 49] on strong "business" at bounding box center [112, 56] width 58 height 15
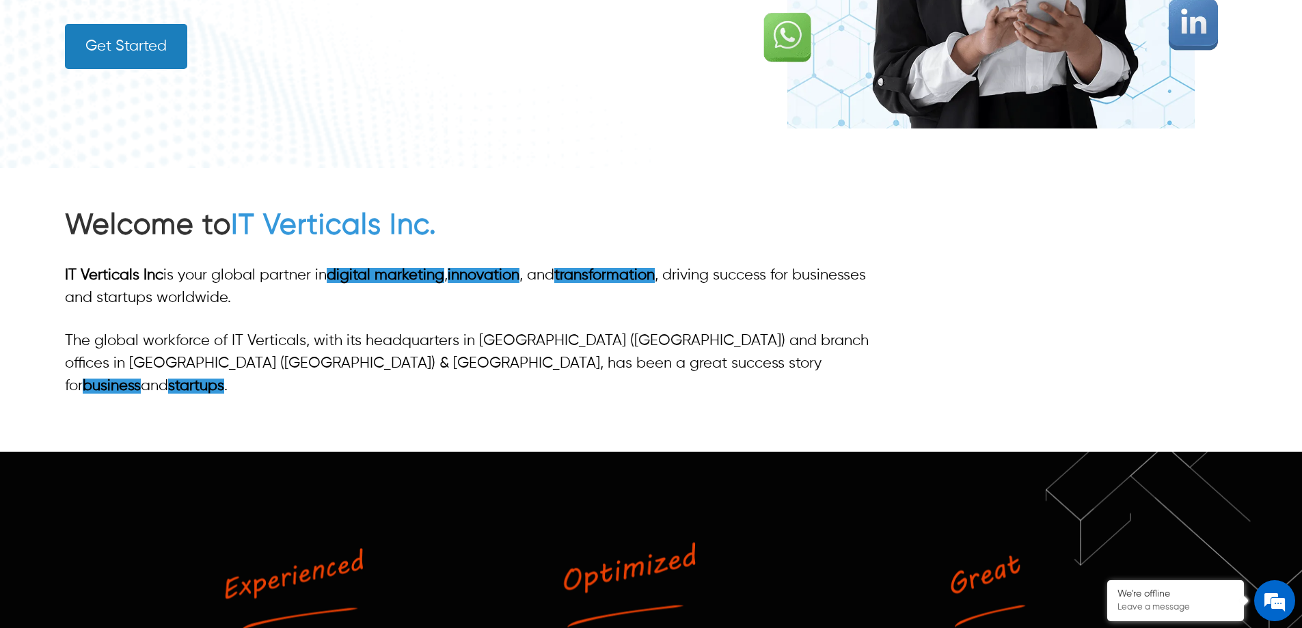
scroll to position [441, 0]
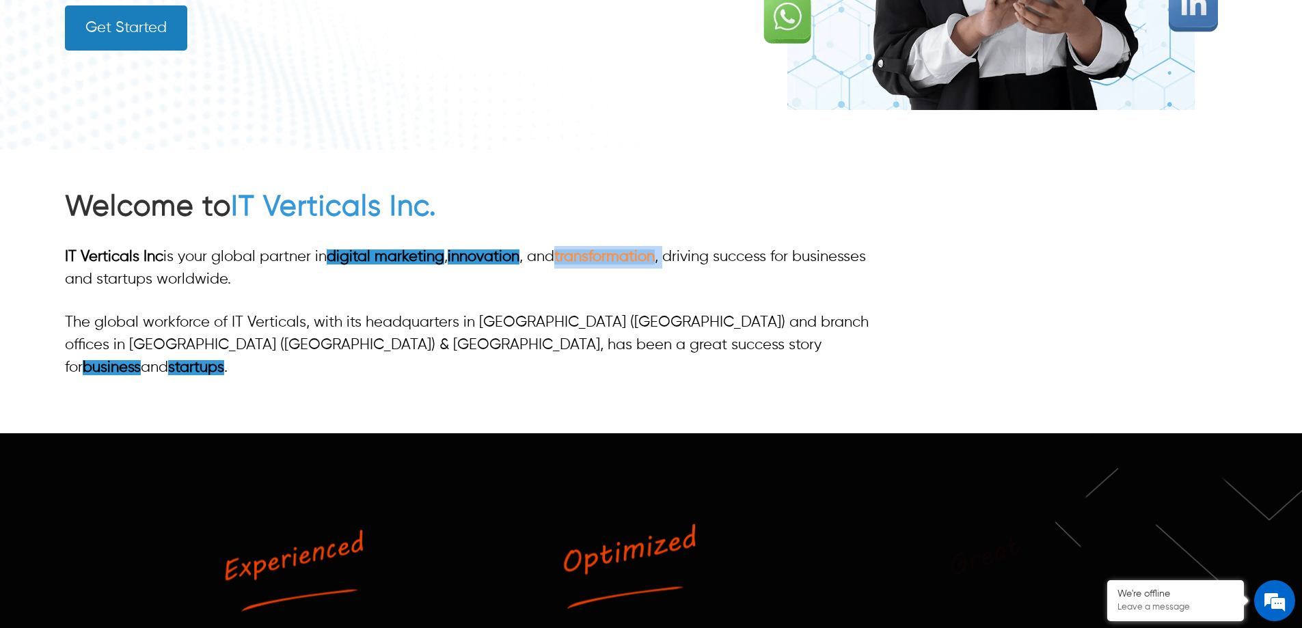
drag, startPoint x: 677, startPoint y: 256, endPoint x: 566, endPoint y: 264, distance: 111.7
click at [566, 264] on p "IT Verticals Inc is your global partner in digital marketing , innovation , and…" at bounding box center [475, 268] width 820 height 45
drag, startPoint x: 403, startPoint y: 346, endPoint x: 338, endPoint y: 354, distance: 65.4
click at [338, 354] on p "The global workforce of IT Verticals, with its headquarters in [GEOGRAPHIC_DATA…" at bounding box center [475, 346] width 820 height 68
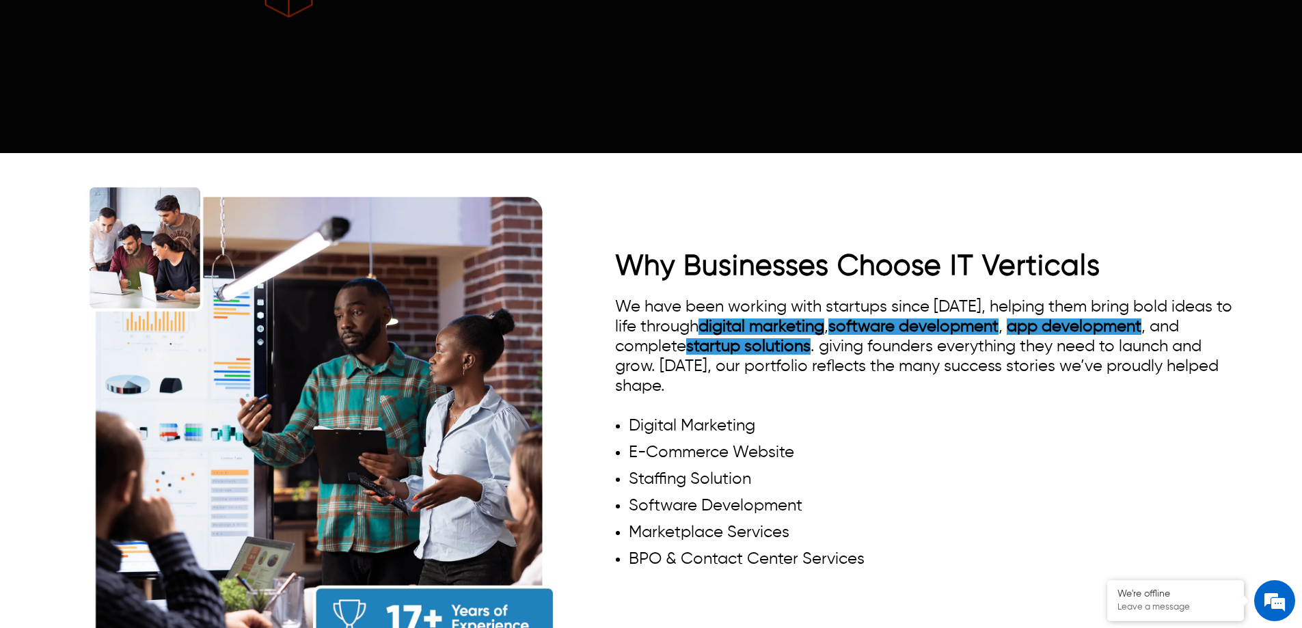
scroll to position [1329, 0]
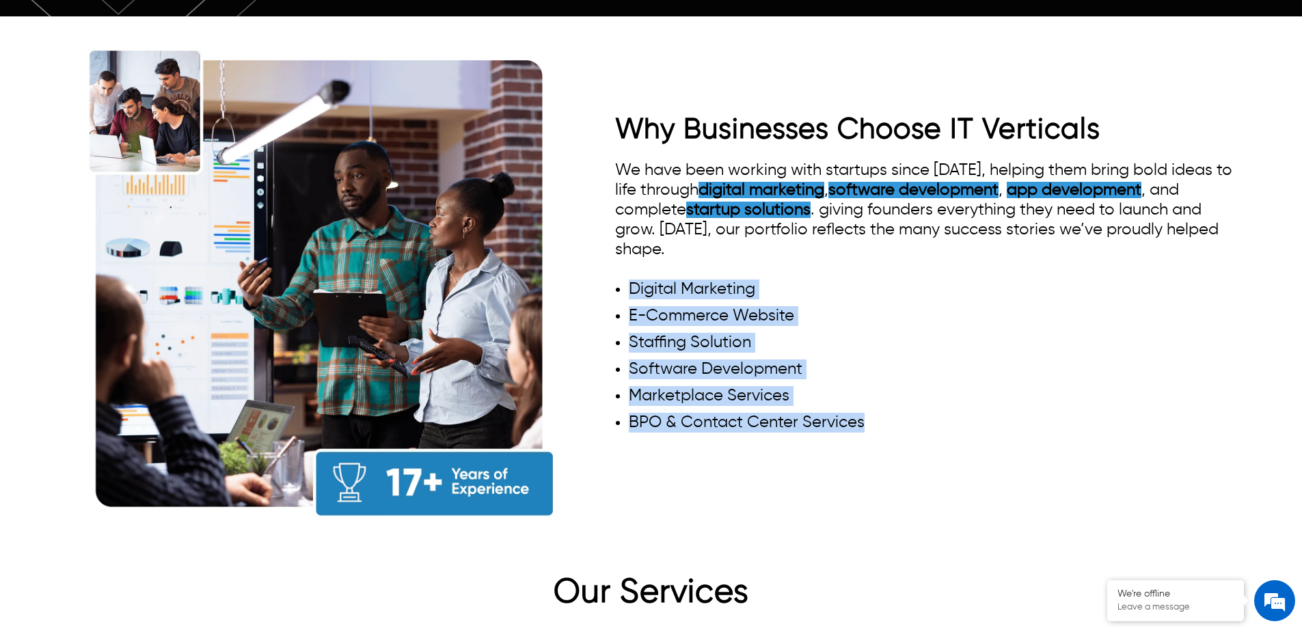
drag, startPoint x: 893, startPoint y: 398, endPoint x: 633, endPoint y: 251, distance: 298.0
click at [633, 279] on ul "Digital Marketing E-Commerce Website Staffing Solution Software Development Mar…" at bounding box center [926, 355] width 622 height 153
click at [784, 306] on li "E-Commerce Website" at bounding box center [933, 316] width 608 height 20
drag, startPoint x: 619, startPoint y: 255, endPoint x: 865, endPoint y: 400, distance: 285.5
click at [865, 400] on ul "Digital Marketing E-Commerce Website Staffing Solution Software Development Mar…" at bounding box center [926, 355] width 622 height 153
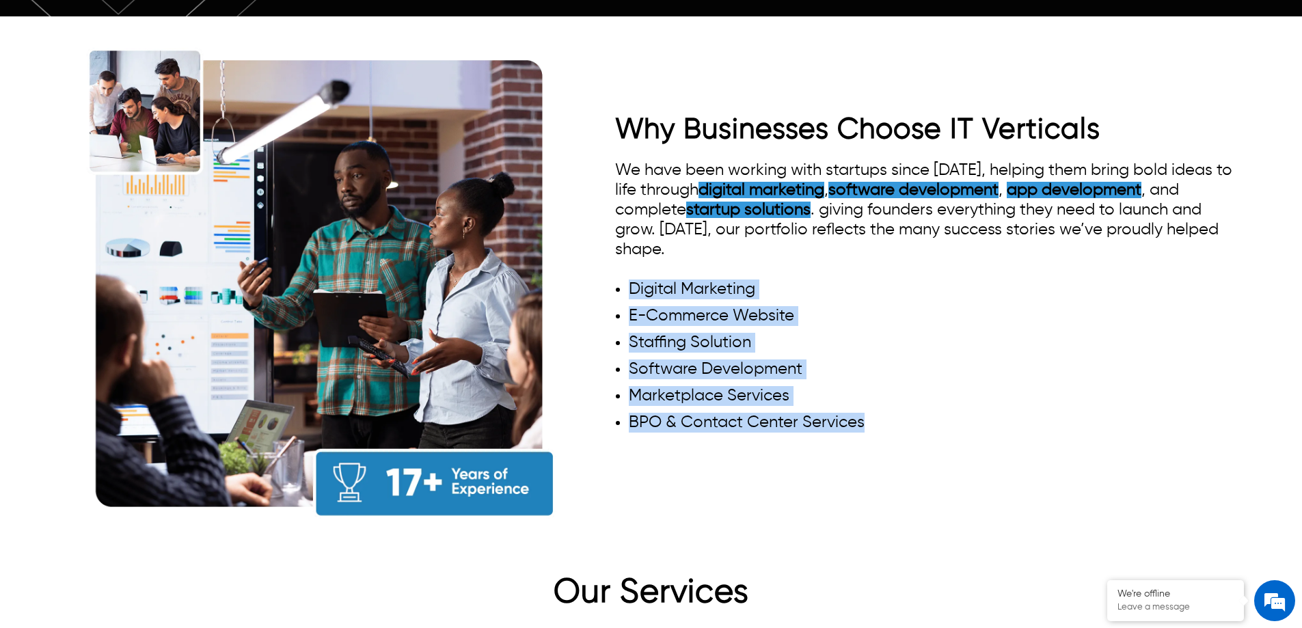
click at [936, 407] on div "We have been working with startups since [DATE], helping them bring bold ideas …" at bounding box center [926, 300] width 622 height 279
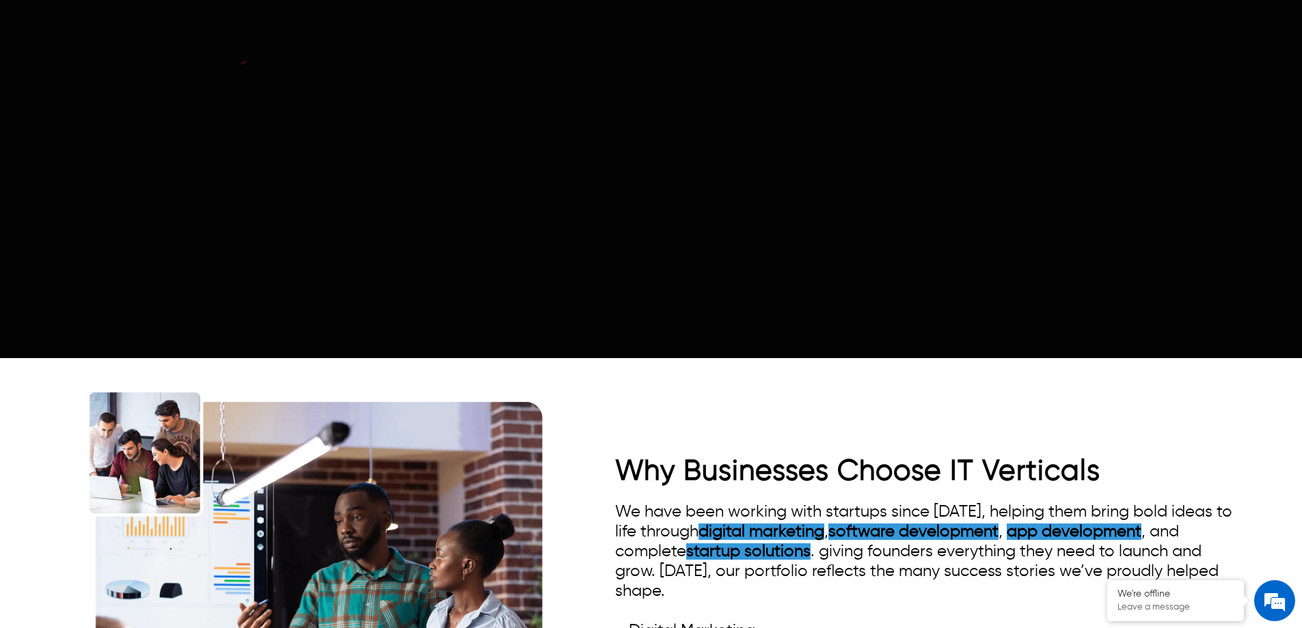
scroll to position [1397, 0]
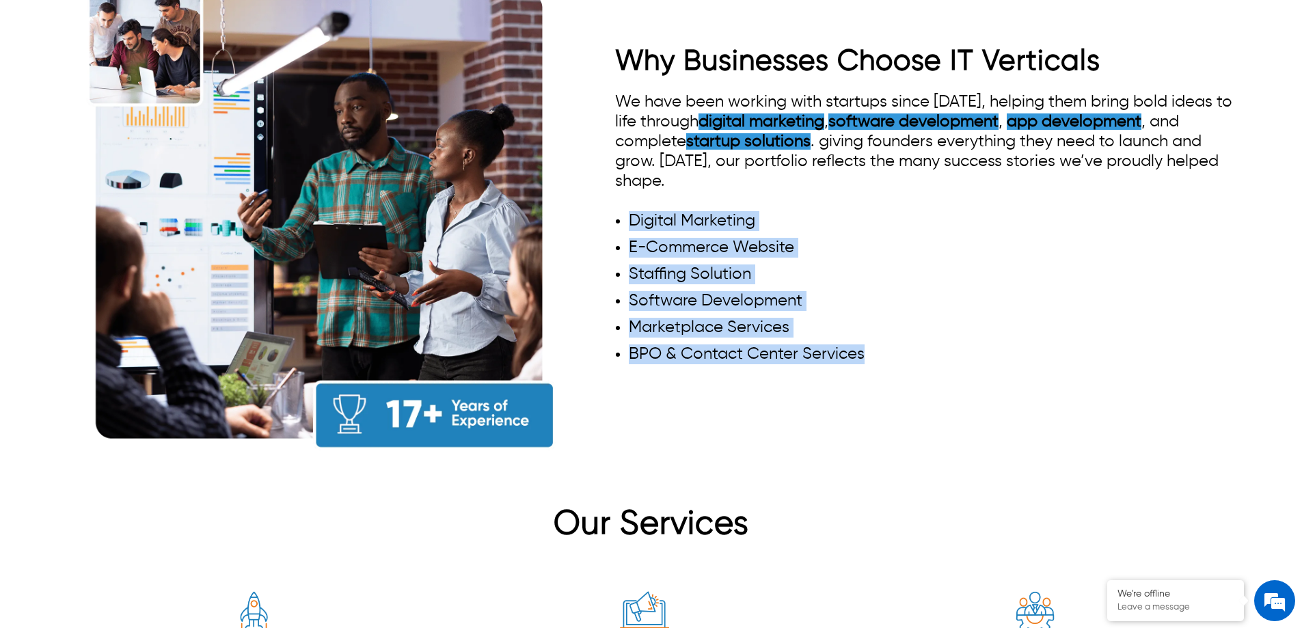
drag, startPoint x: 875, startPoint y: 327, endPoint x: 609, endPoint y: 187, distance: 299.5
click at [609, 187] on div "Why Businesses Choose IT Verticals We have been working with startups since [DA…" at bounding box center [651, 214] width 1172 height 512
click at [750, 264] on li "Staffing Solution" at bounding box center [933, 274] width 608 height 20
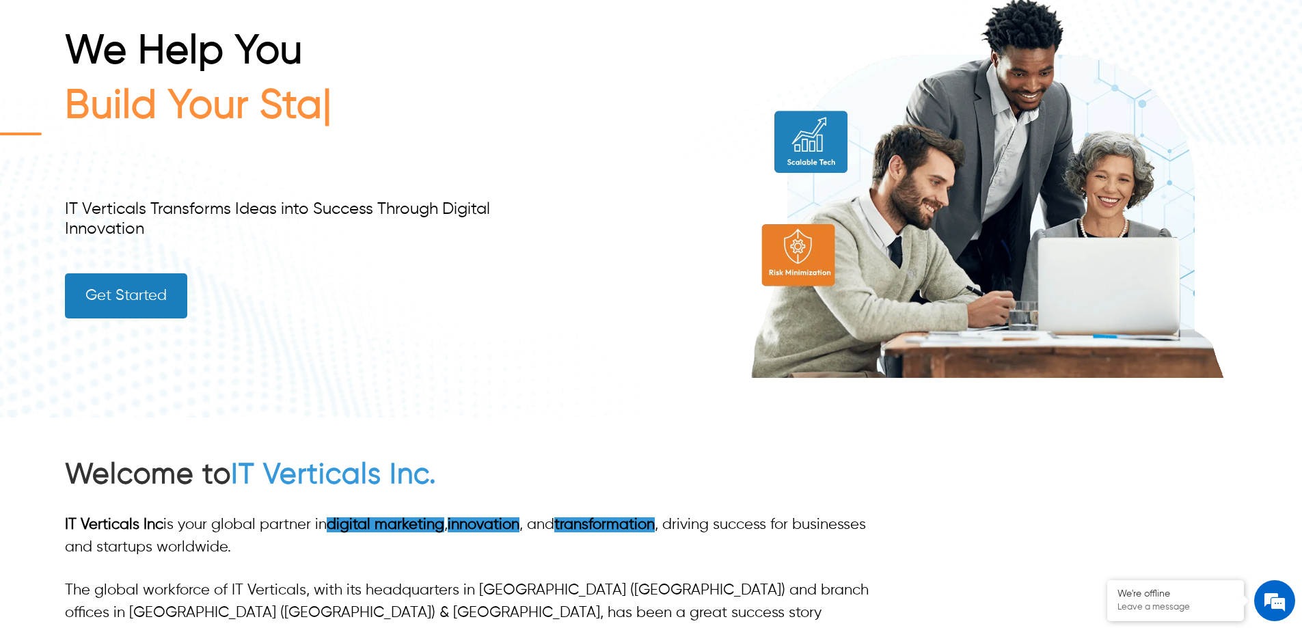
scroll to position [31, 0]
